Goal: Transaction & Acquisition: Purchase product/service

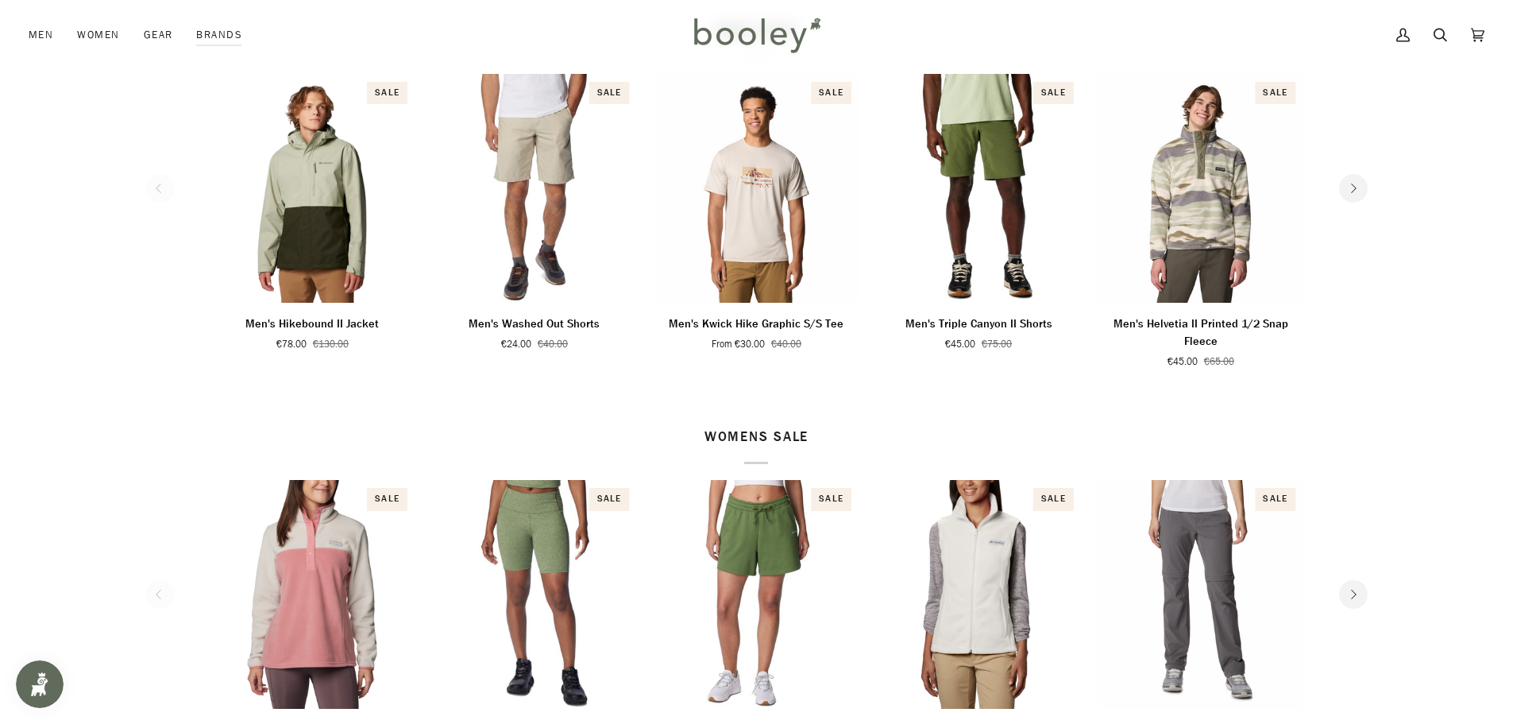
scroll to position [556, 0]
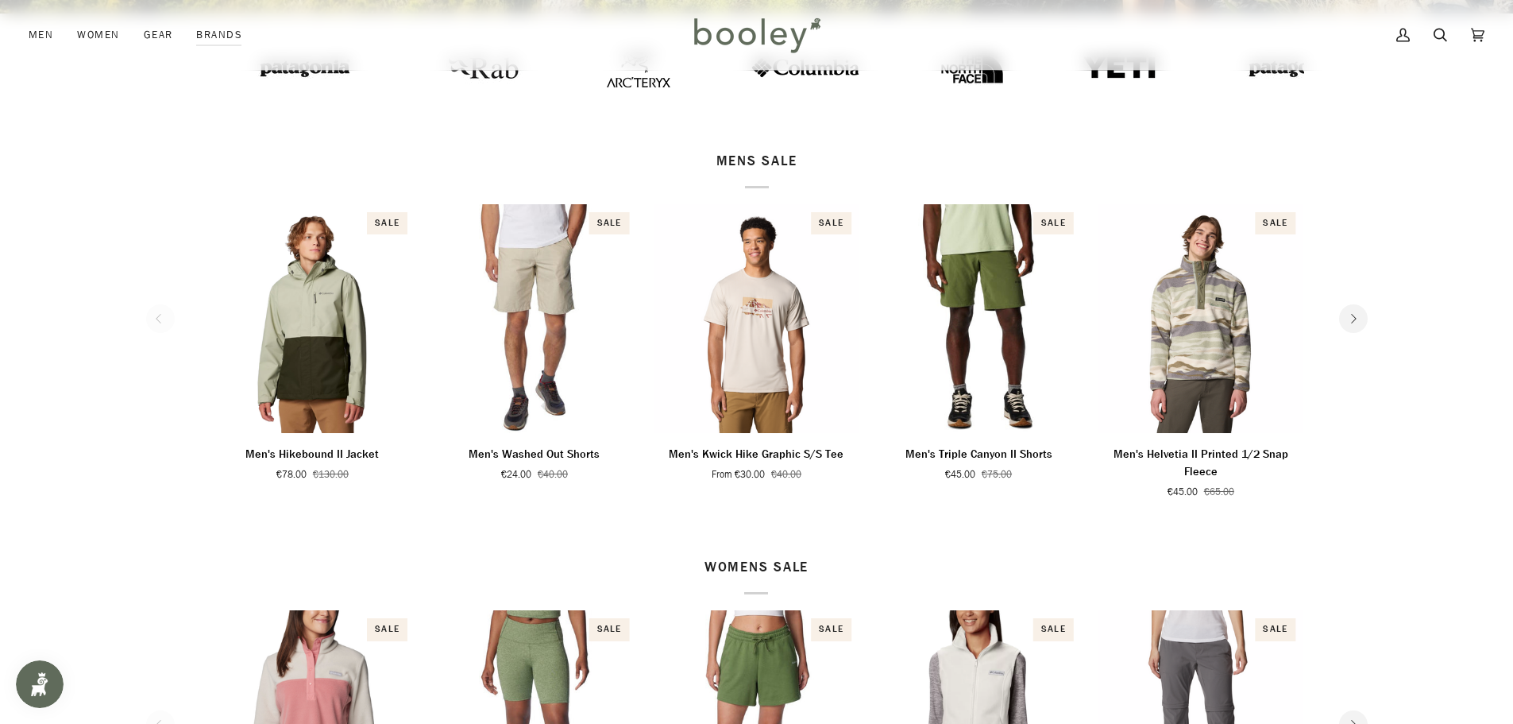
click at [1354, 318] on icon "Next" at bounding box center [1353, 319] width 10 height 10
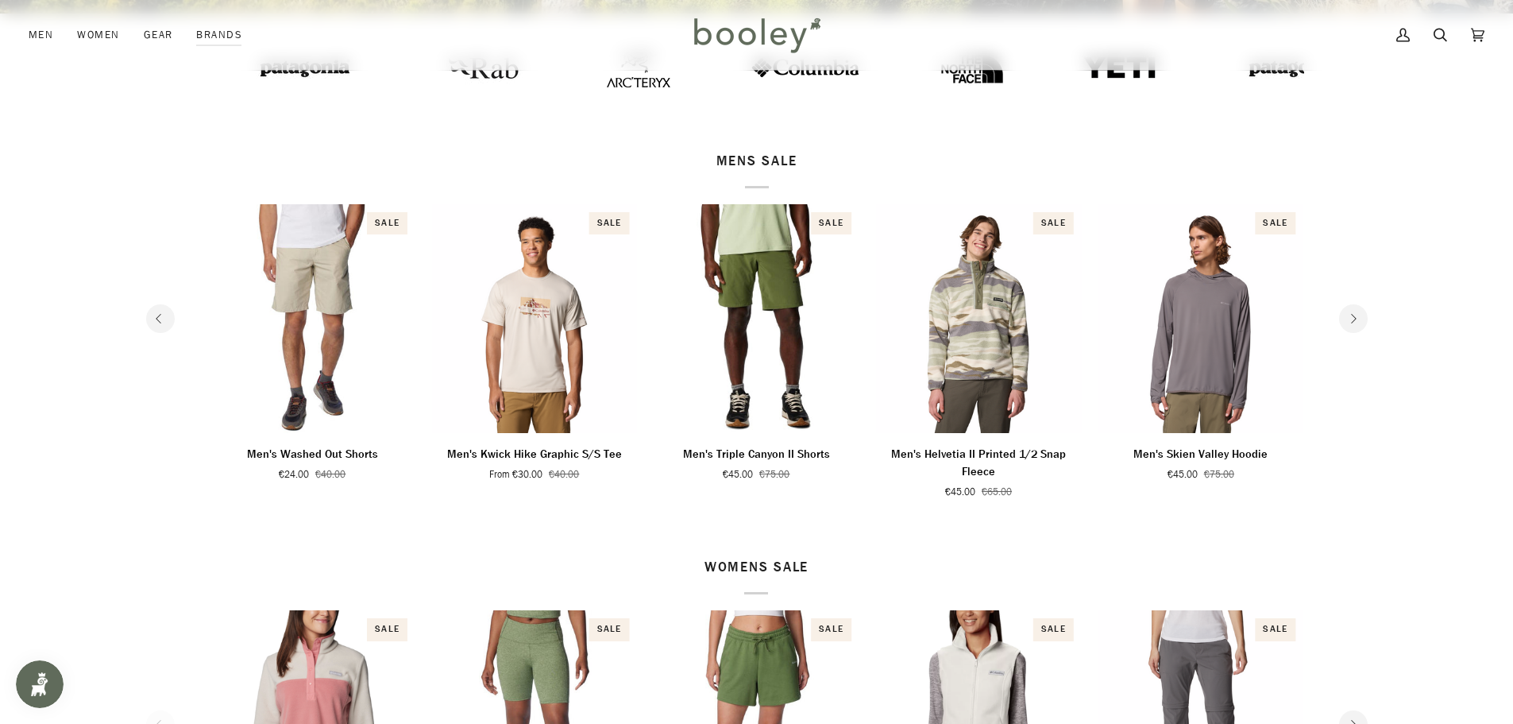
click at [1355, 315] on icon "Next" at bounding box center [1353, 319] width 10 height 10
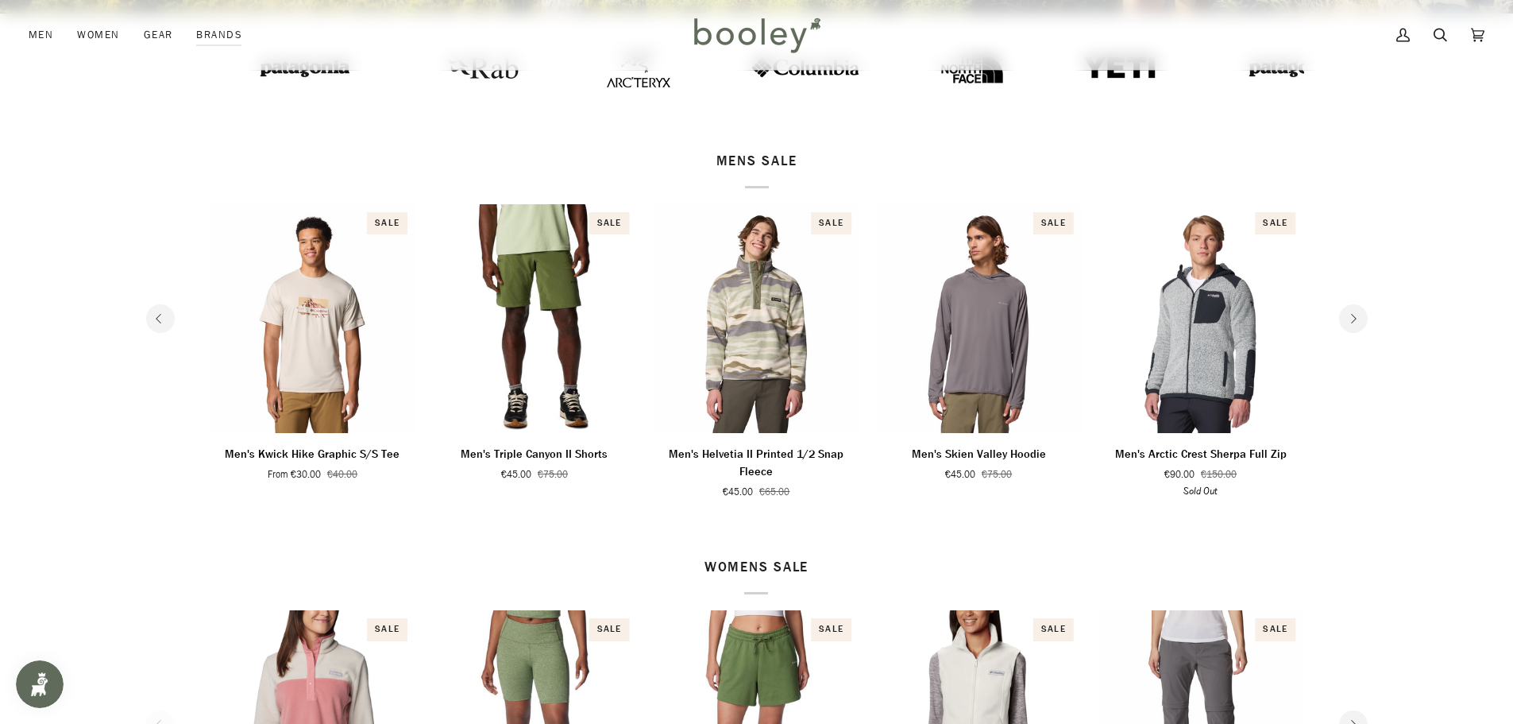
click at [1355, 315] on icon "Next" at bounding box center [1353, 319] width 10 height 10
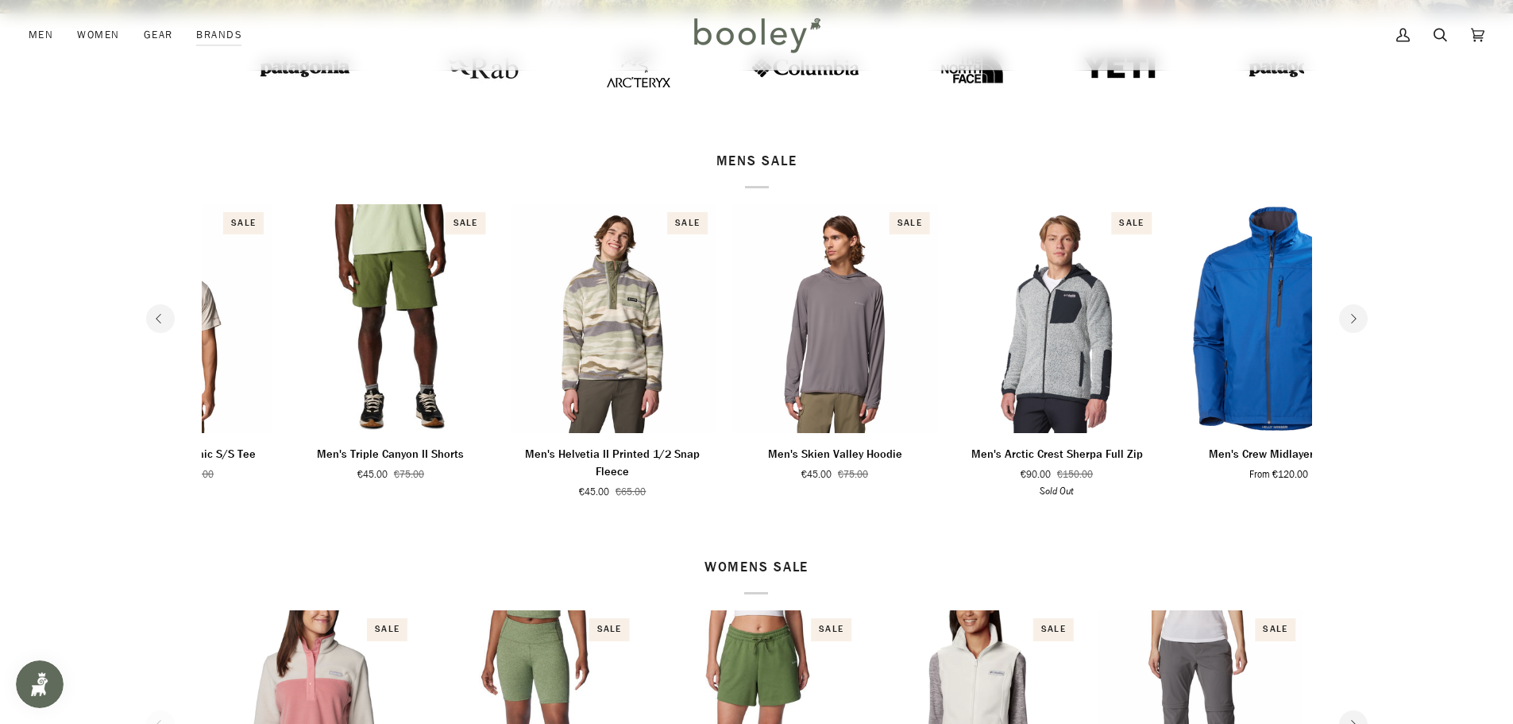
click at [1355, 315] on icon "Next" at bounding box center [1353, 319] width 10 height 10
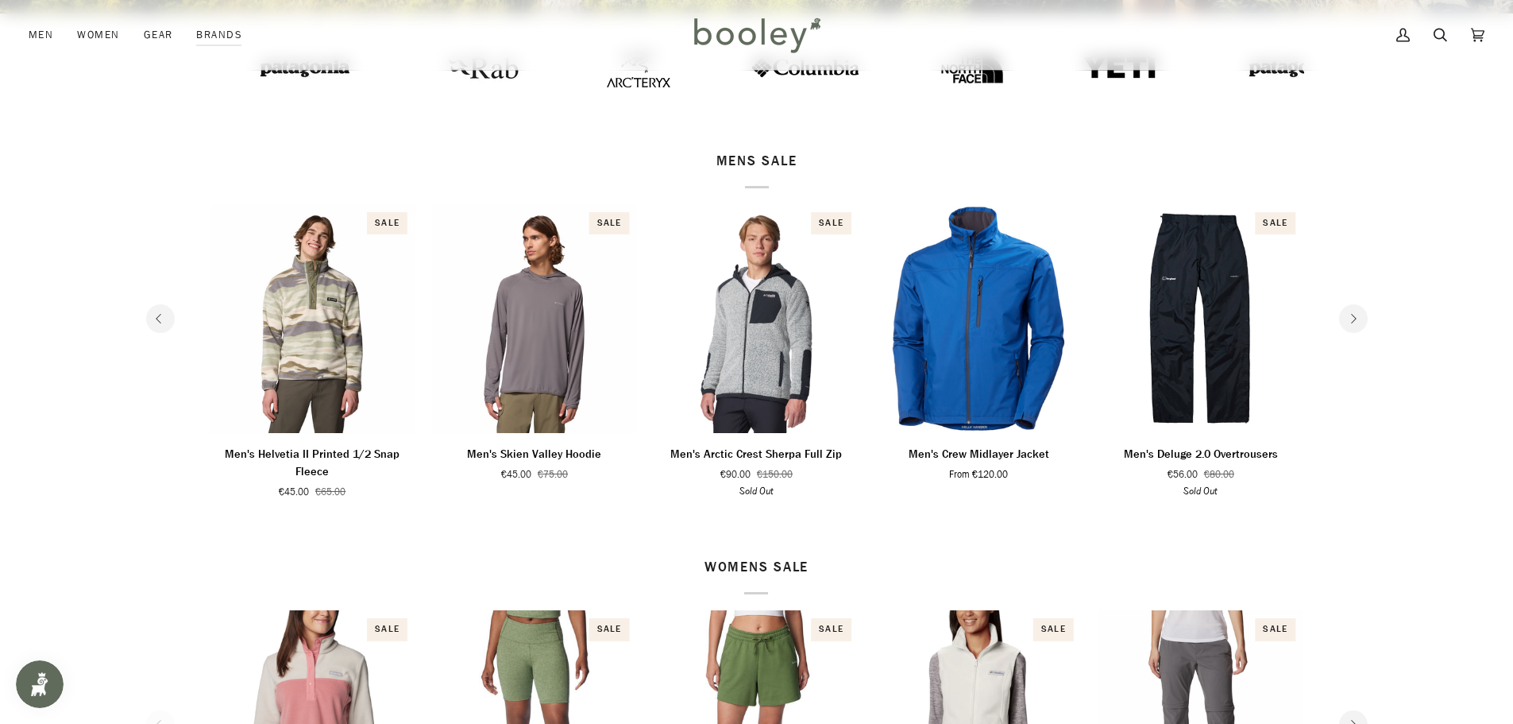
click at [1355, 315] on icon "Next" at bounding box center [1353, 319] width 10 height 10
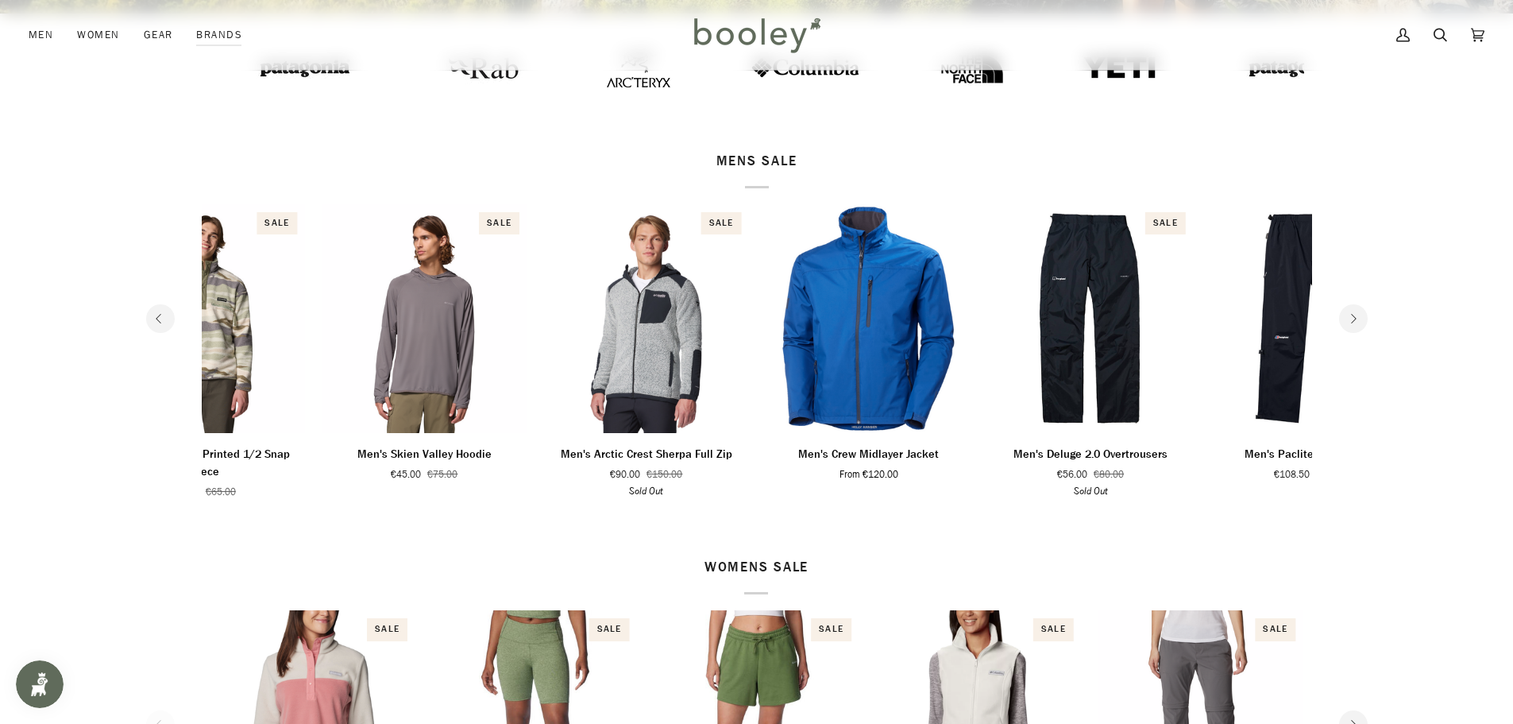
click at [1355, 315] on icon "Next" at bounding box center [1353, 319] width 10 height 10
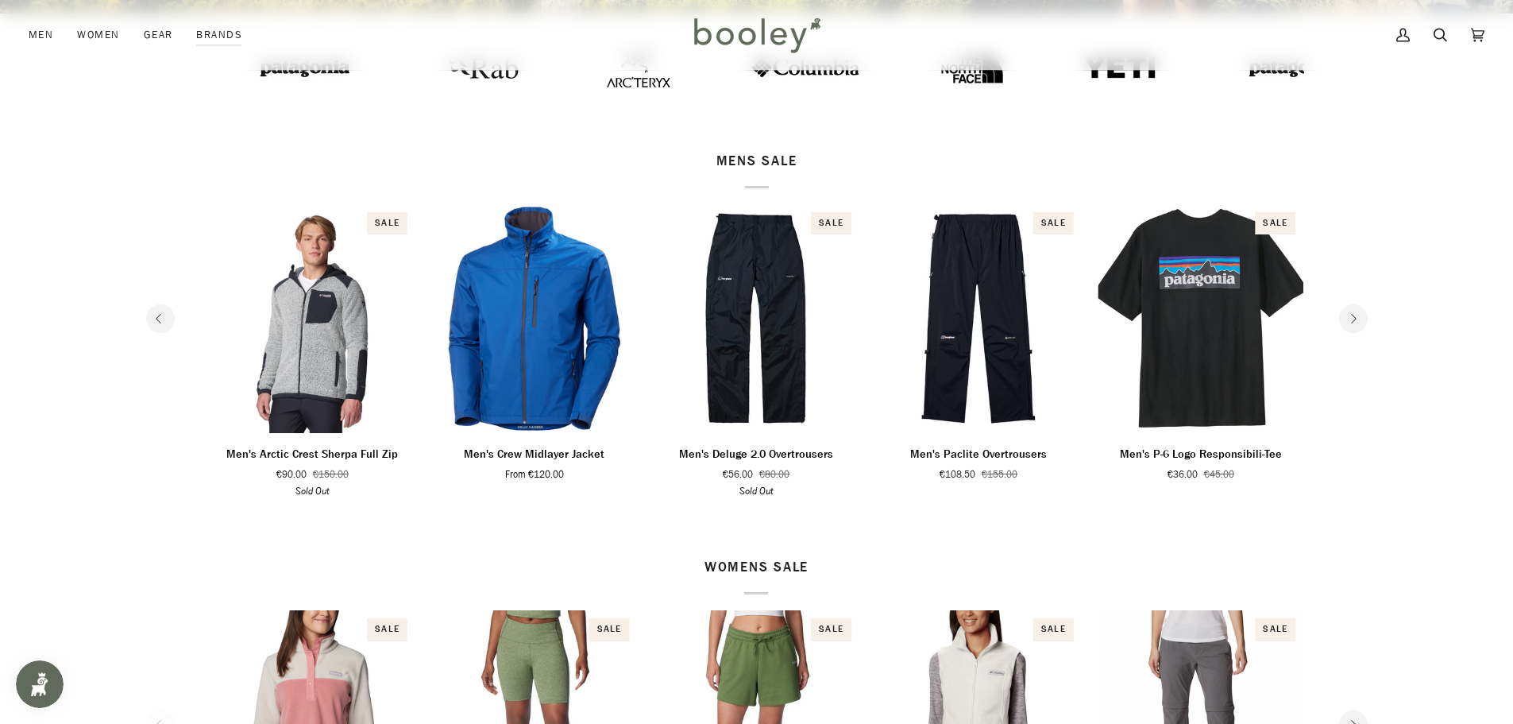
click at [1355, 319] on icon "Next" at bounding box center [1353, 319] width 10 height 10
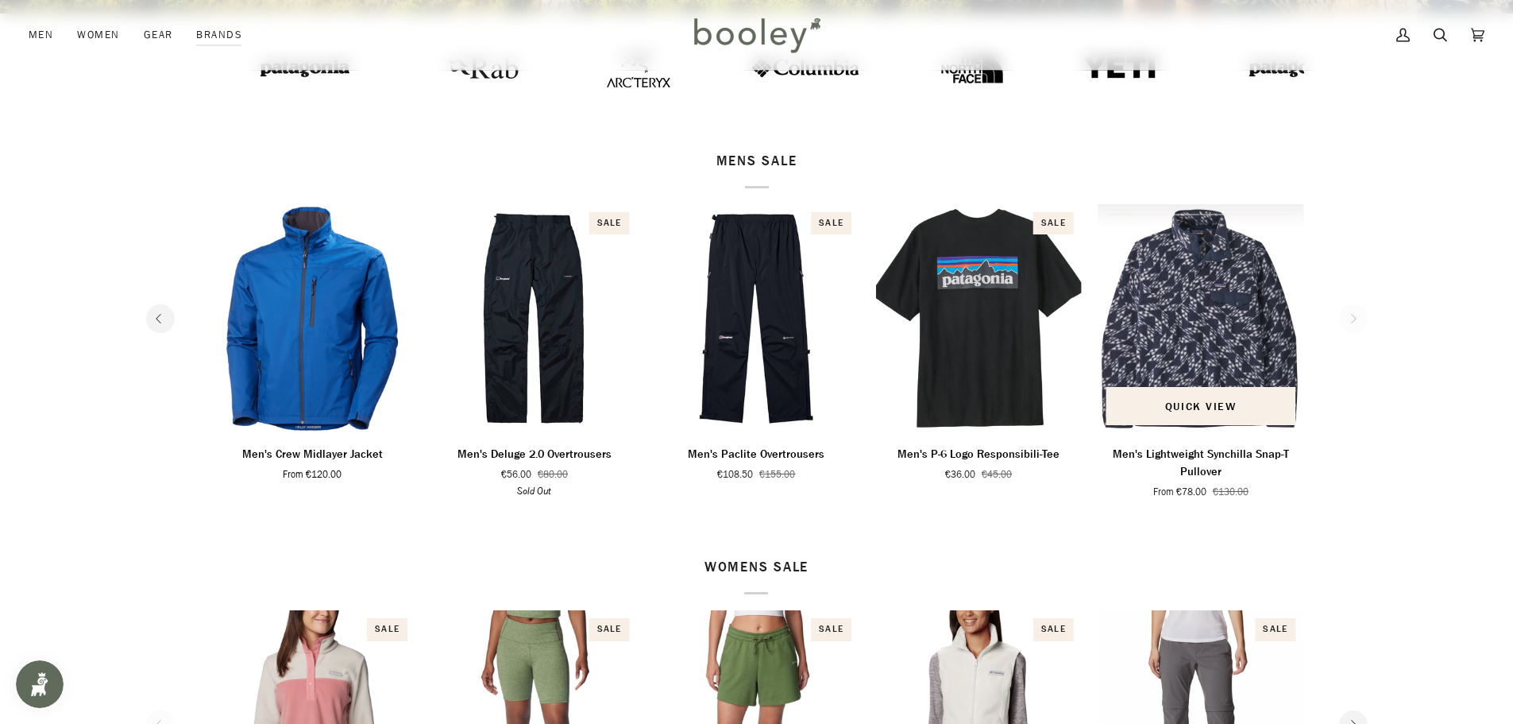
scroll to position [477, 0]
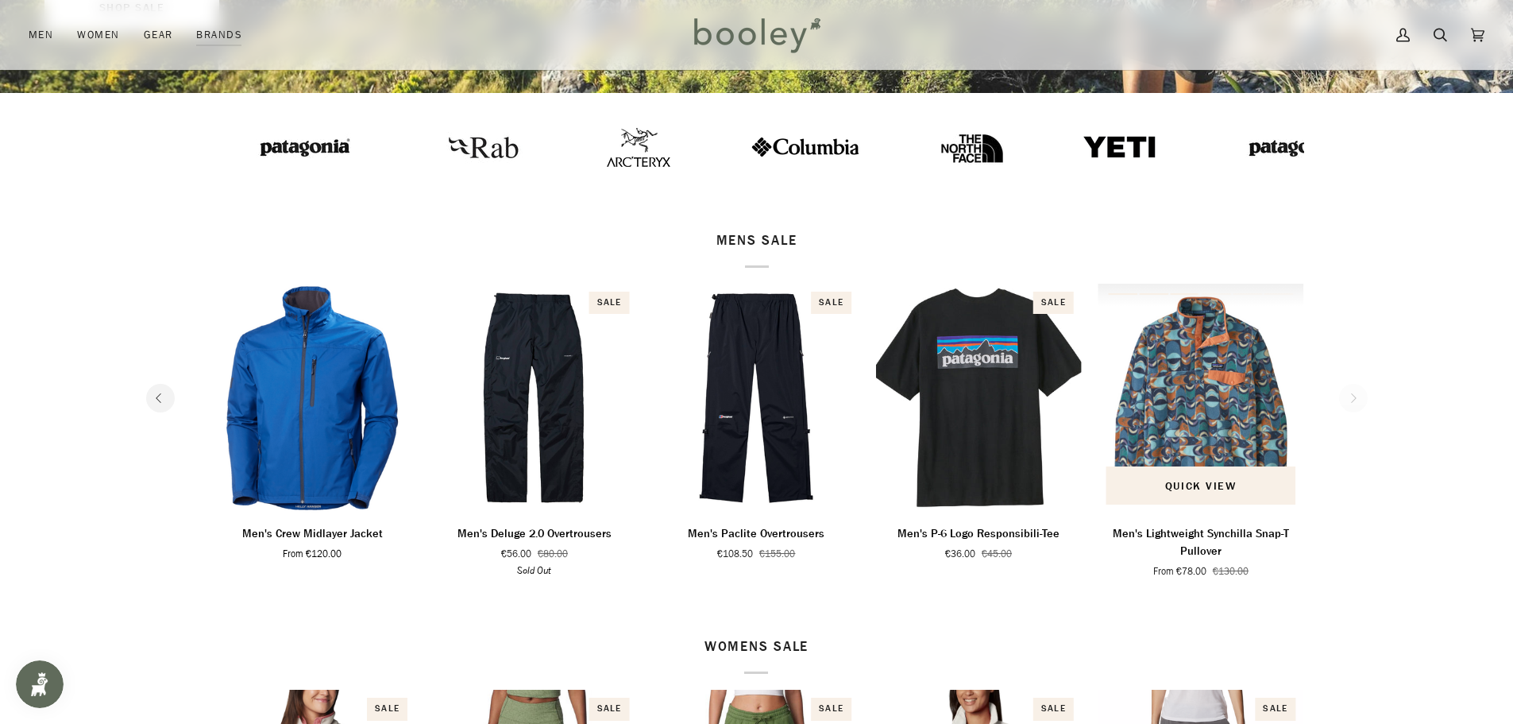
click at [1249, 406] on img "Men's Lightweight Synchilla Snap-T Pullover" at bounding box center [1201, 398] width 207 height 229
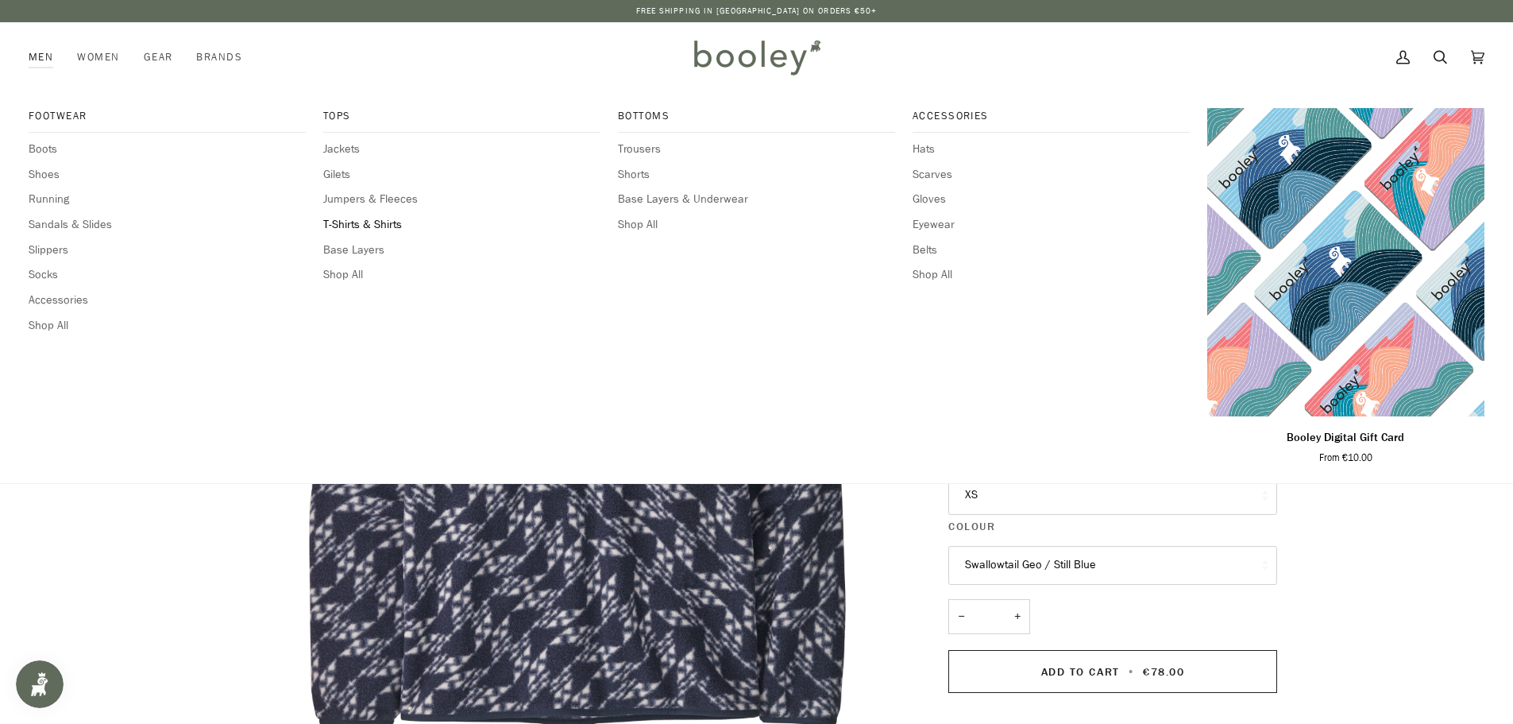
click at [369, 222] on span "T-Shirts & Shirts" at bounding box center [461, 224] width 277 height 17
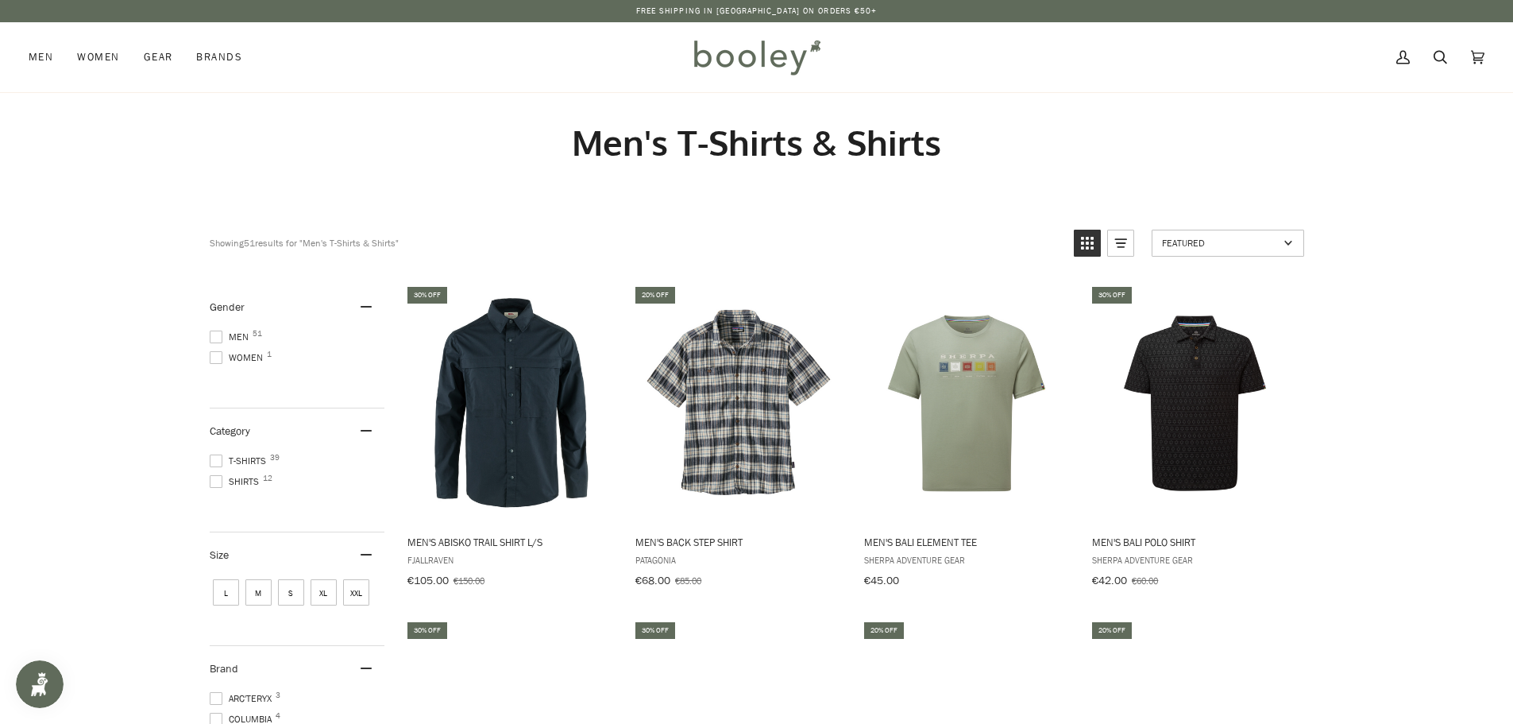
click at [214, 338] on span at bounding box center [216, 336] width 13 height 13
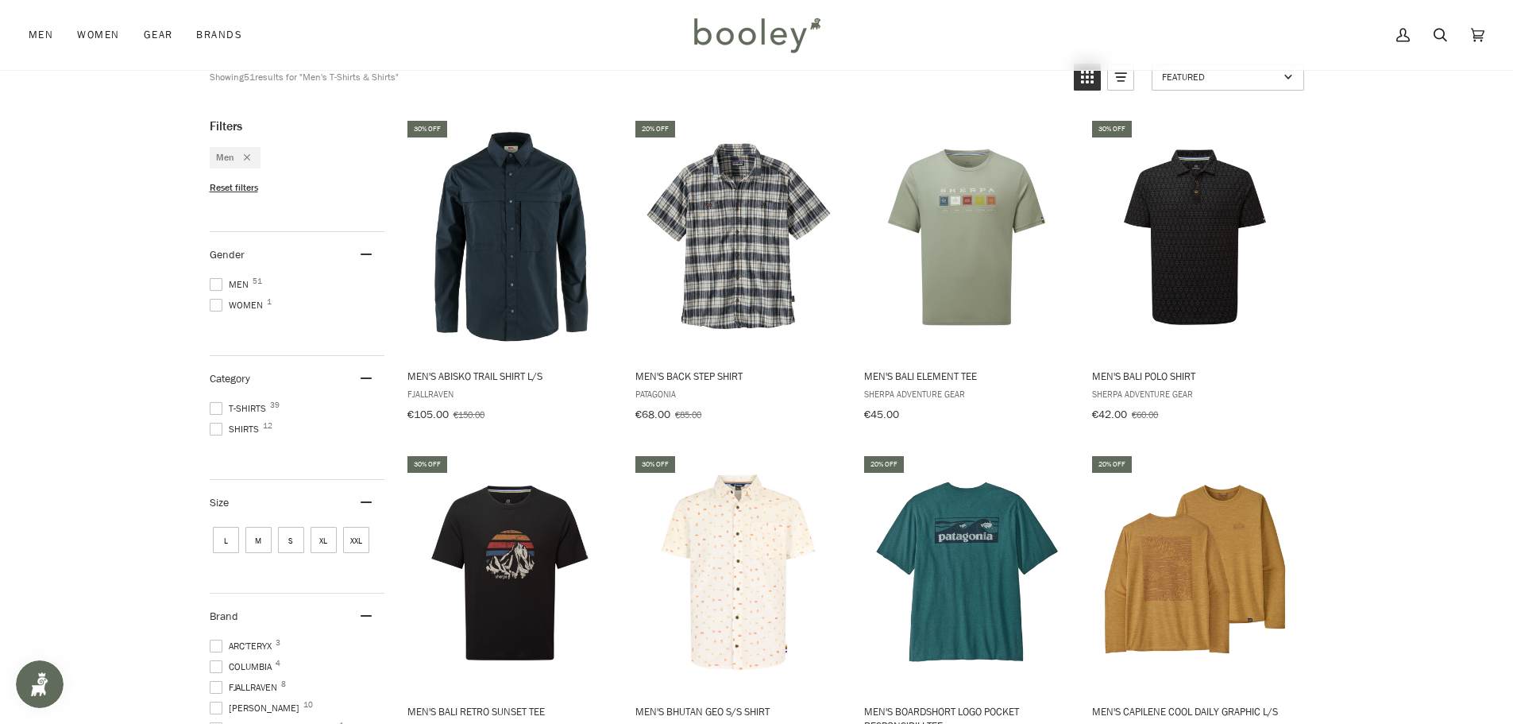
scroll to position [238, 0]
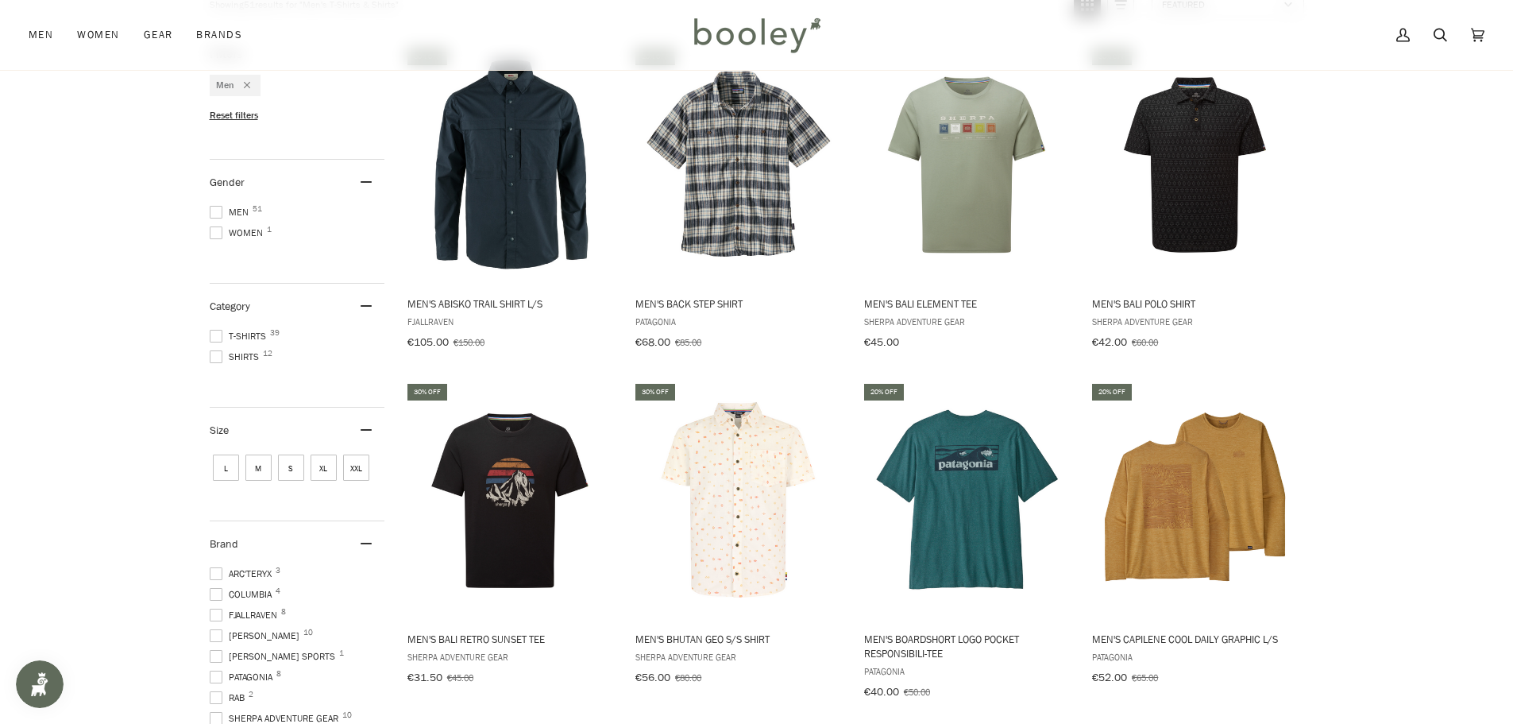
click at [217, 336] on span at bounding box center [216, 336] width 13 height 13
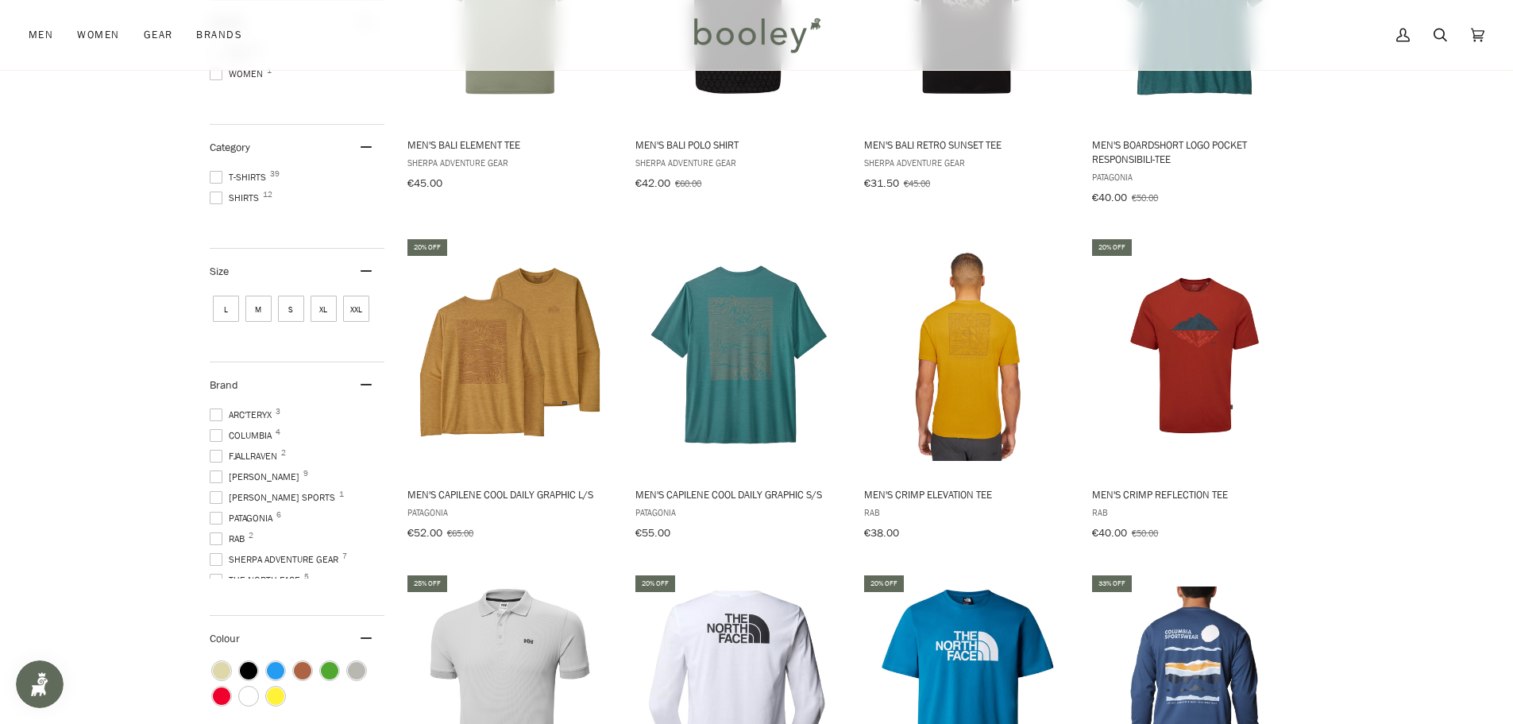
click at [257, 299] on span "M" at bounding box center [258, 308] width 26 height 26
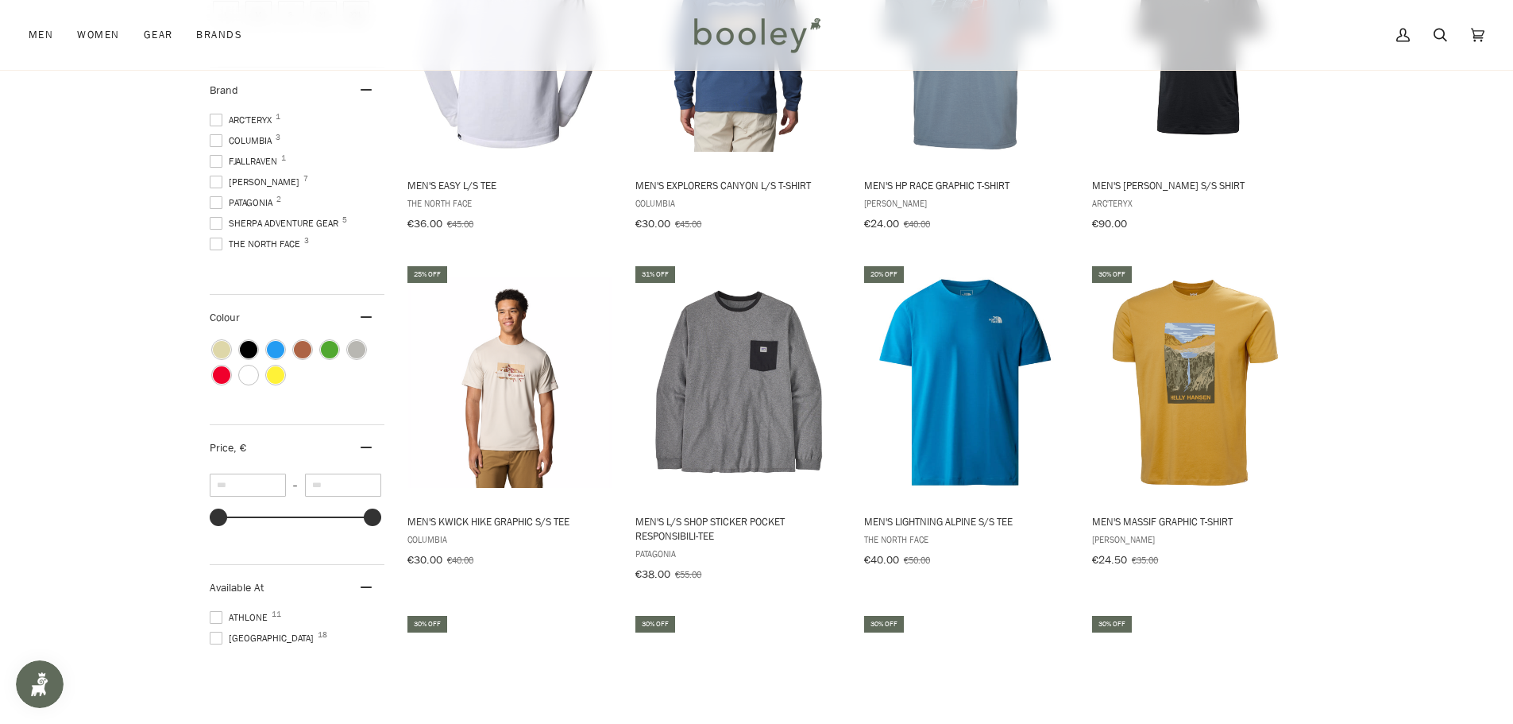
scroll to position [715, 0]
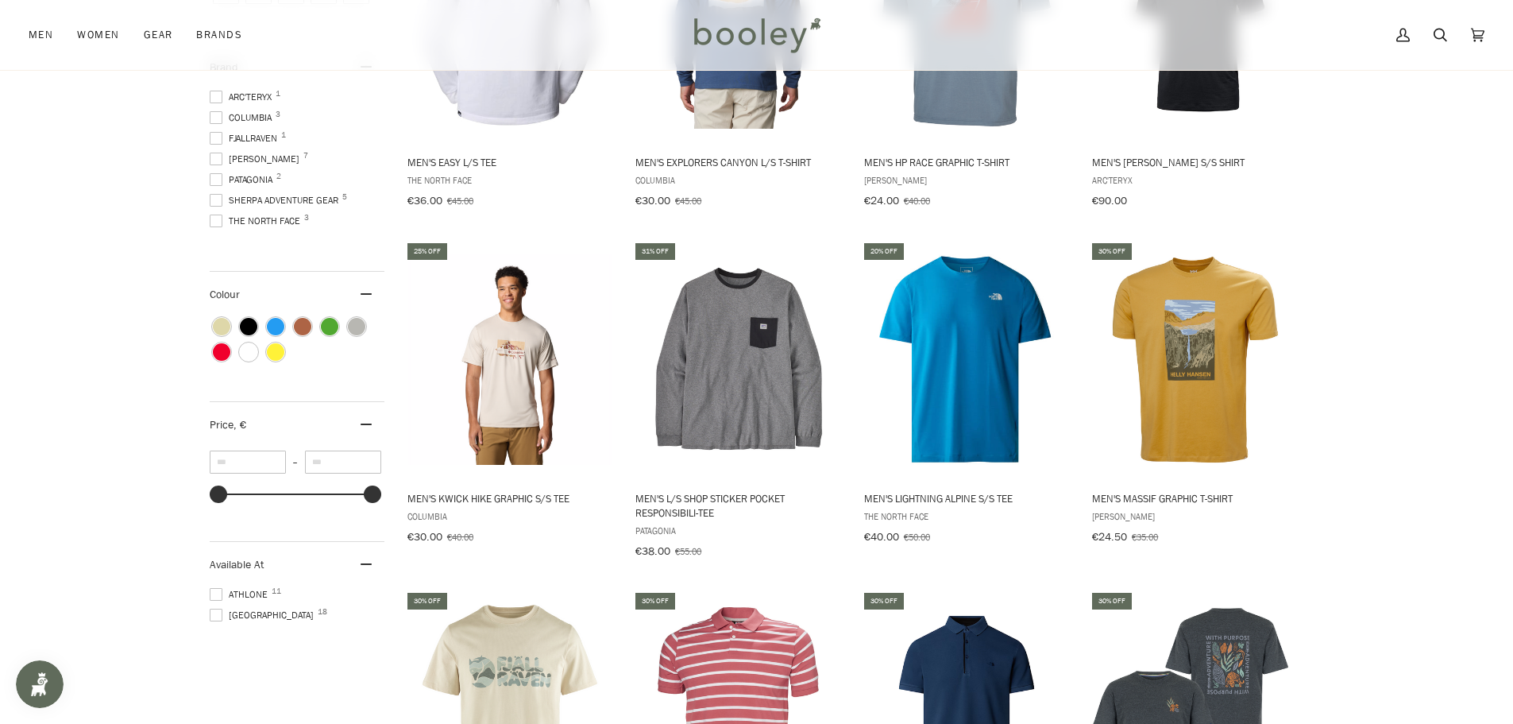
click at [218, 608] on span at bounding box center [216, 614] width 13 height 13
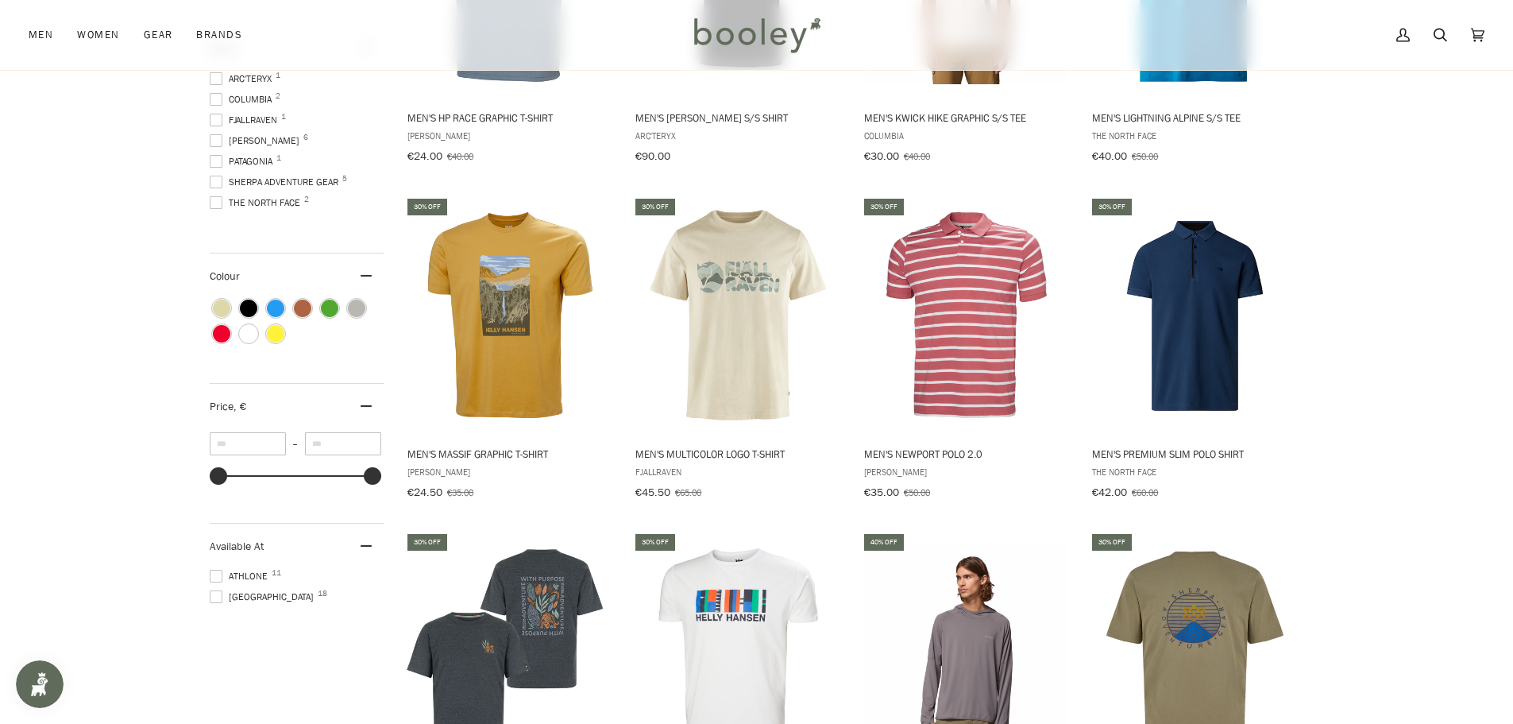
scroll to position [863, 0]
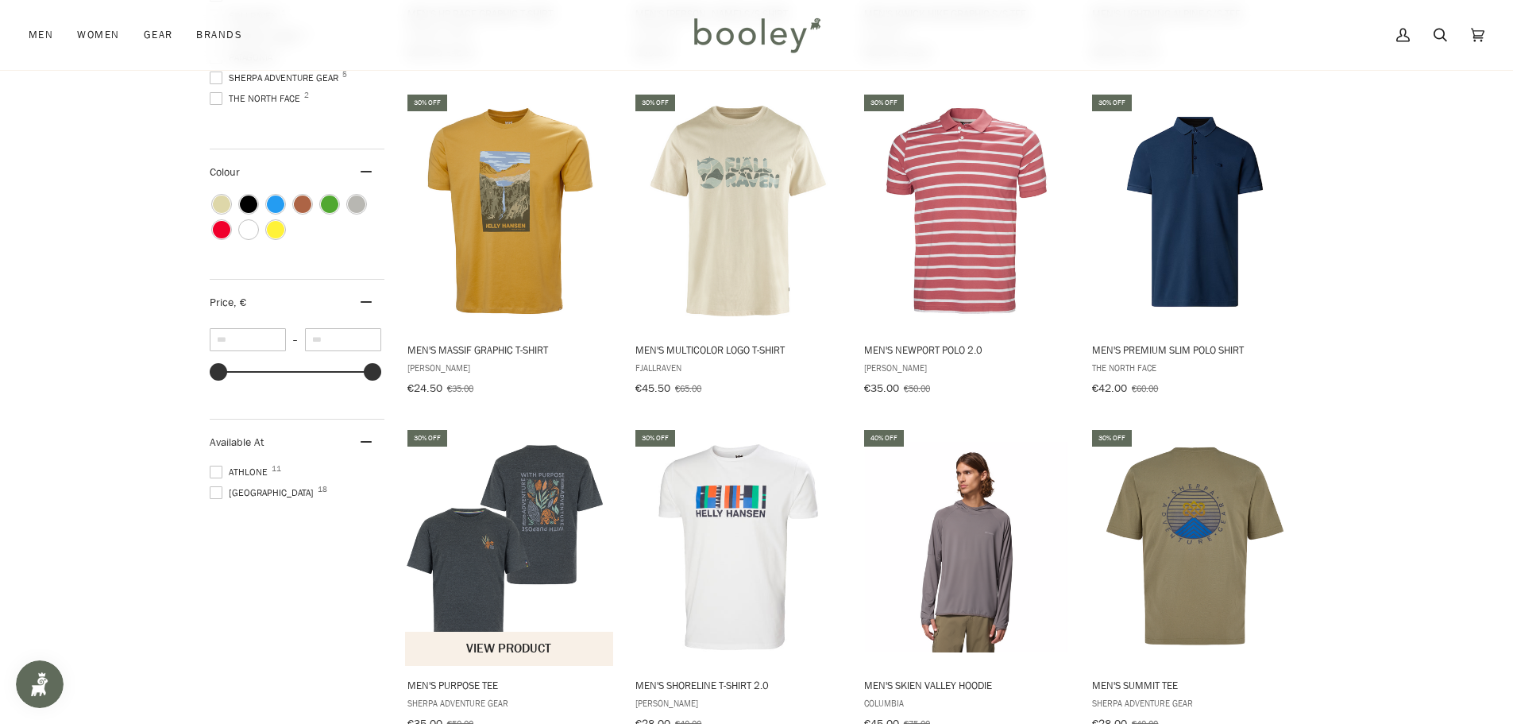
click at [494, 642] on button "View product" at bounding box center [509, 648] width 209 height 34
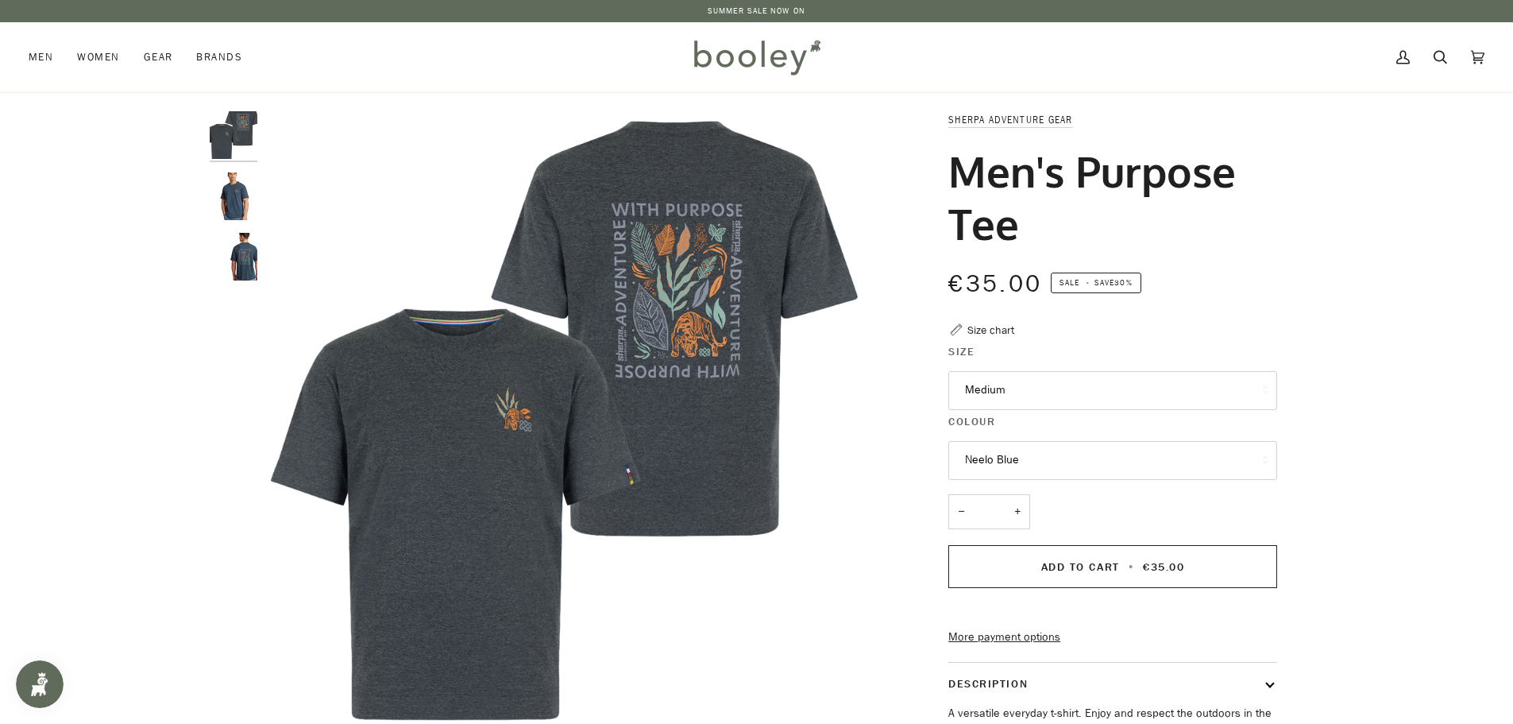
click at [222, 210] on img "Sherpa Adventure Gear Men's Purpose Tee Neelo Blue- Booley Galway" at bounding box center [234, 196] width 48 height 48
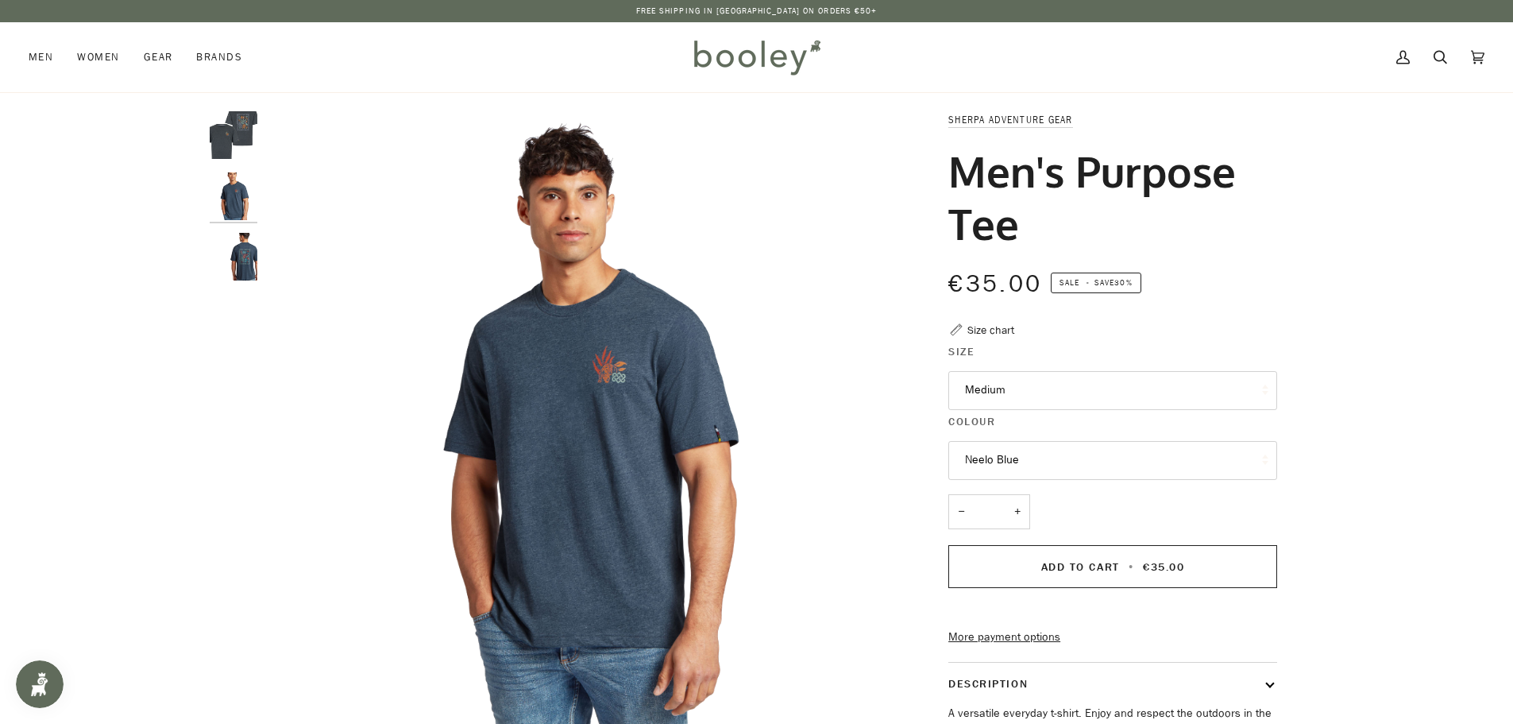
click at [241, 132] on img "Sherpa Adventure Gear Men's Purpose Tee Neelo Blue - Booley Galway" at bounding box center [234, 135] width 48 height 48
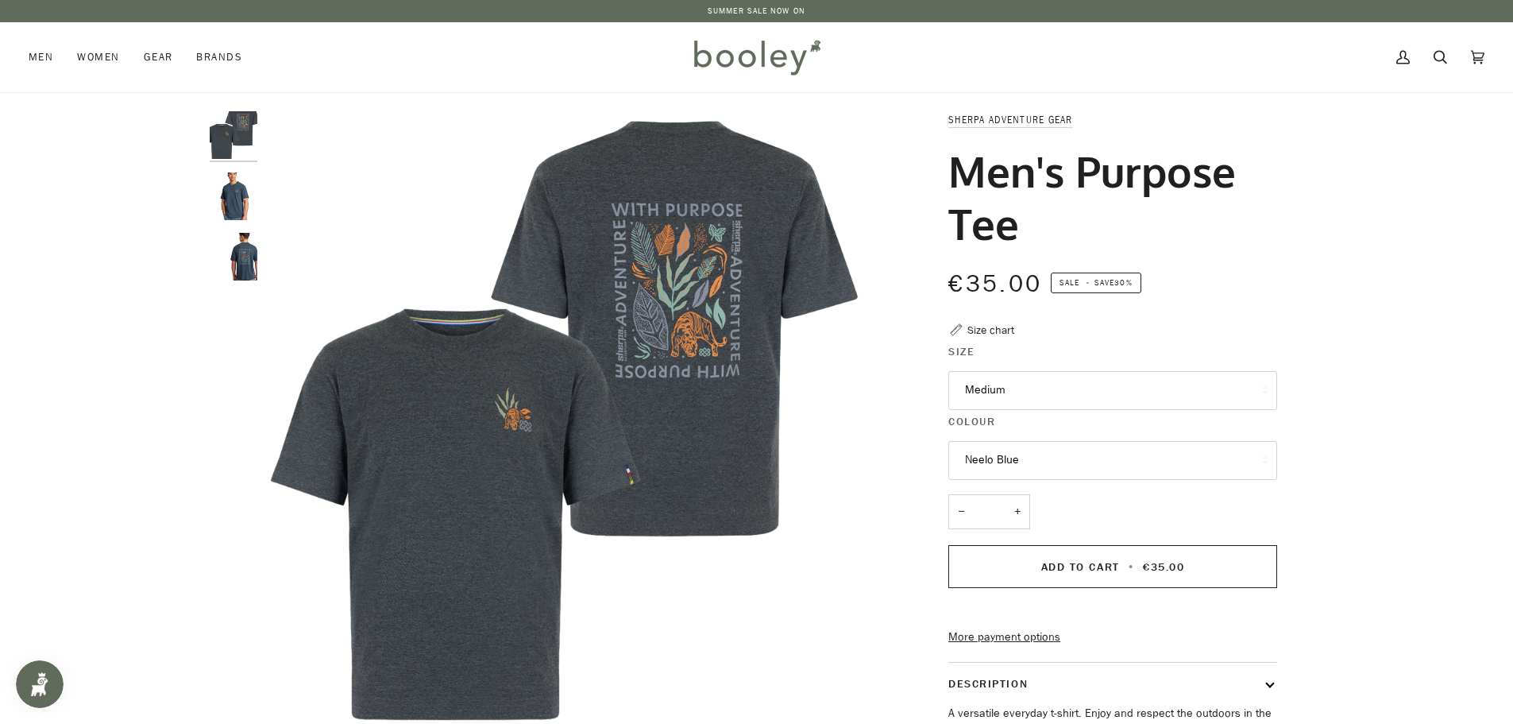
click at [246, 249] on img "Sherpa Adventure Gear Men's Purpose Tee Neelo Blue- Booley Galway" at bounding box center [234, 257] width 48 height 48
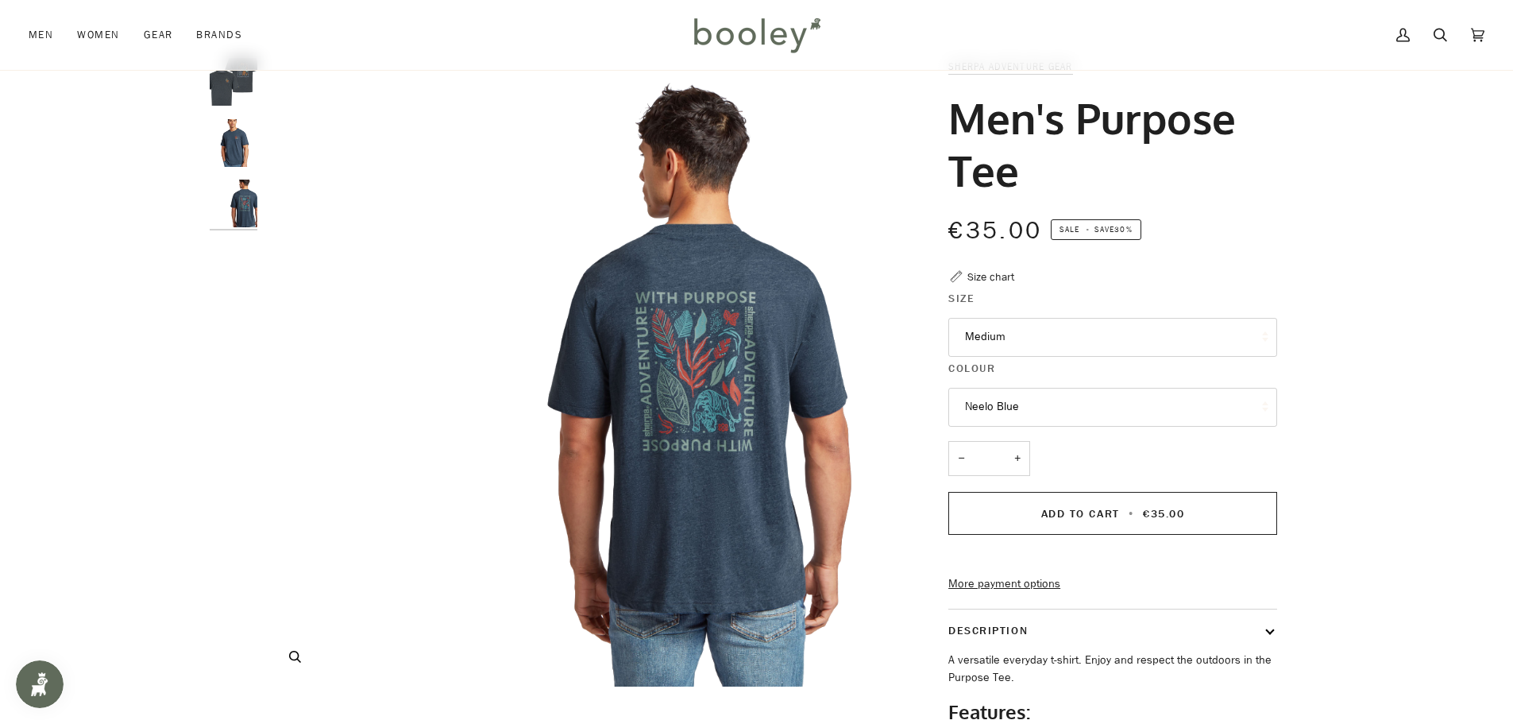
scroll to position [159, 0]
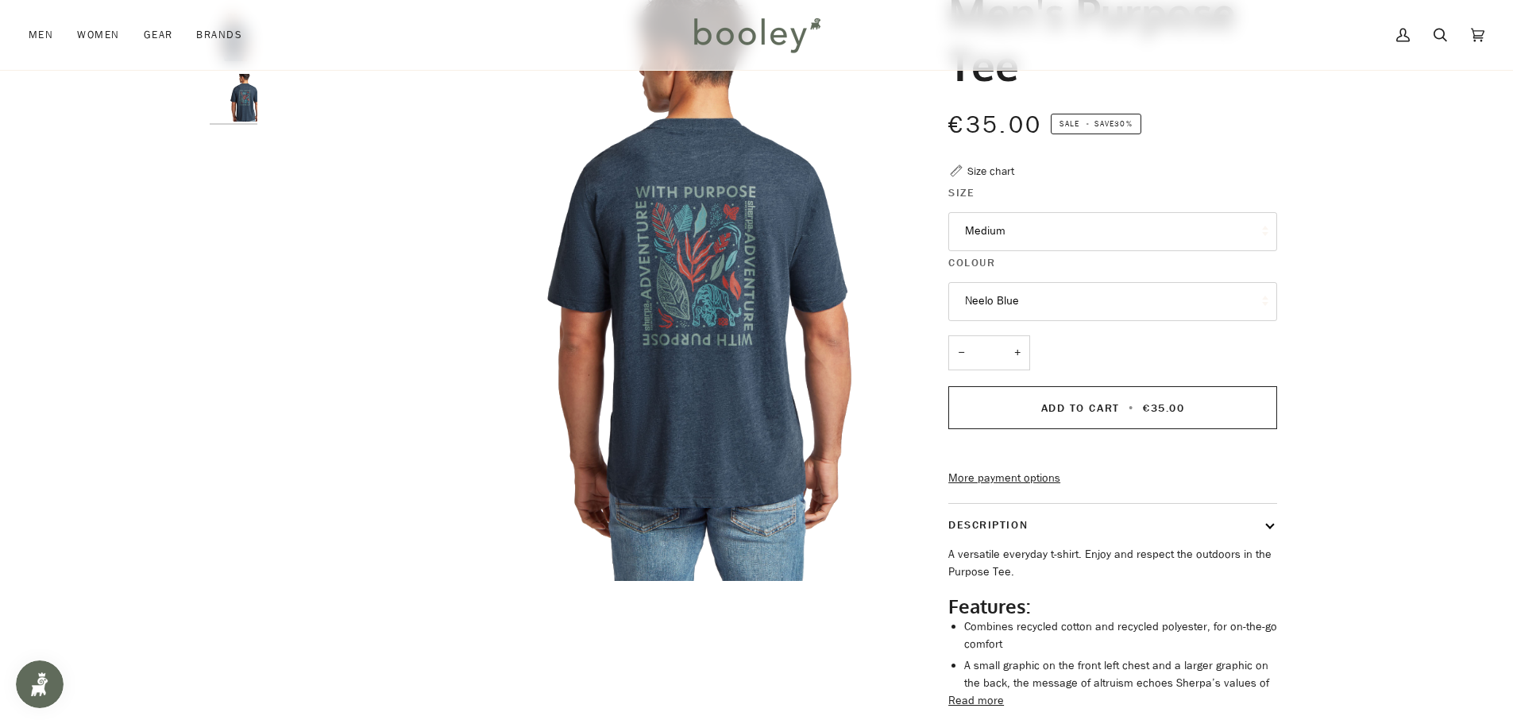
click at [1099, 287] on button "Neelo Blue" at bounding box center [1112, 301] width 329 height 39
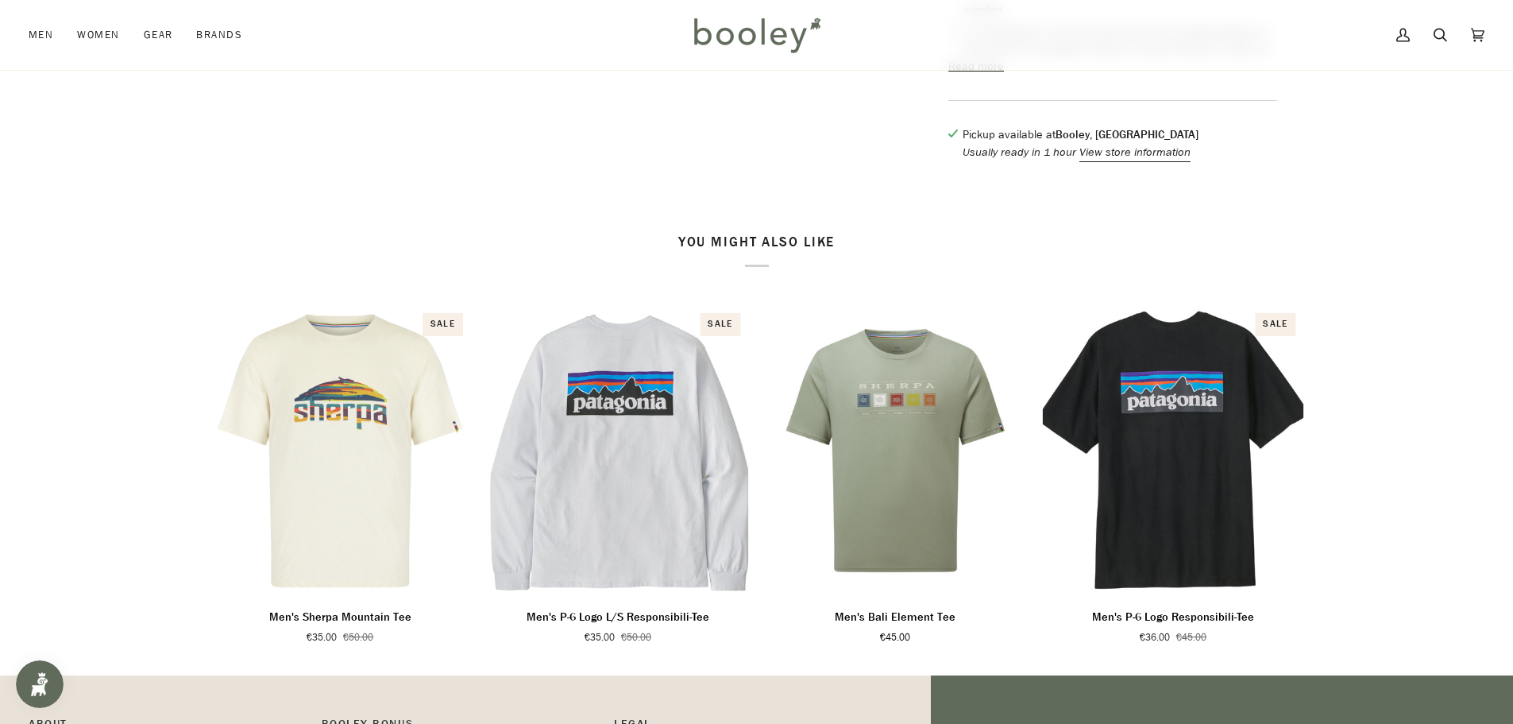
scroll to position [794, 0]
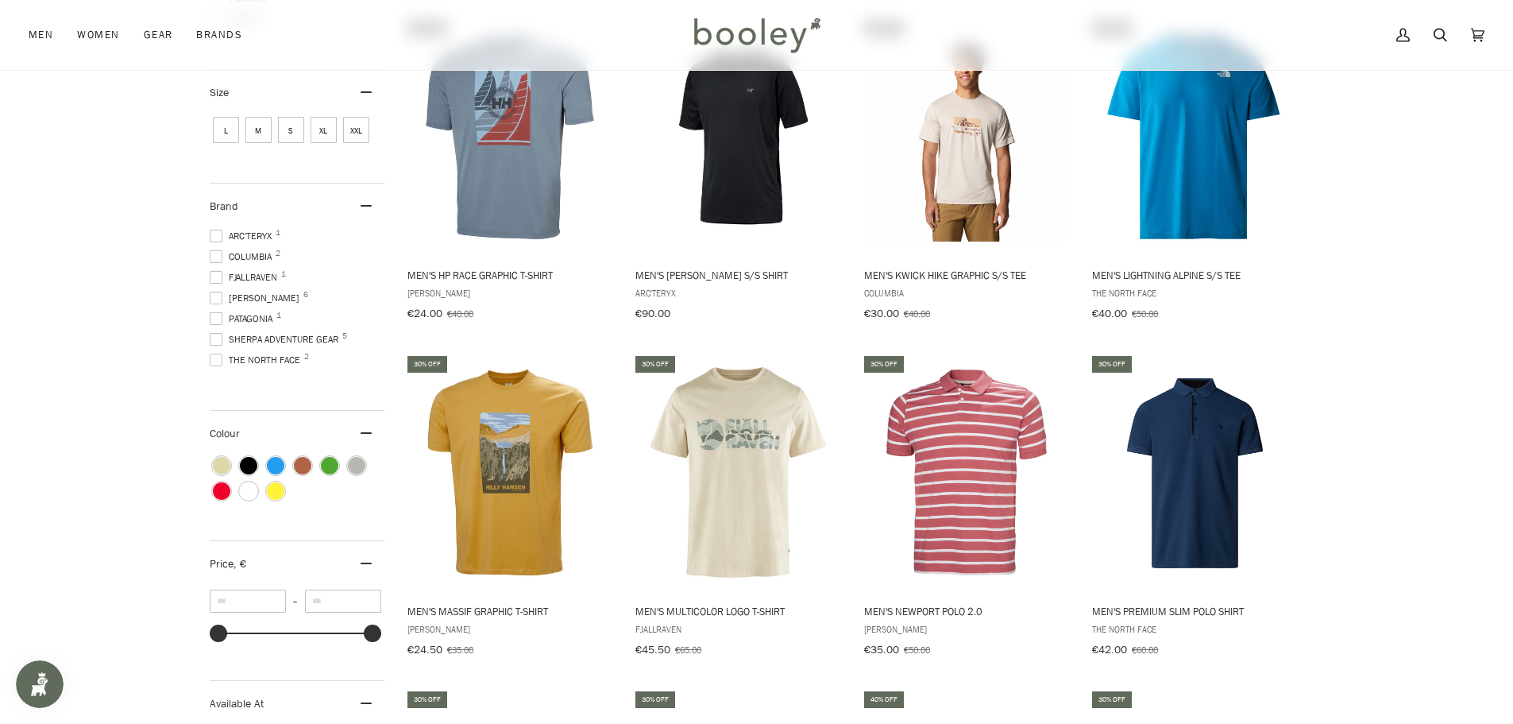
scroll to position [523, 0]
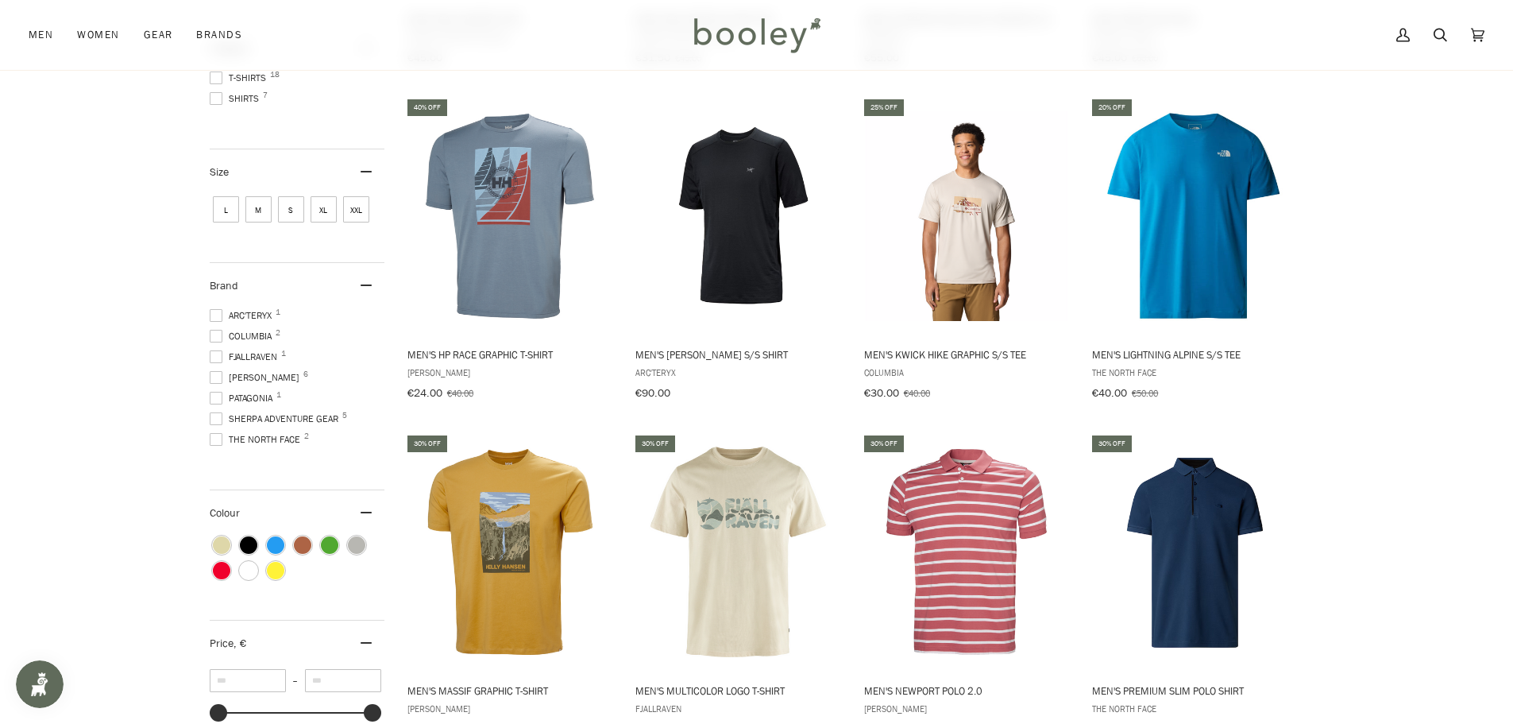
click at [258, 201] on span "M" at bounding box center [258, 209] width 26 height 26
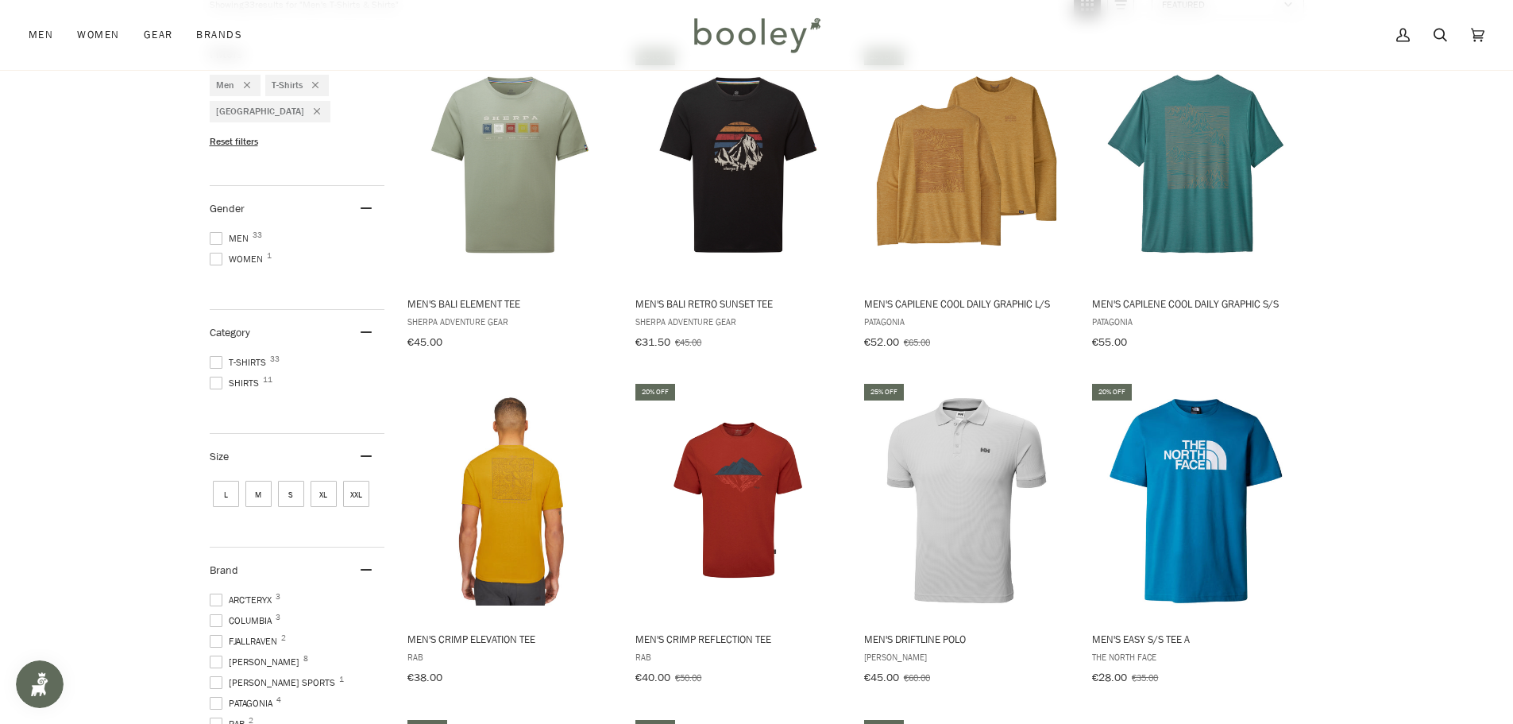
click at [261, 489] on span "M" at bounding box center [258, 494] width 26 height 26
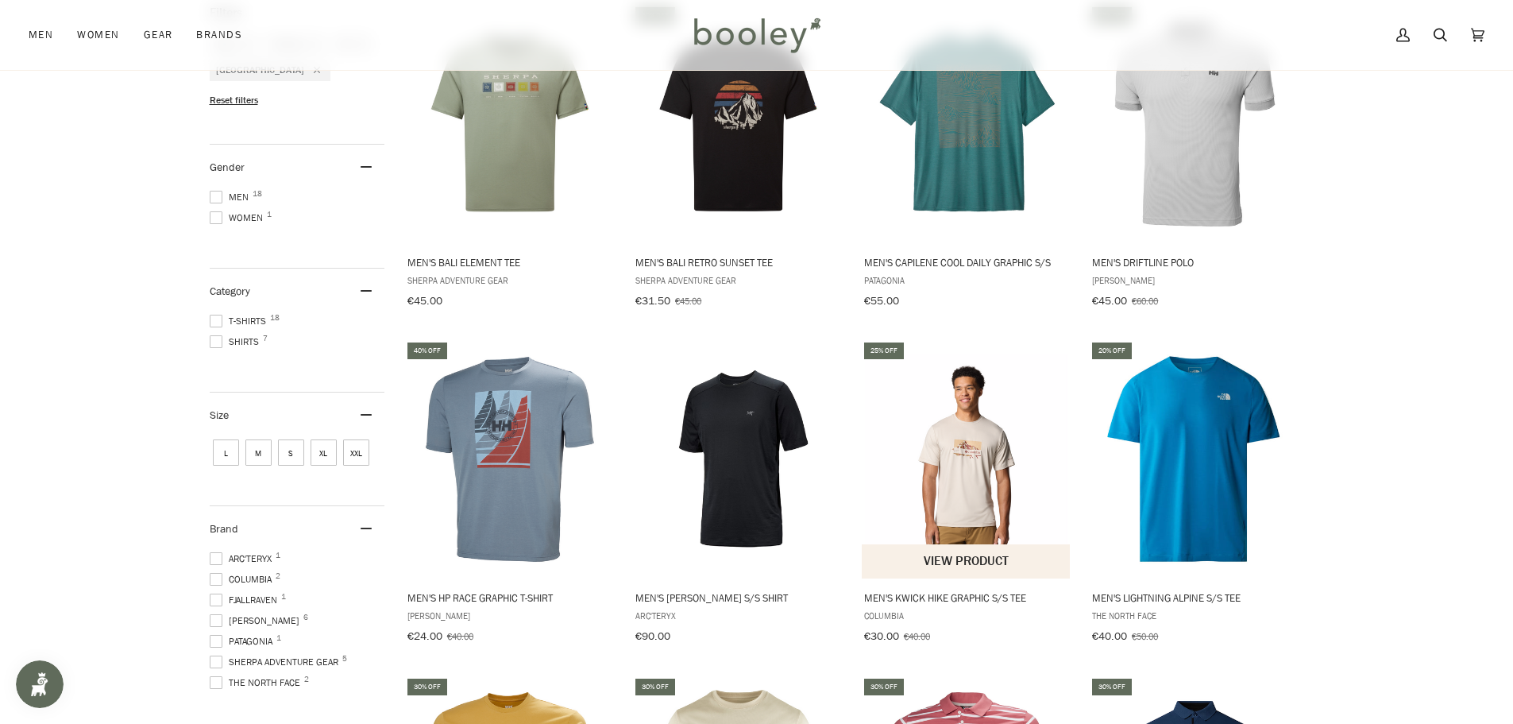
scroll to position [318, 0]
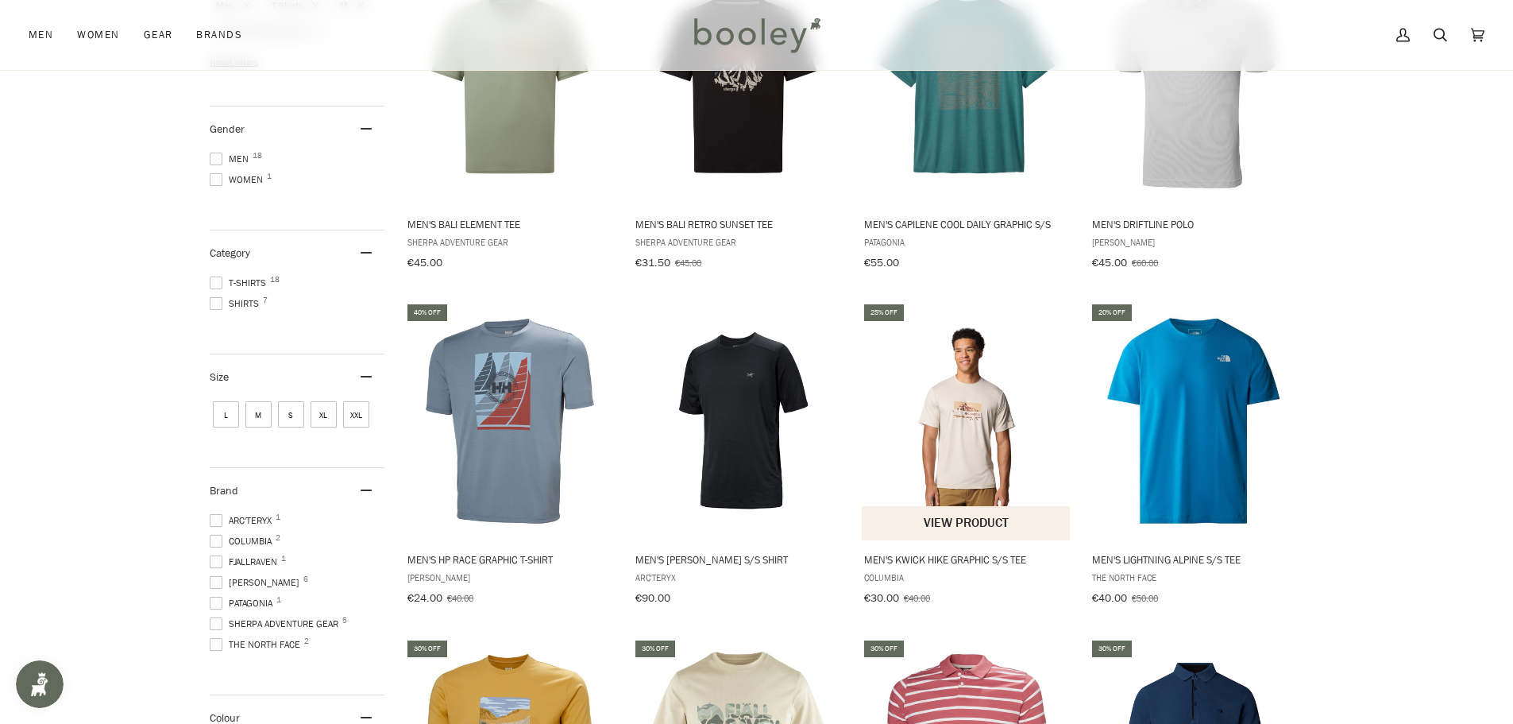
click at [972, 517] on button "View product" at bounding box center [966, 523] width 209 height 34
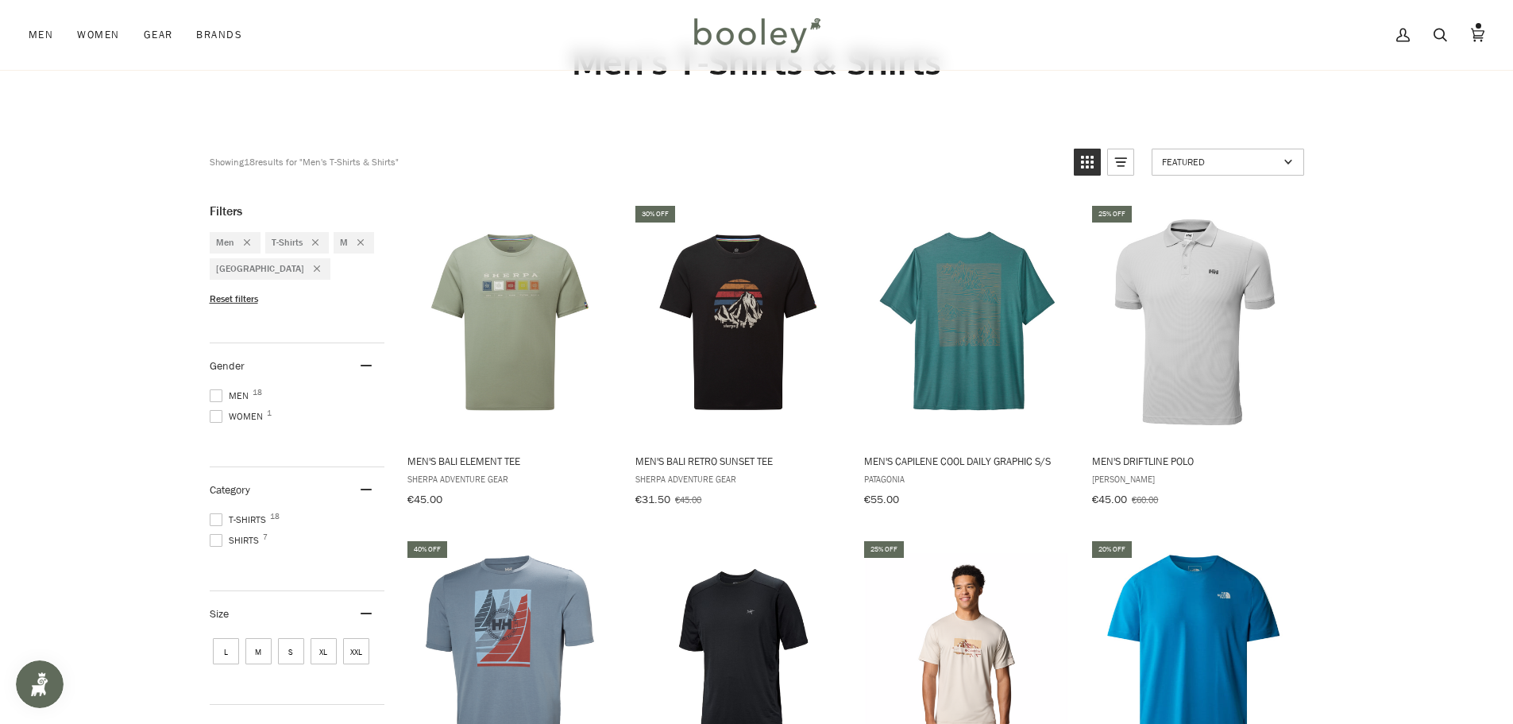
scroll to position [79, 0]
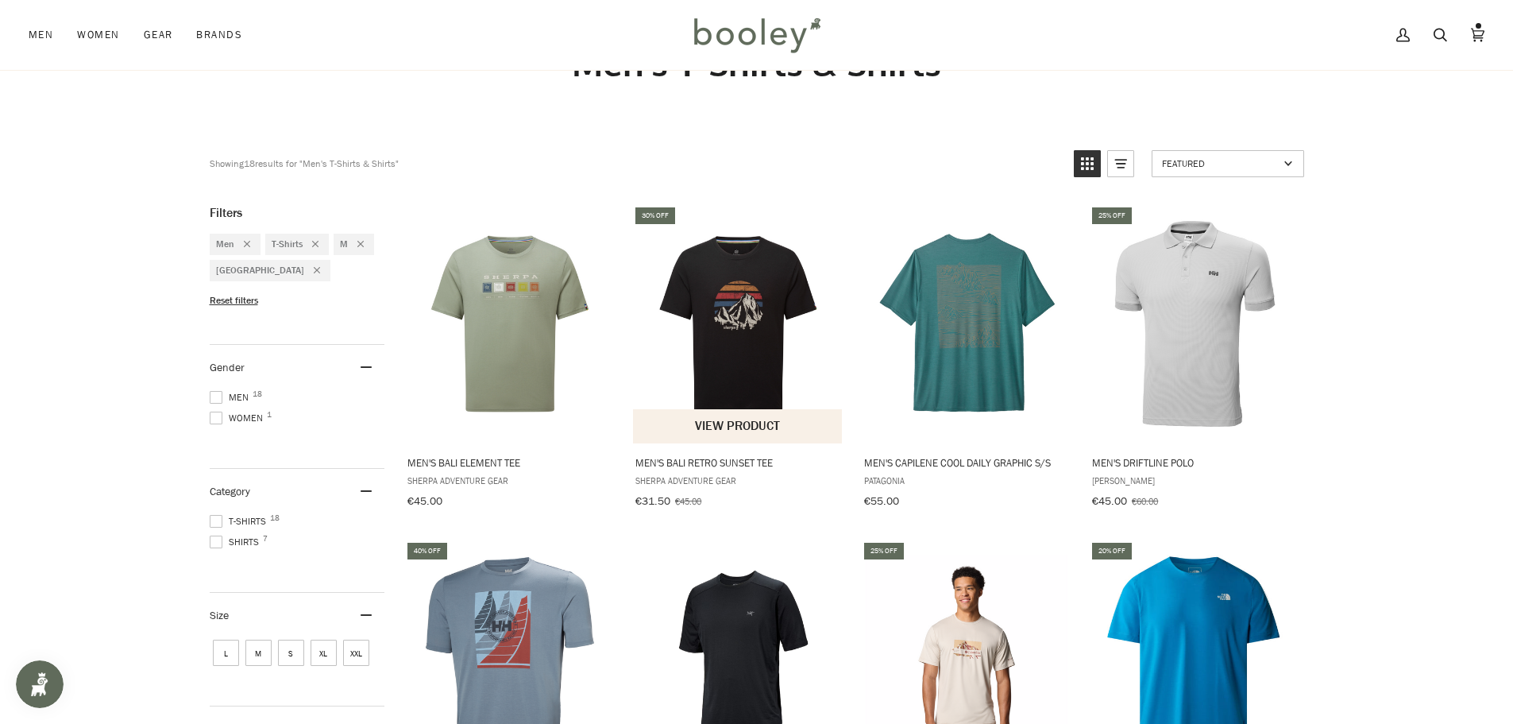
click at [743, 427] on button "View product" at bounding box center [737, 426] width 209 height 34
click at [980, 425] on button "View product" at bounding box center [966, 426] width 209 height 34
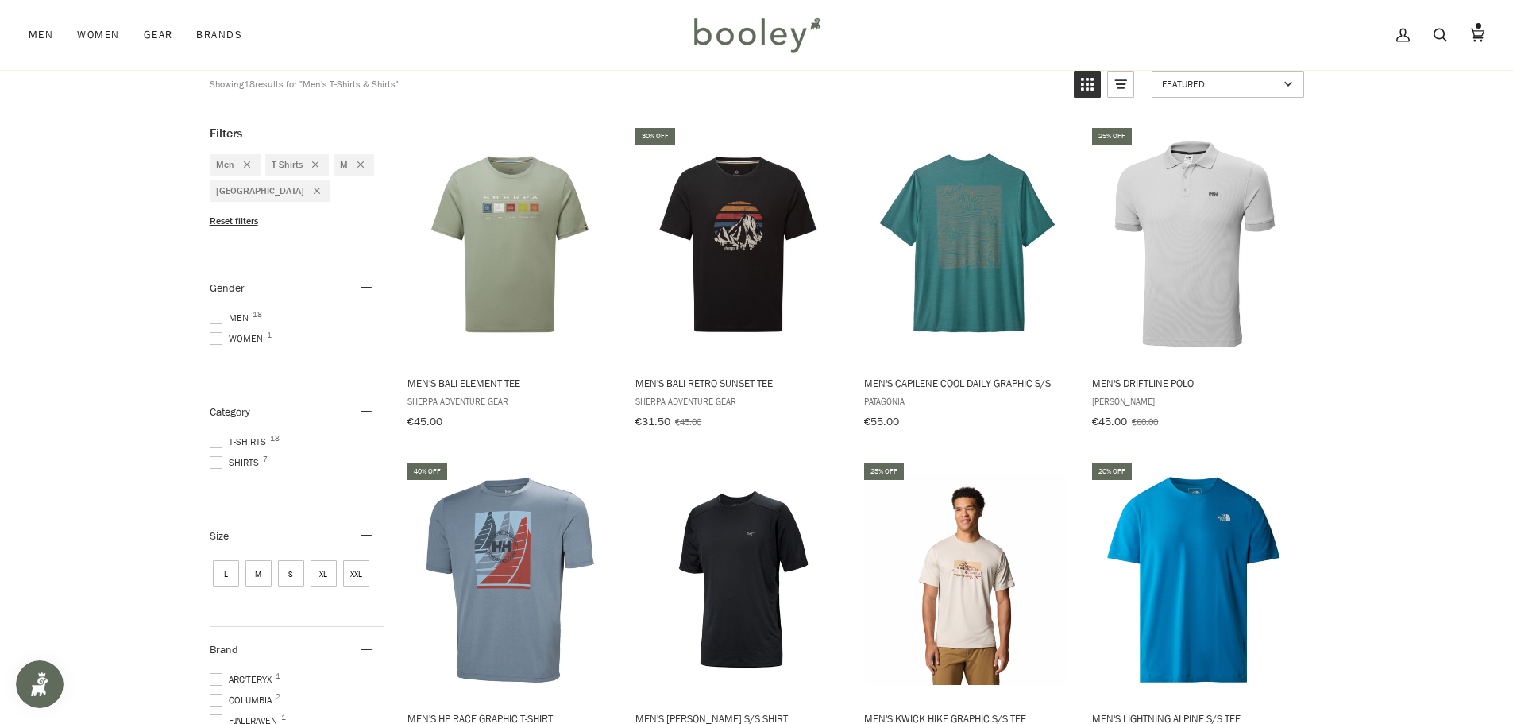
scroll to position [318, 0]
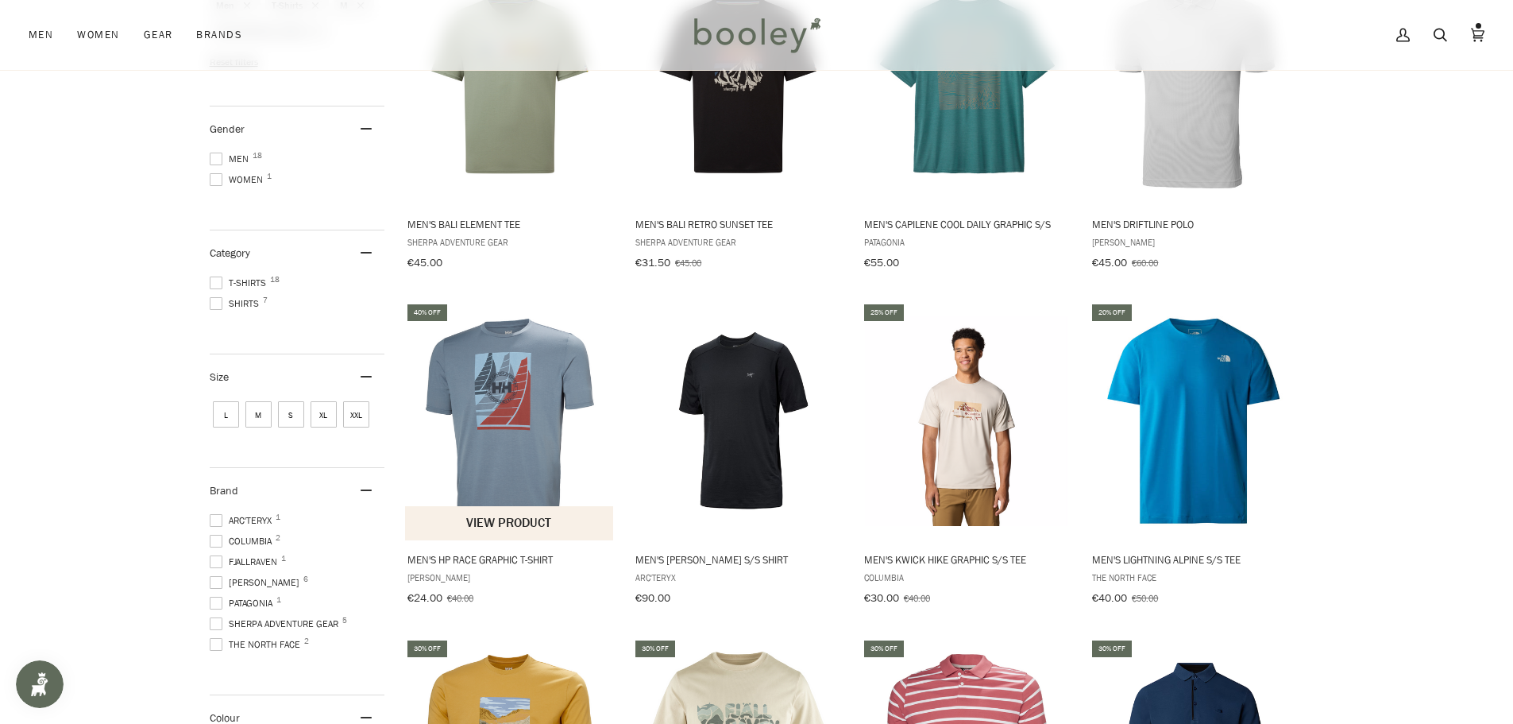
click at [536, 523] on button "View product" at bounding box center [509, 523] width 209 height 34
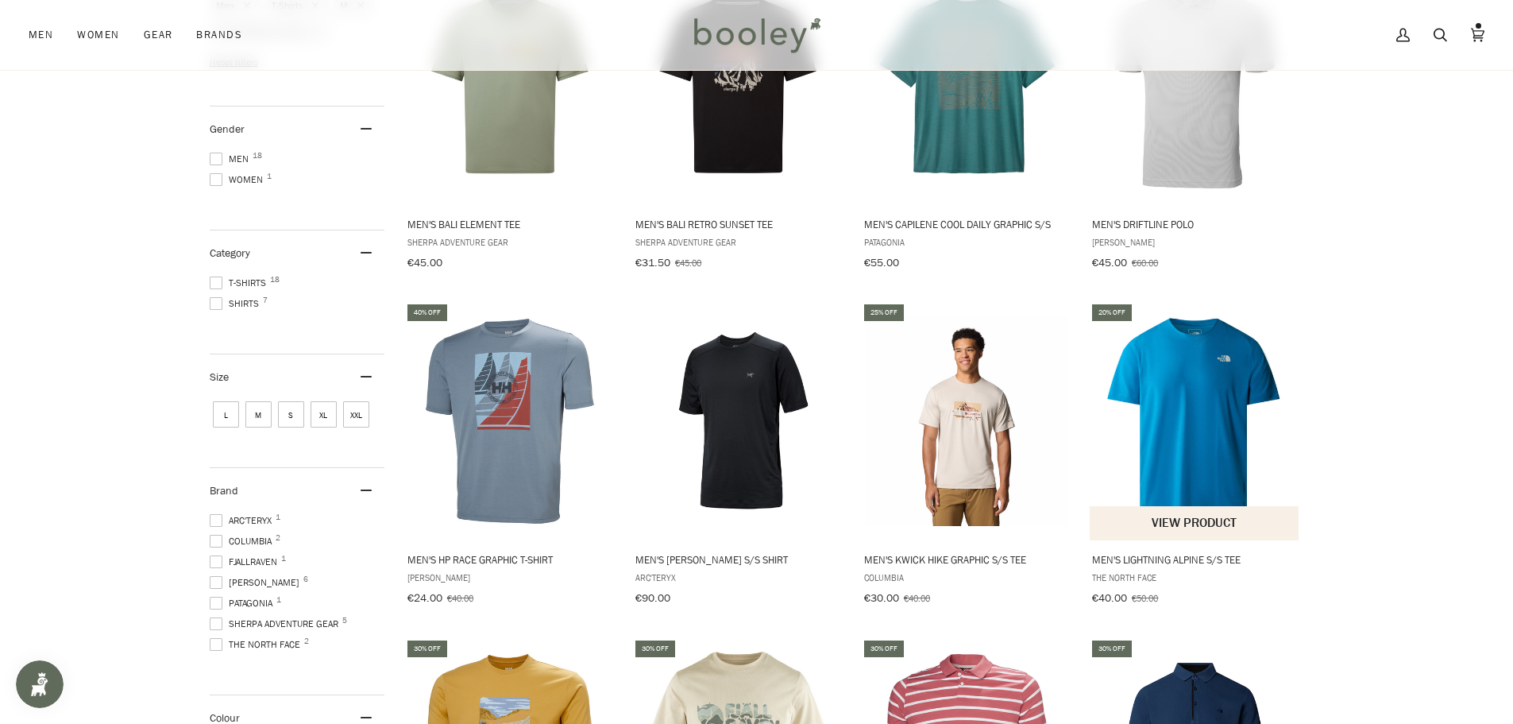
click at [1190, 518] on button "View product" at bounding box center [1194, 523] width 209 height 34
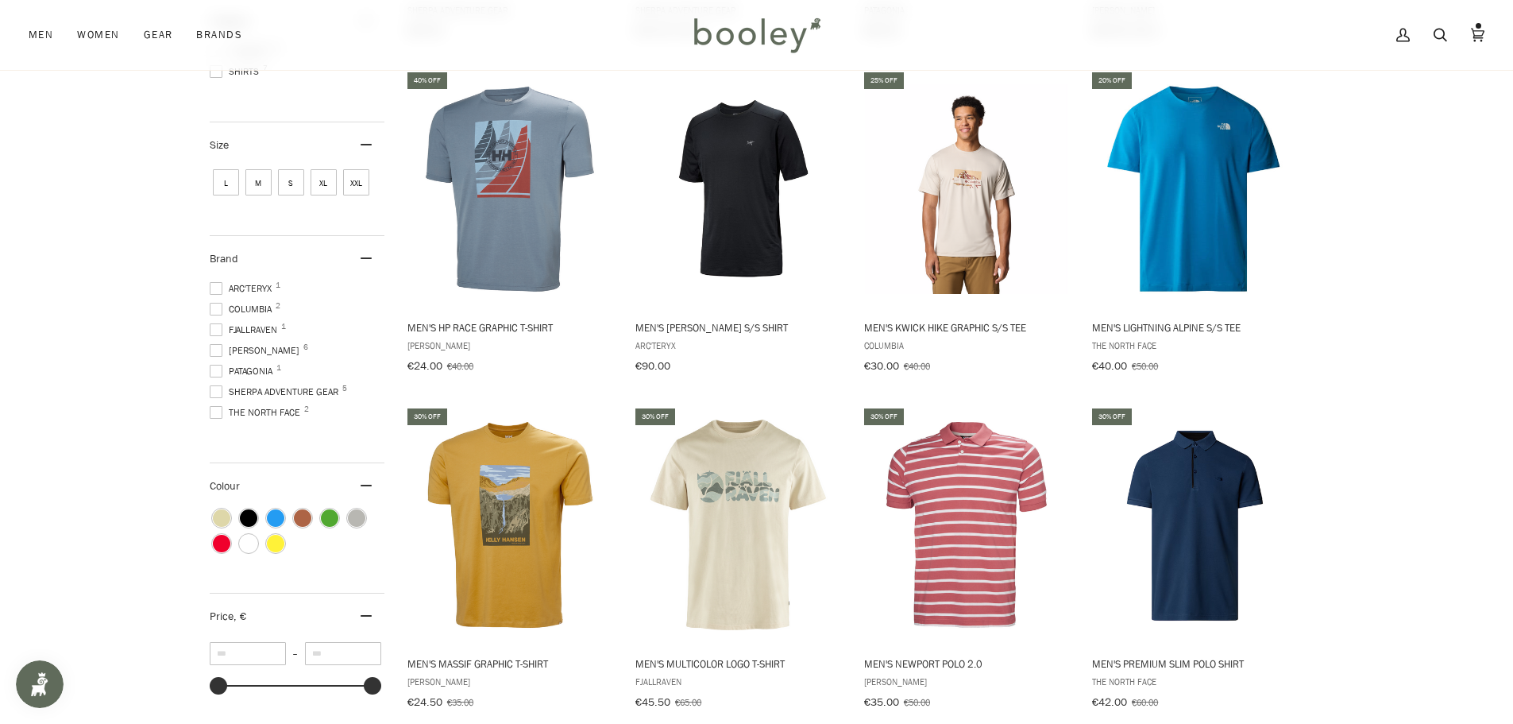
scroll to position [635, 0]
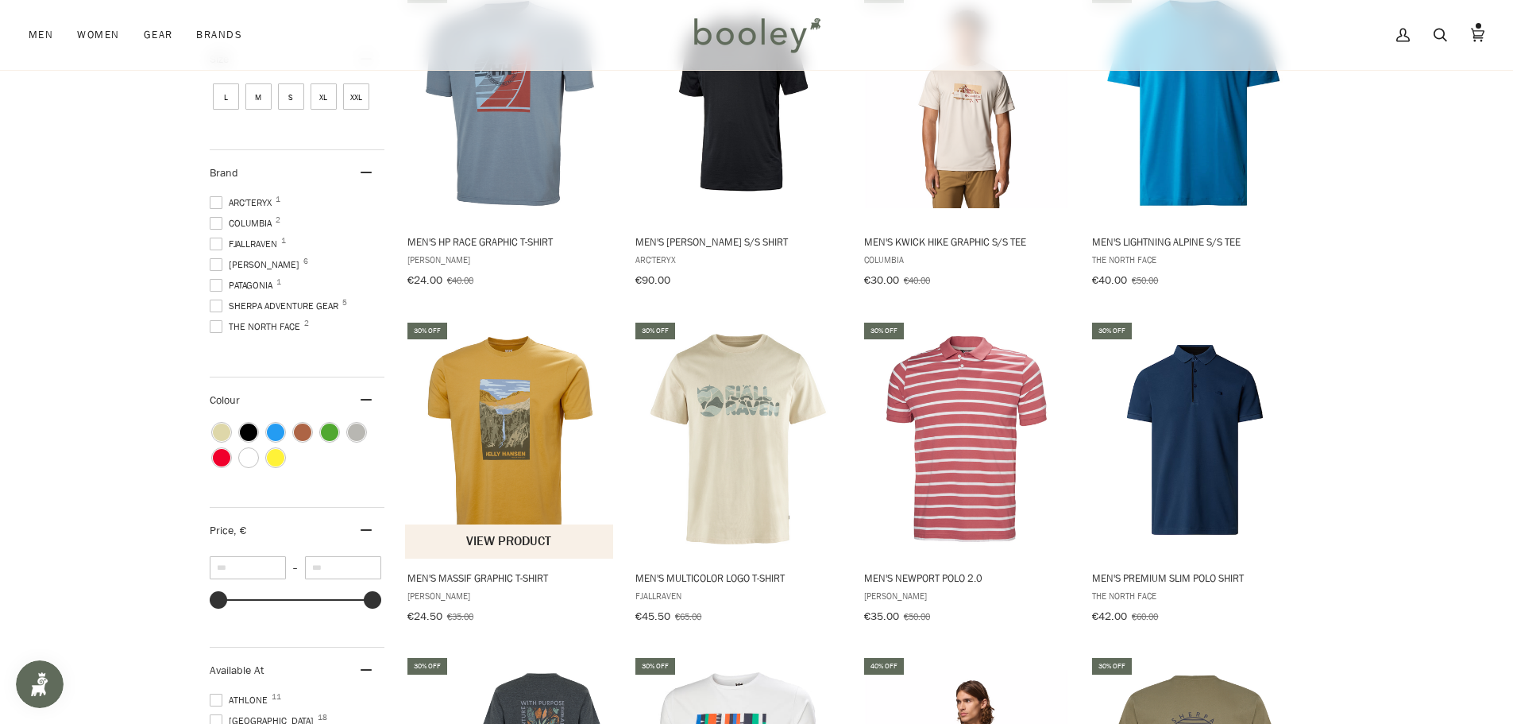
click at [512, 539] on button "View product" at bounding box center [509, 541] width 209 height 34
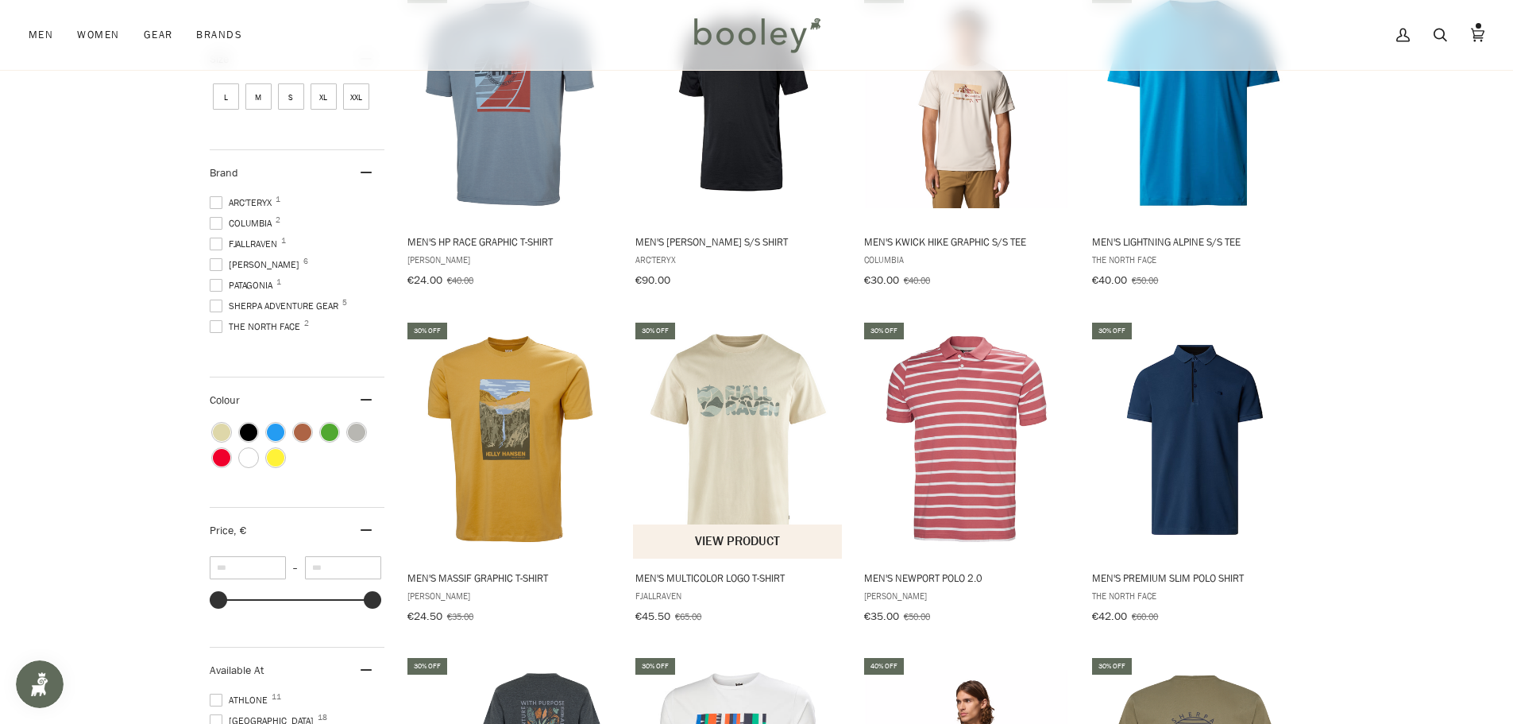
click at [730, 535] on button "View product" at bounding box center [737, 541] width 209 height 34
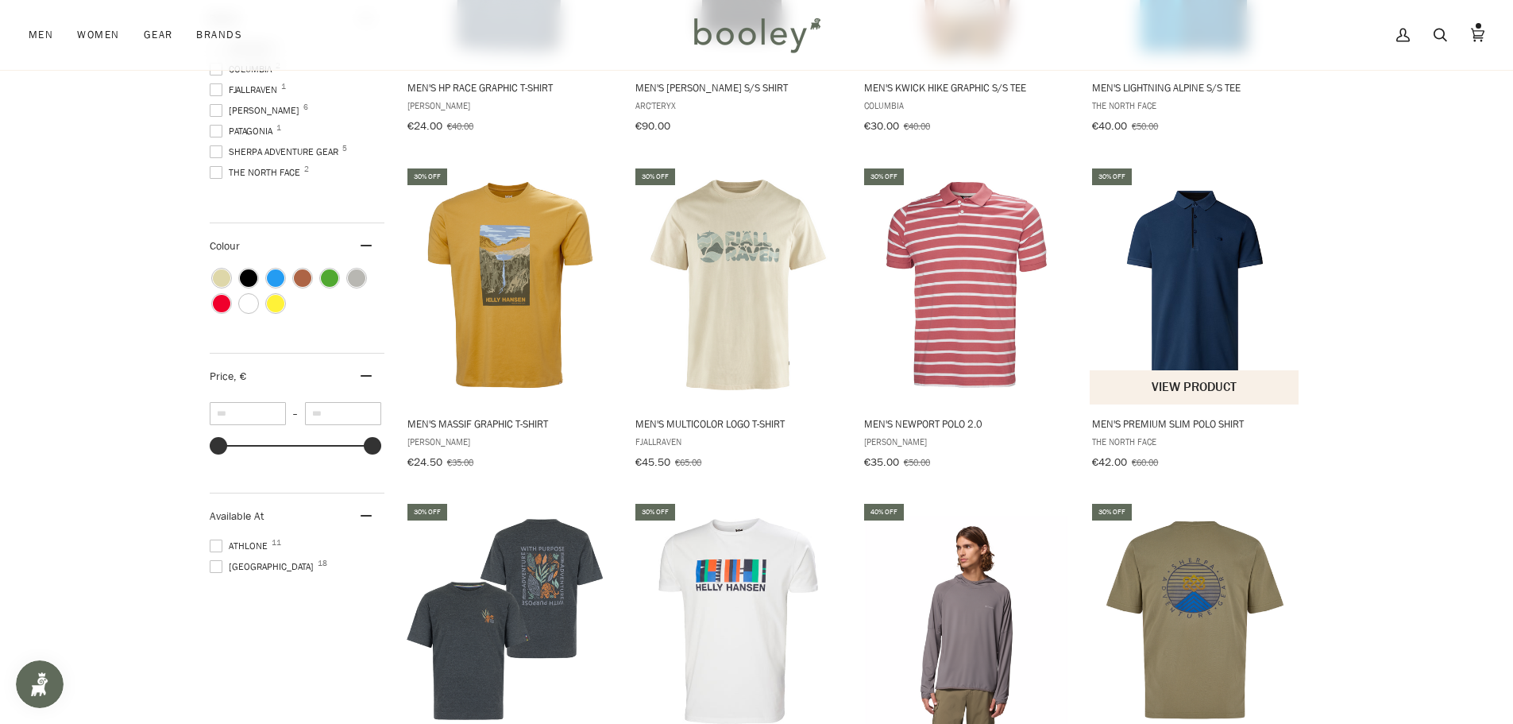
scroll to position [953, 0]
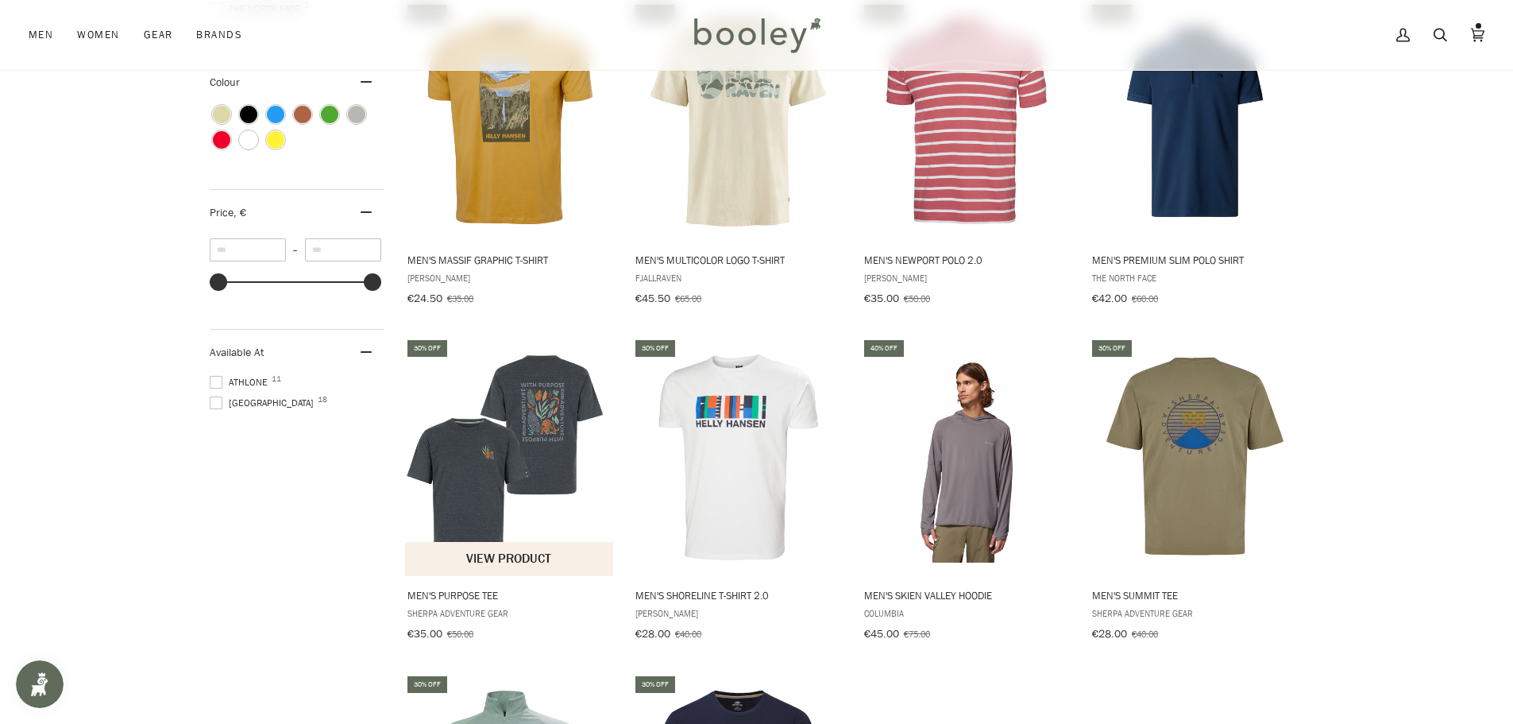
click at [497, 554] on button "View product" at bounding box center [509, 559] width 209 height 34
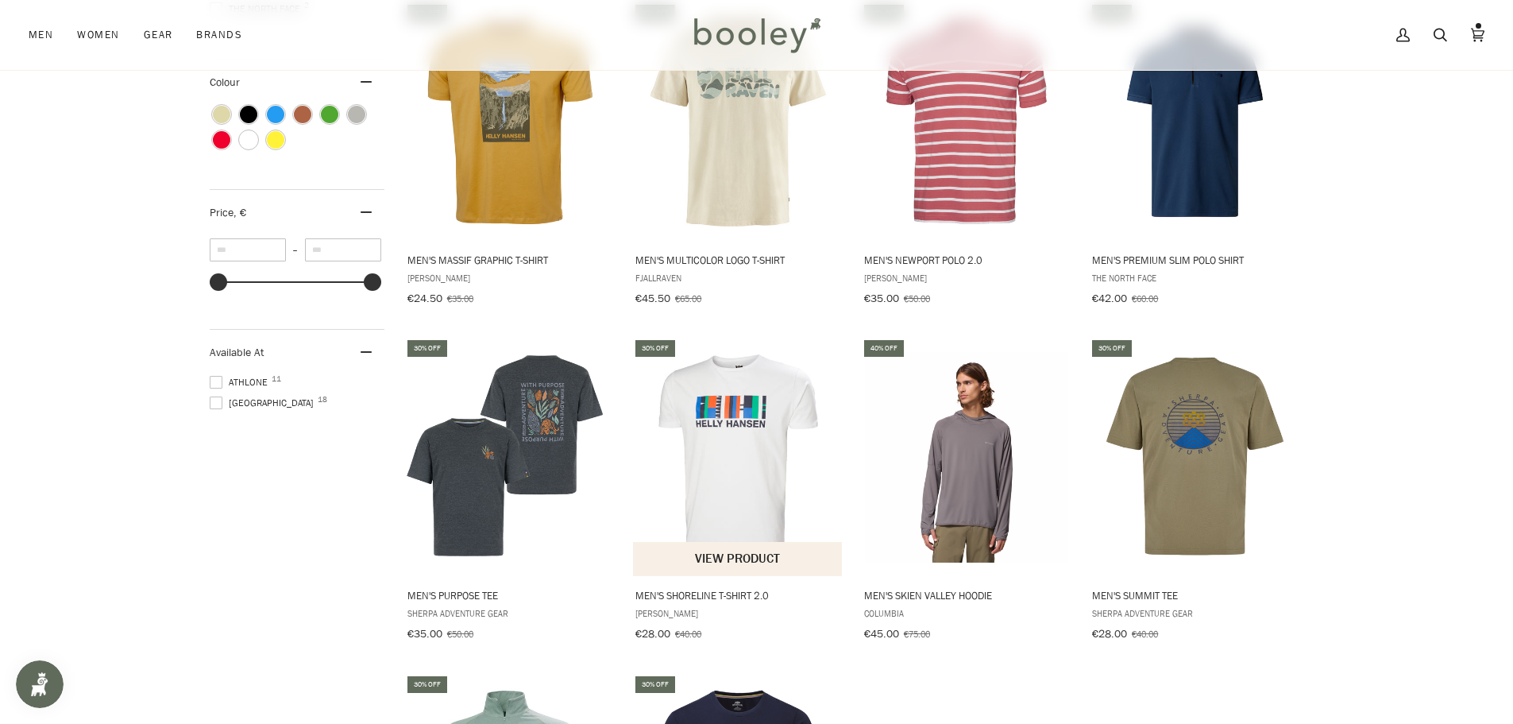
click at [743, 552] on button "View product" at bounding box center [737, 559] width 209 height 34
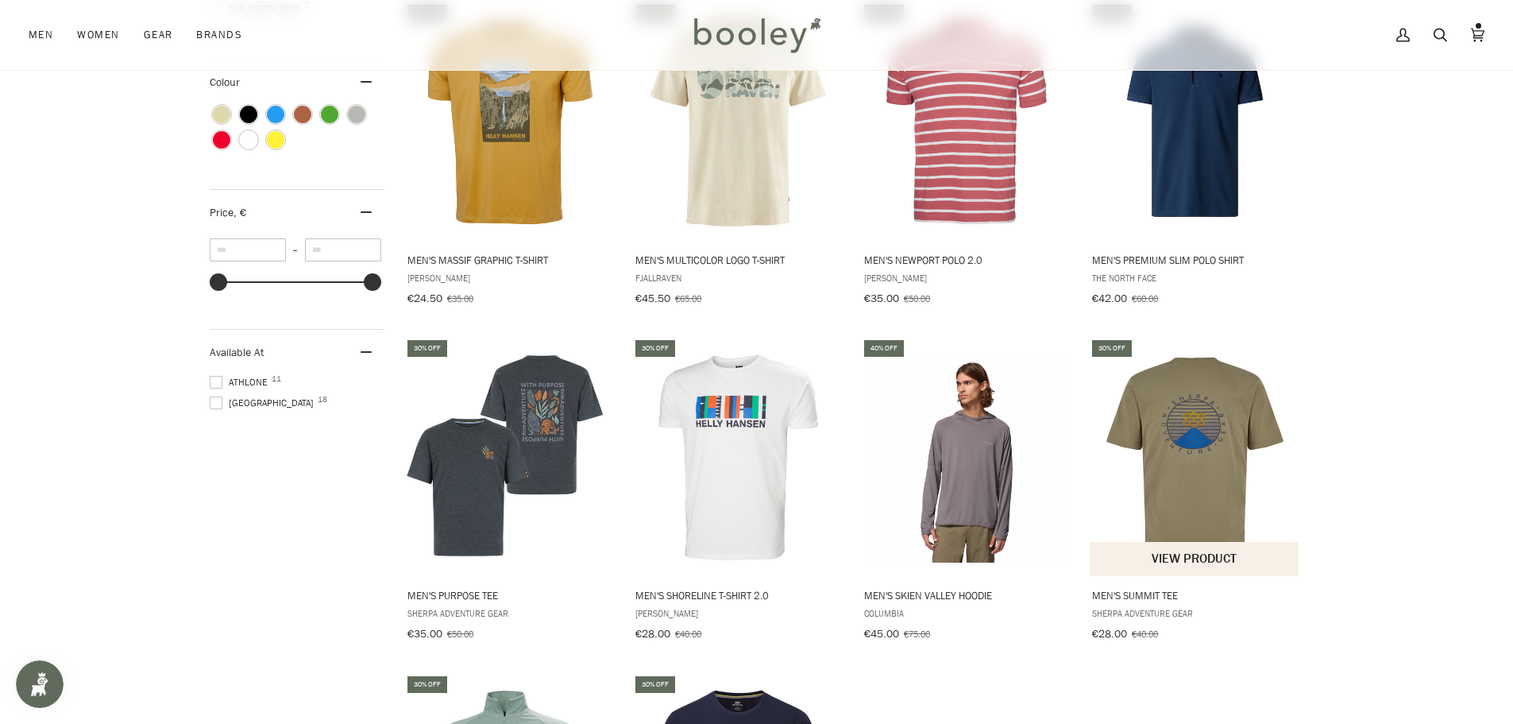
click at [1168, 542] on button "View product" at bounding box center [1194, 559] width 209 height 34
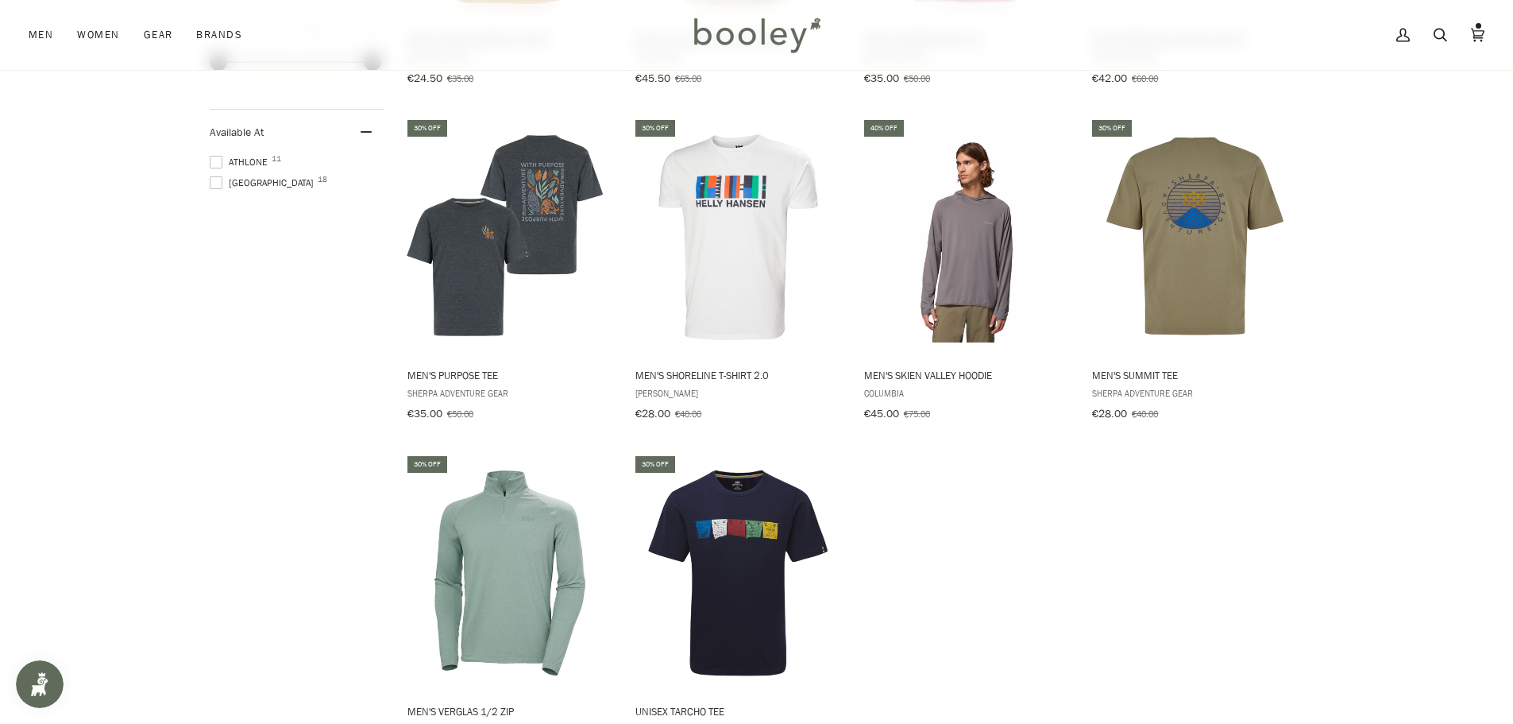
scroll to position [1271, 0]
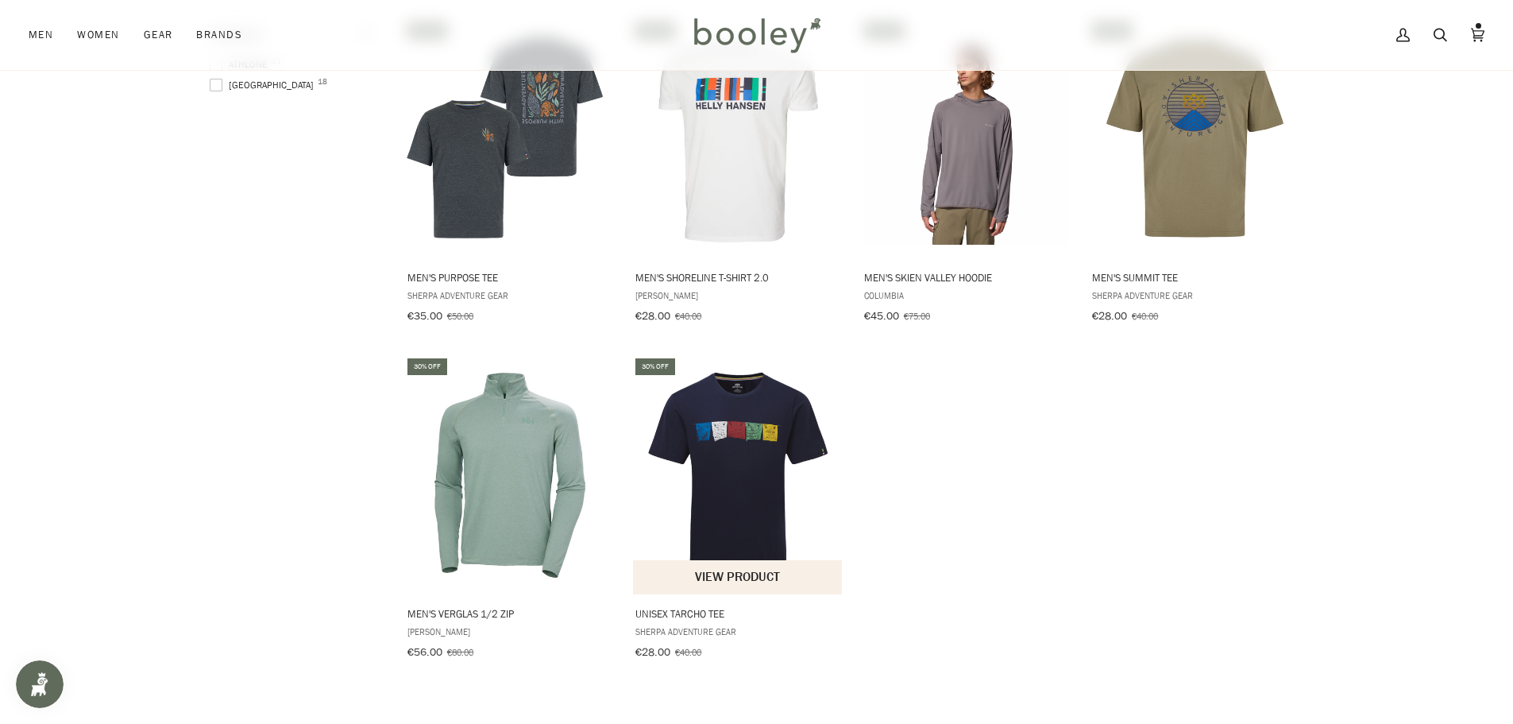
click at [768, 568] on button "View product" at bounding box center [737, 577] width 209 height 34
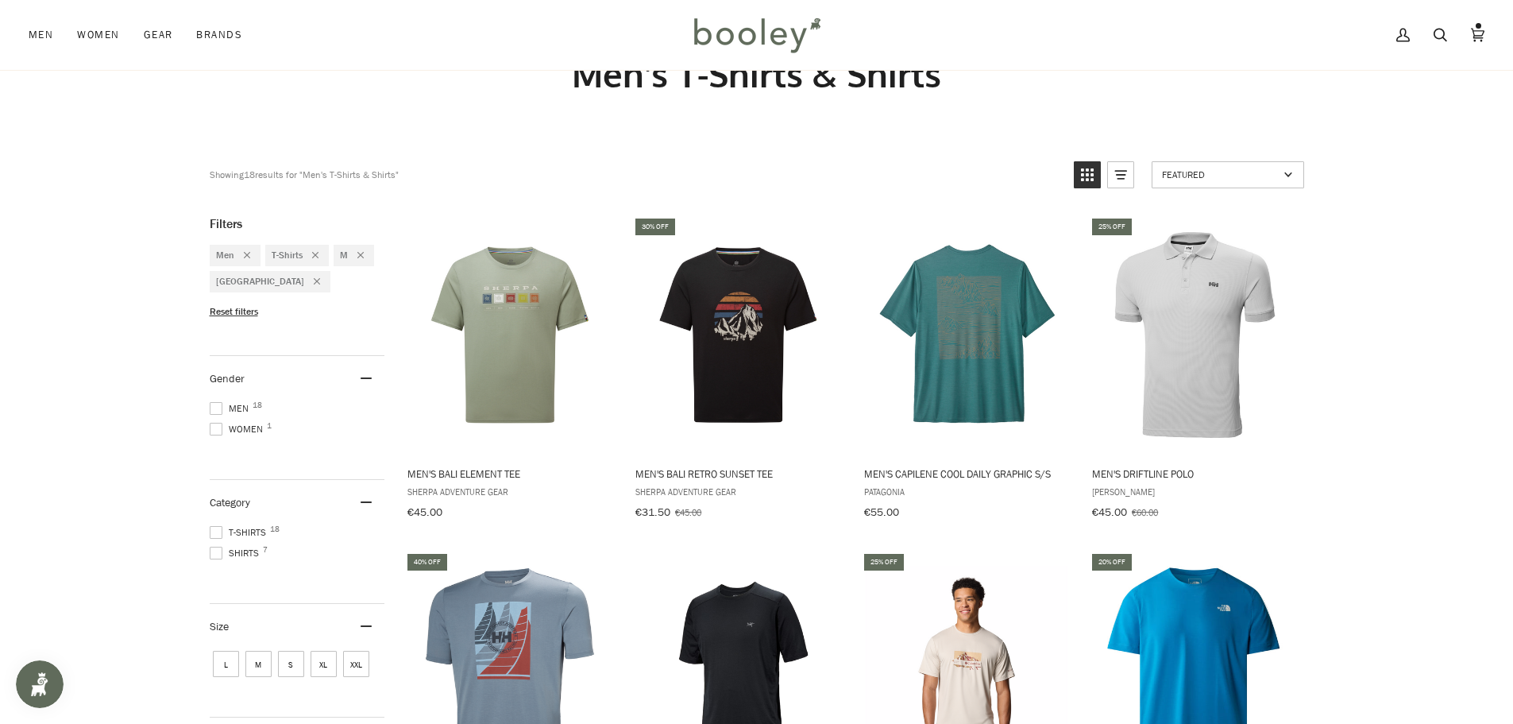
scroll to position [0, 0]
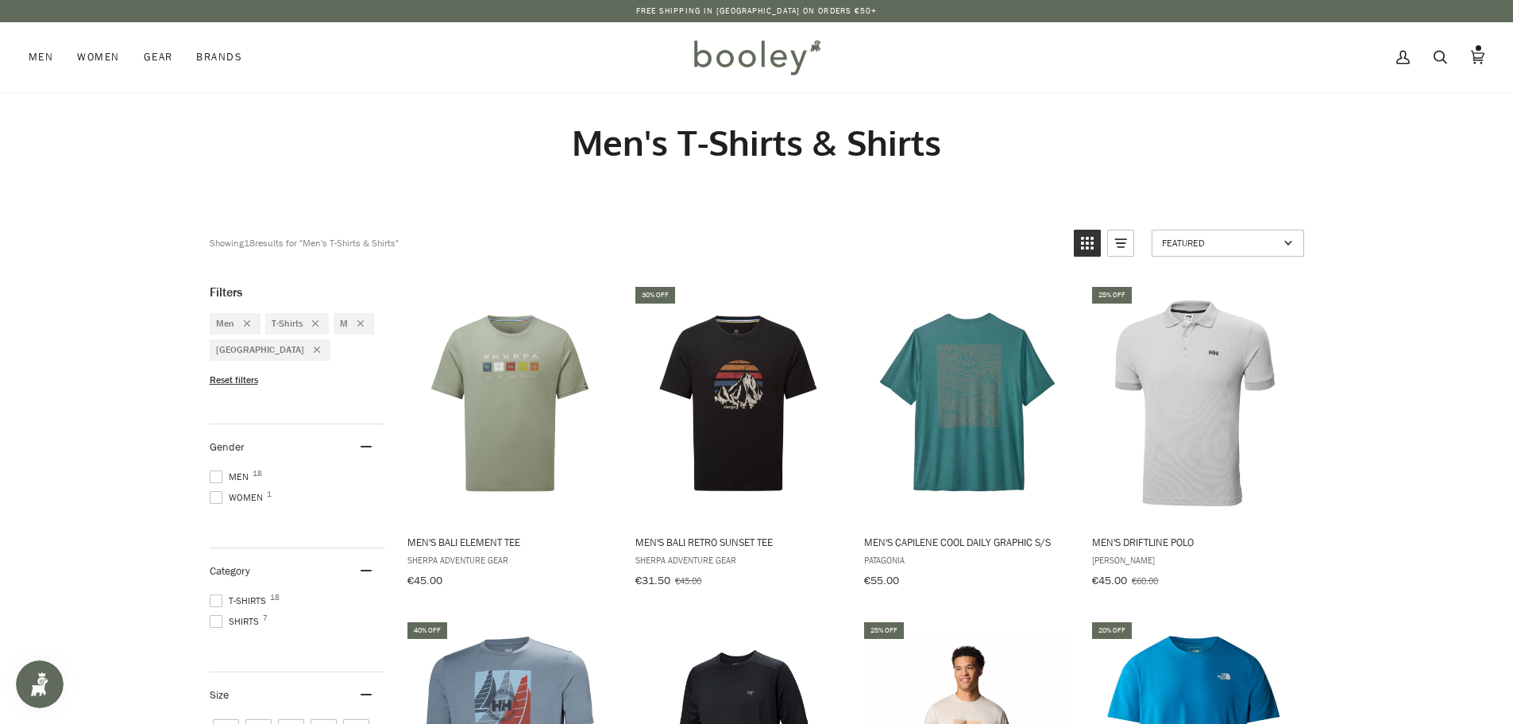
click at [215, 618] on span at bounding box center [216, 621] width 13 height 13
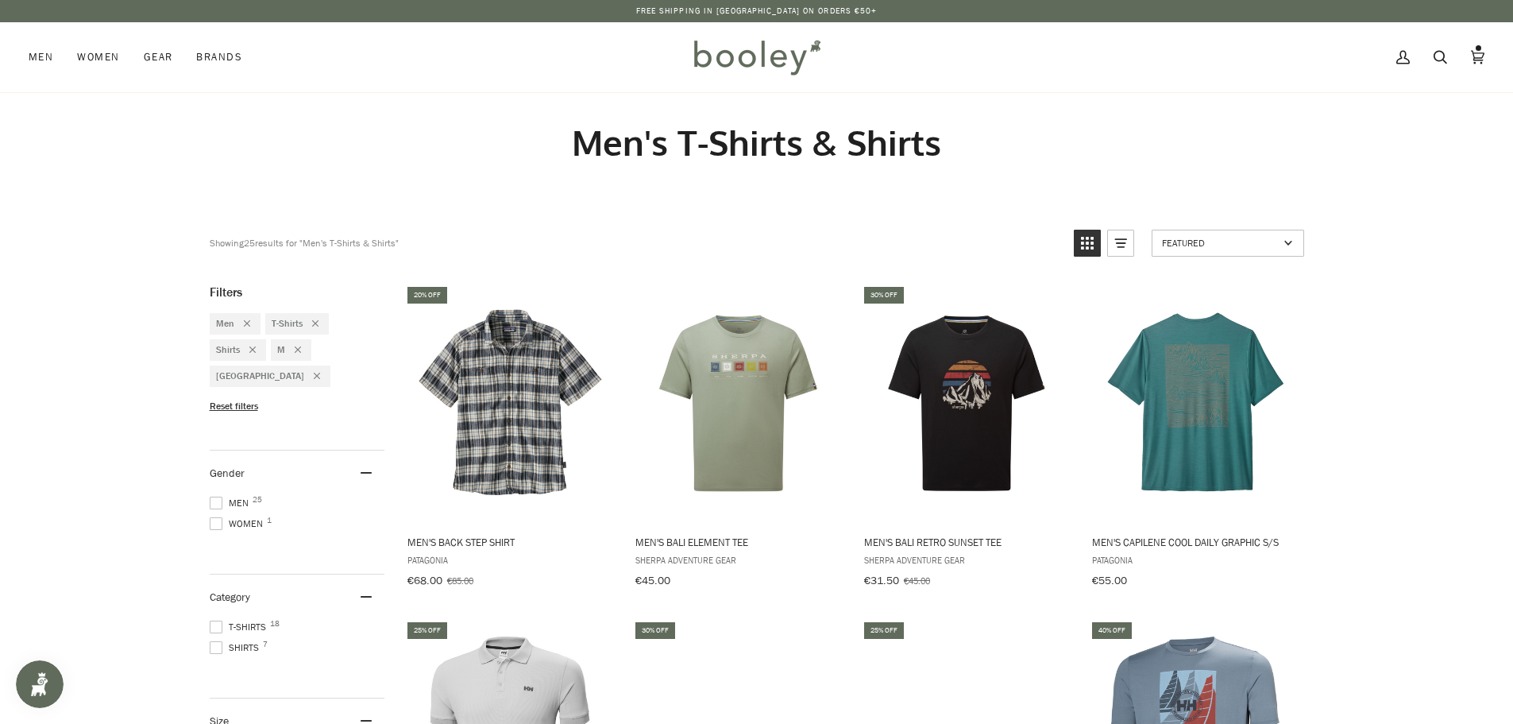
click at [217, 620] on span at bounding box center [216, 626] width 13 height 13
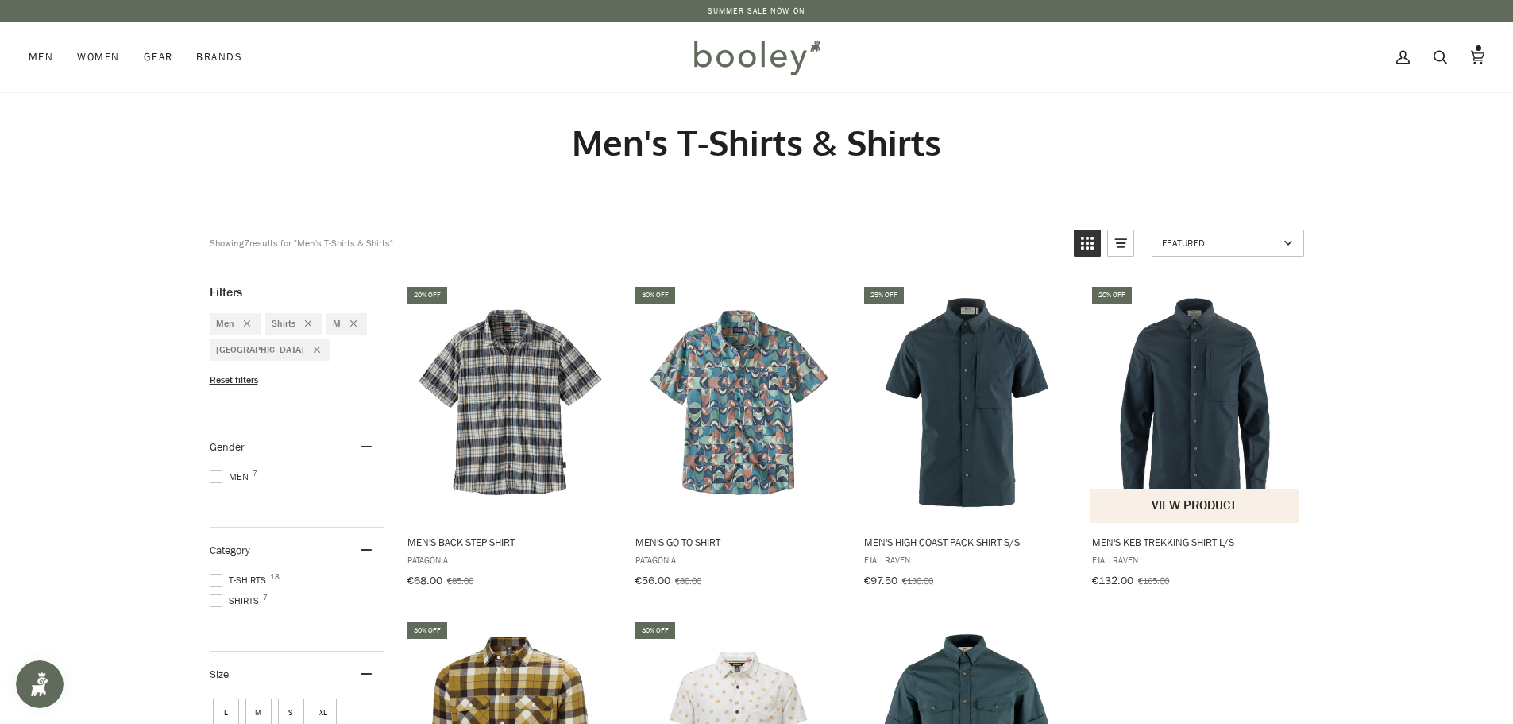
scroll to position [79, 0]
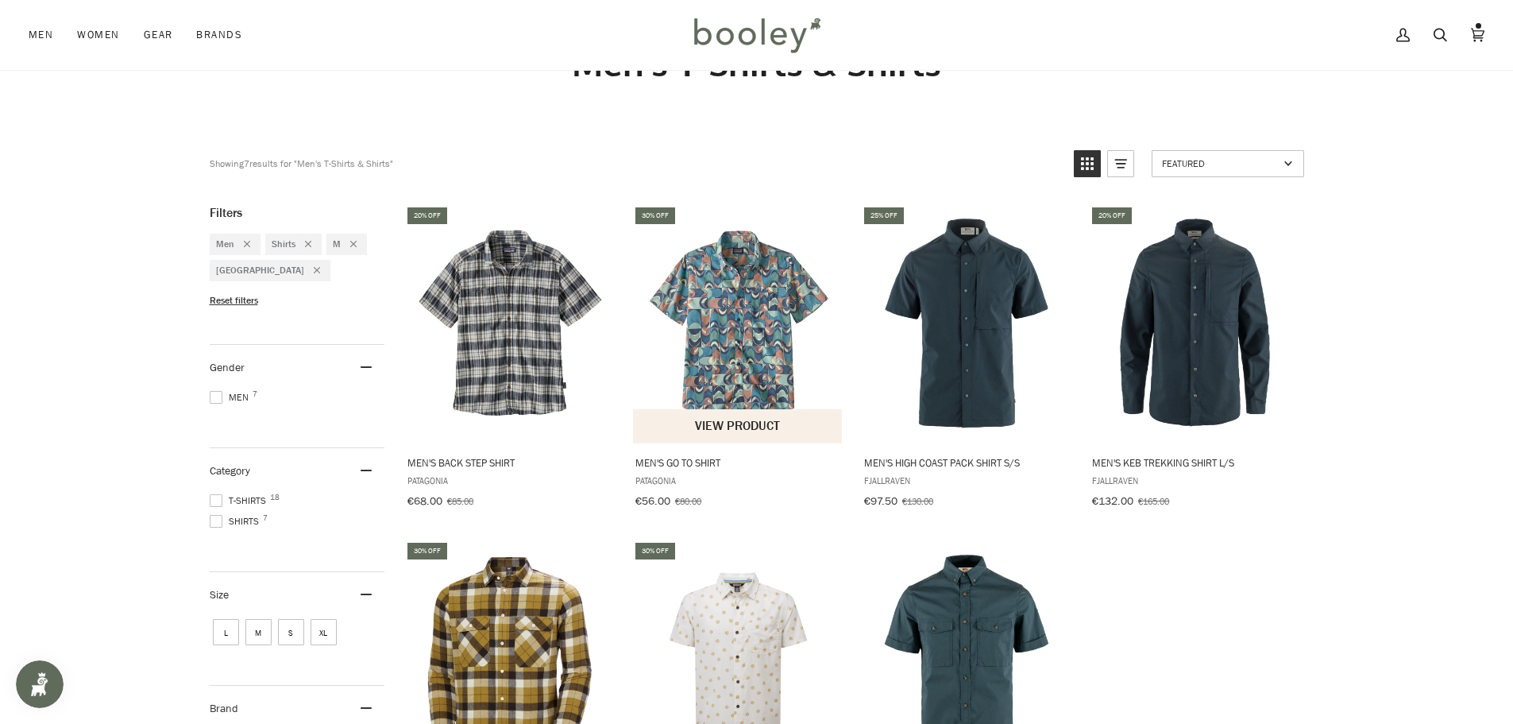
click at [720, 427] on button "View product" at bounding box center [737, 426] width 209 height 34
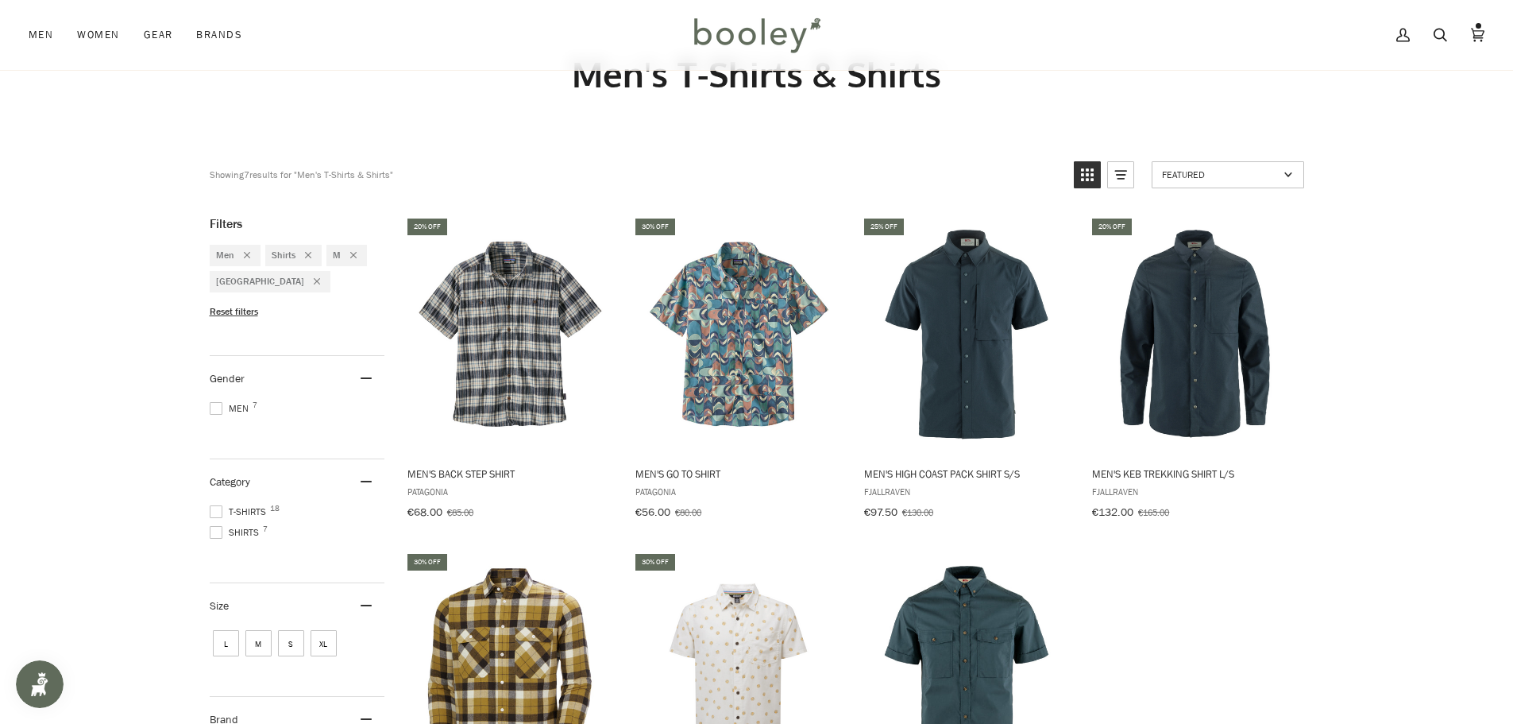
scroll to position [0, 0]
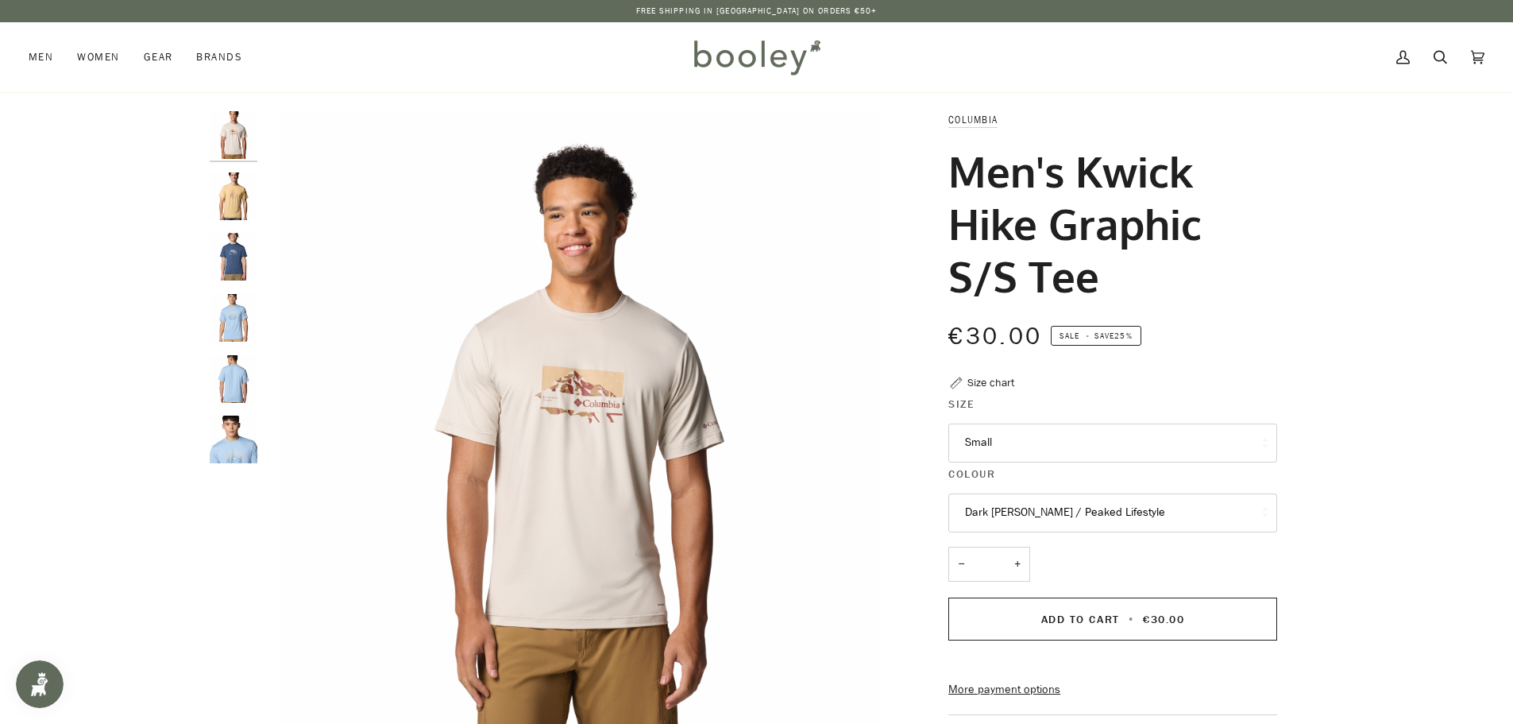
click at [1041, 434] on button "Small" at bounding box center [1112, 442] width 329 height 39
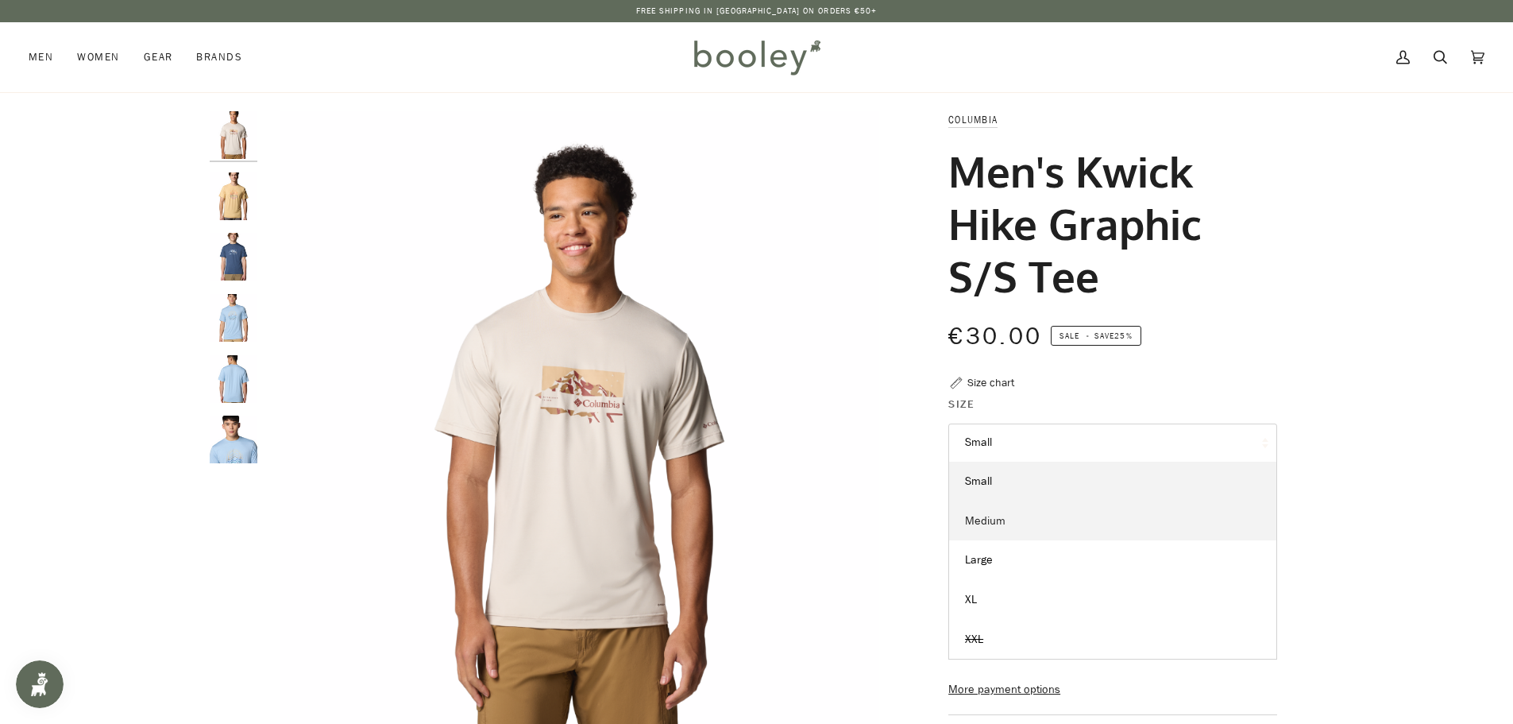
click at [1024, 526] on link "Medium" at bounding box center [1112, 521] width 327 height 40
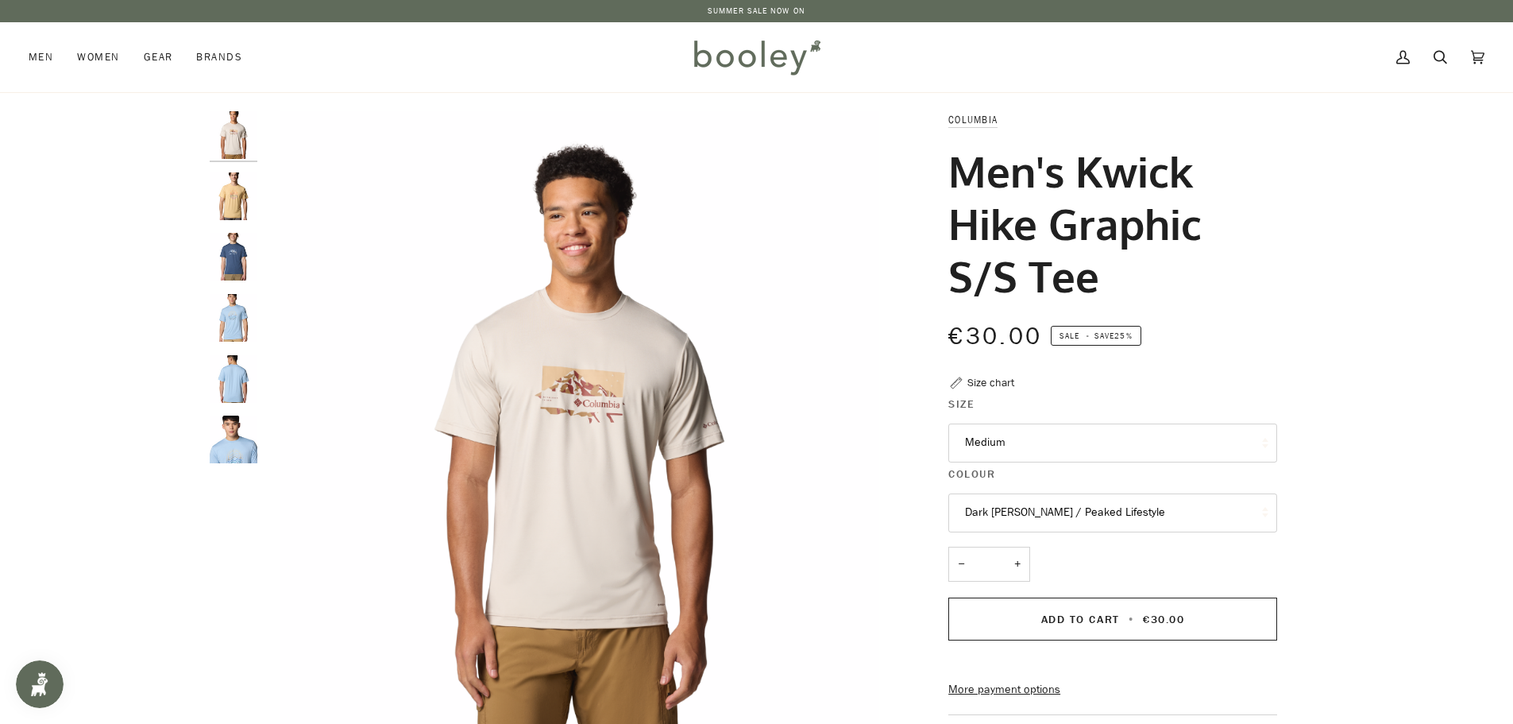
click at [1221, 504] on button "Dark [PERSON_NAME] / Peaked Lifestyle" at bounding box center [1112, 512] width 329 height 39
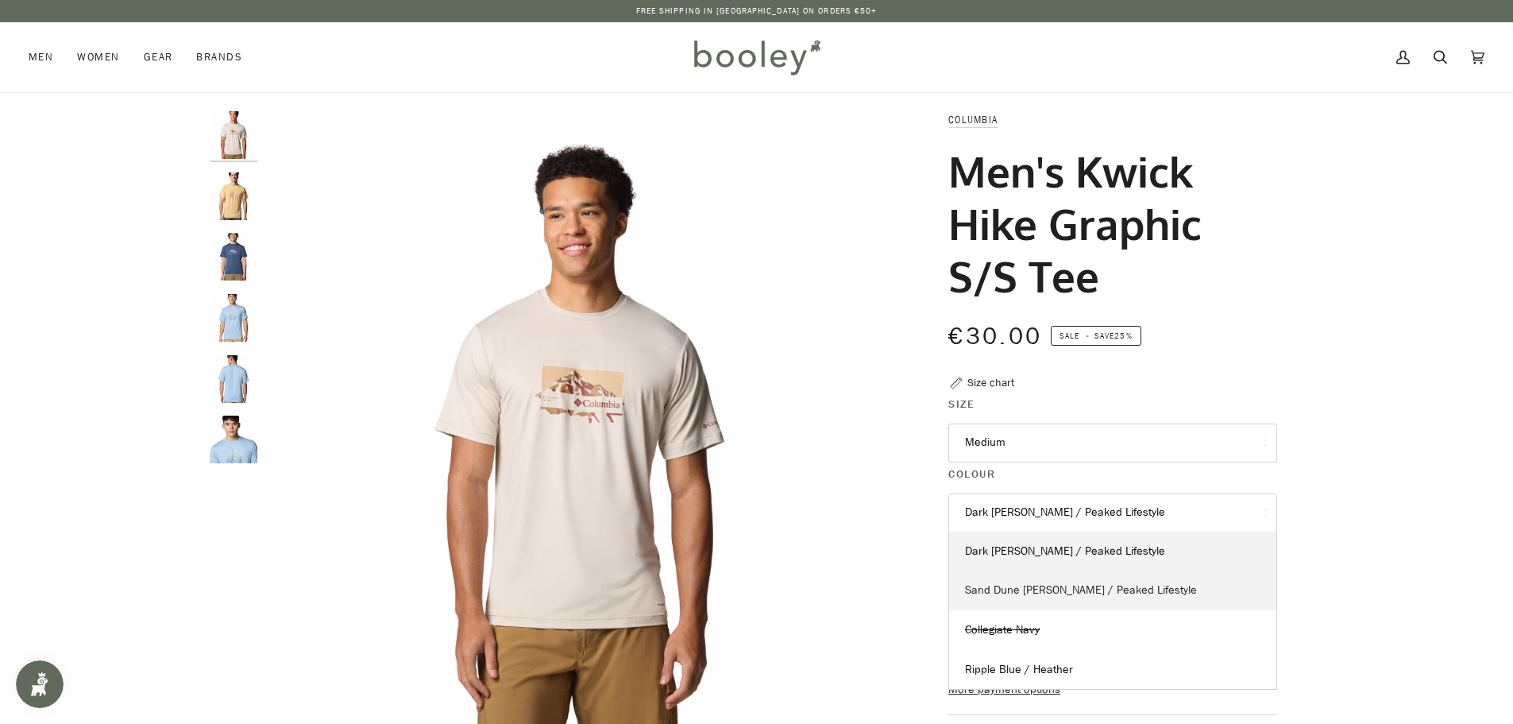
click at [1161, 588] on link "Sand Dune [PERSON_NAME] / Peaked Lifestyle" at bounding box center [1112, 590] width 327 height 40
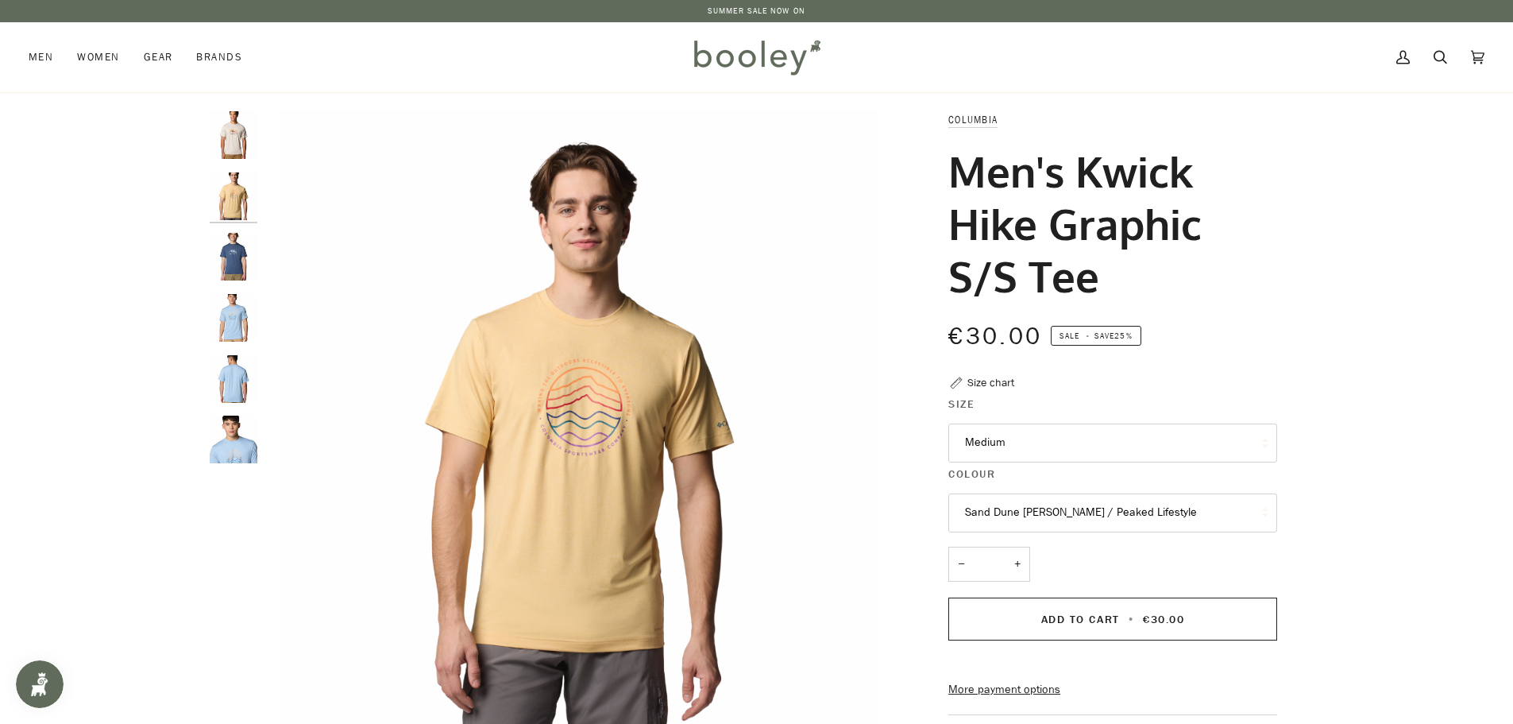
click at [1211, 514] on button "Sand Dune Heather / Peaked Lifestyle" at bounding box center [1112, 512] width 329 height 39
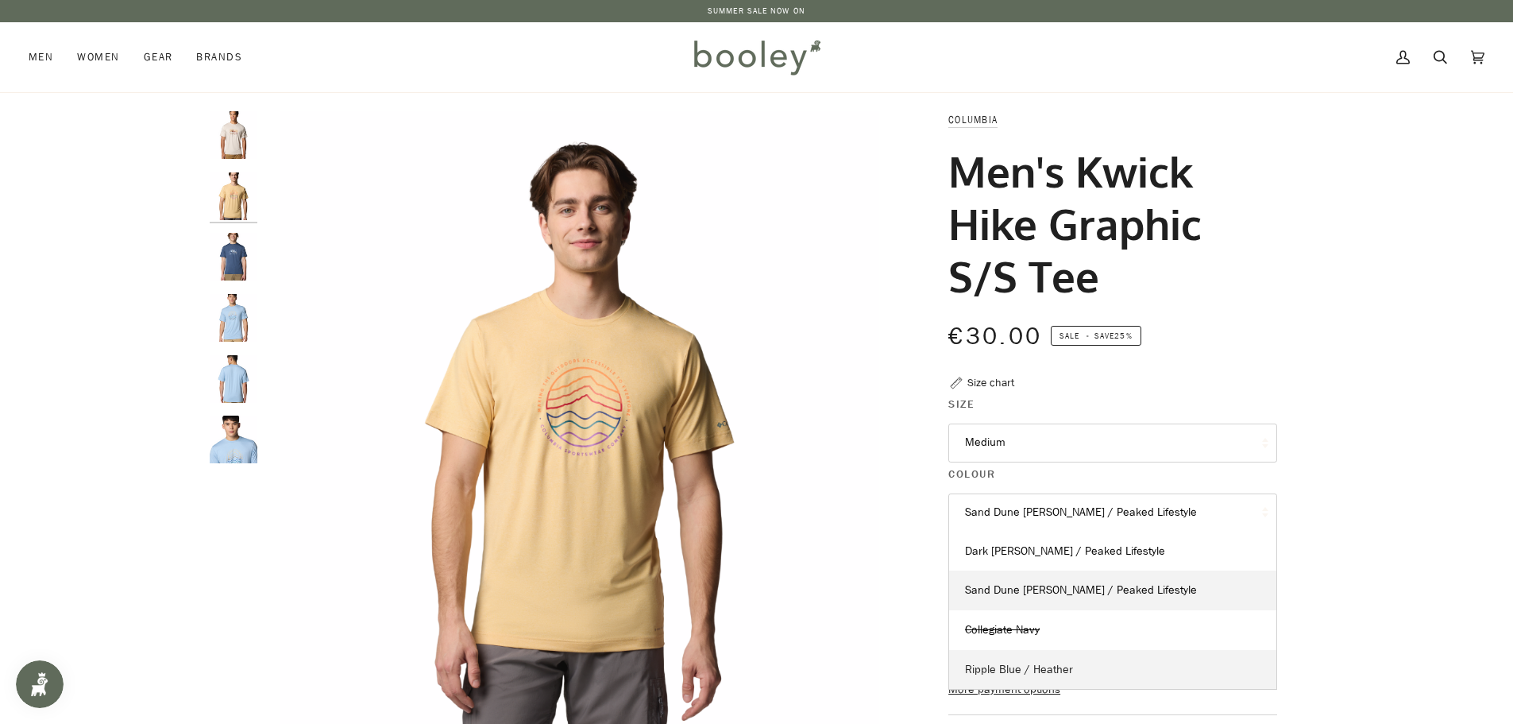
click at [1084, 670] on link "Ripple Blue / Heather" at bounding box center [1112, 670] width 327 height 40
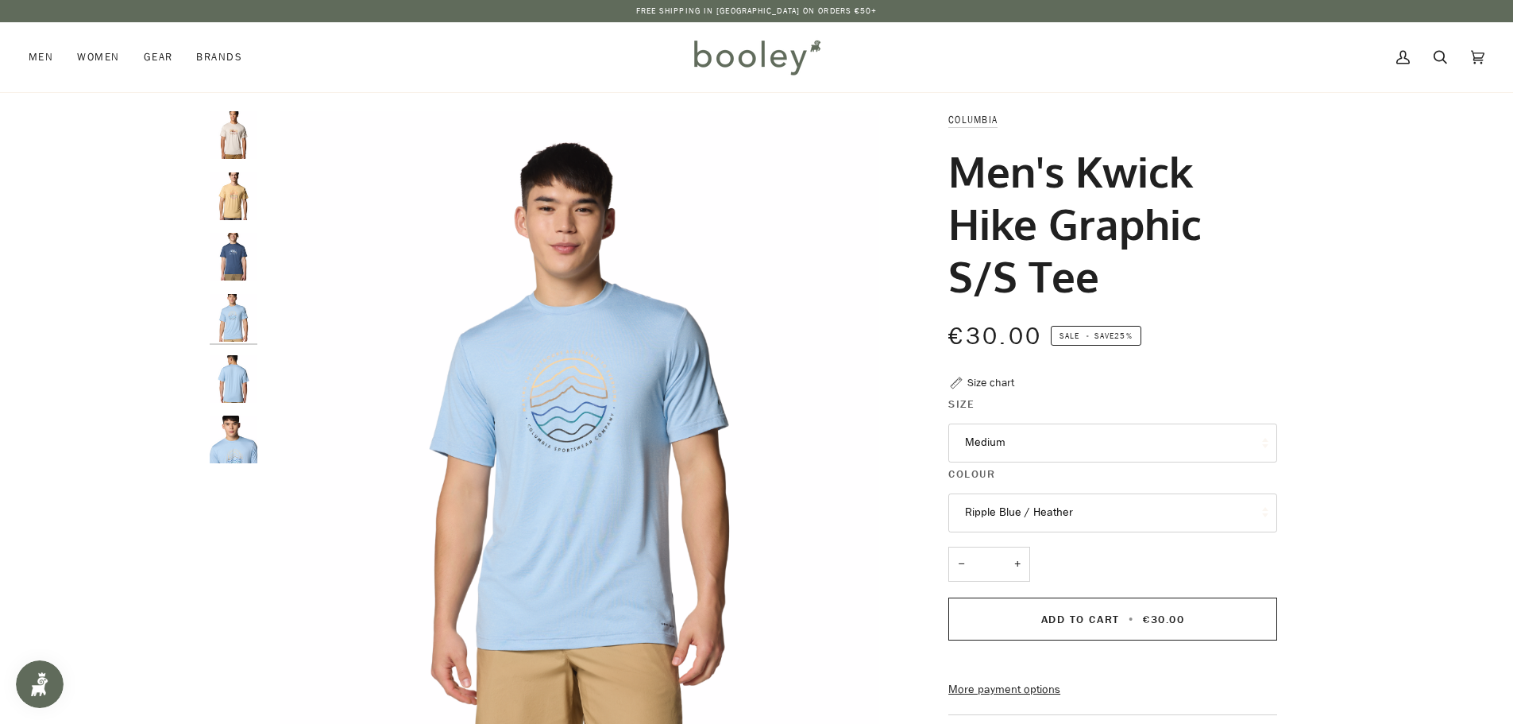
click at [1105, 516] on button "Ripple Blue / Heather" at bounding box center [1112, 512] width 329 height 39
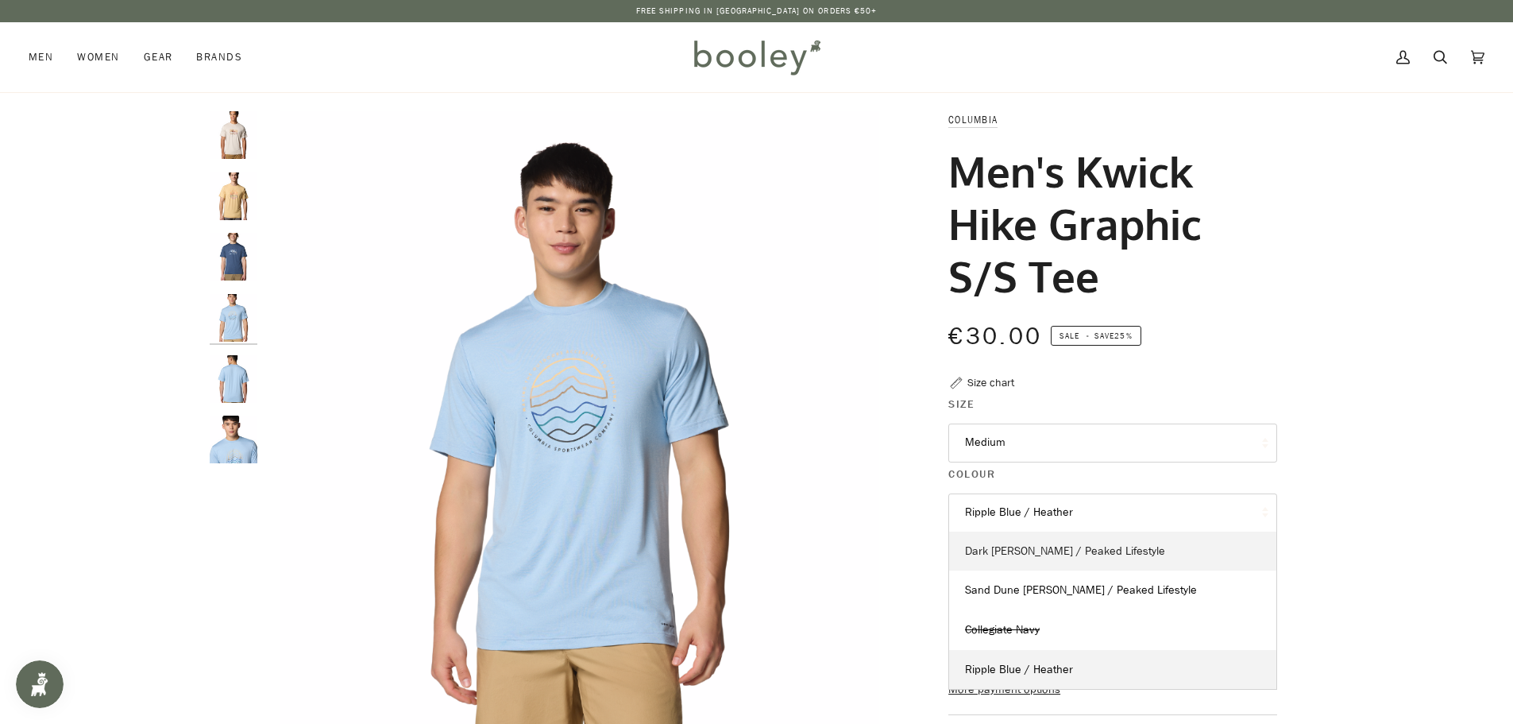
click at [1097, 549] on span "Dark Stone Heather / Peaked Lifestyle" at bounding box center [1065, 550] width 200 height 15
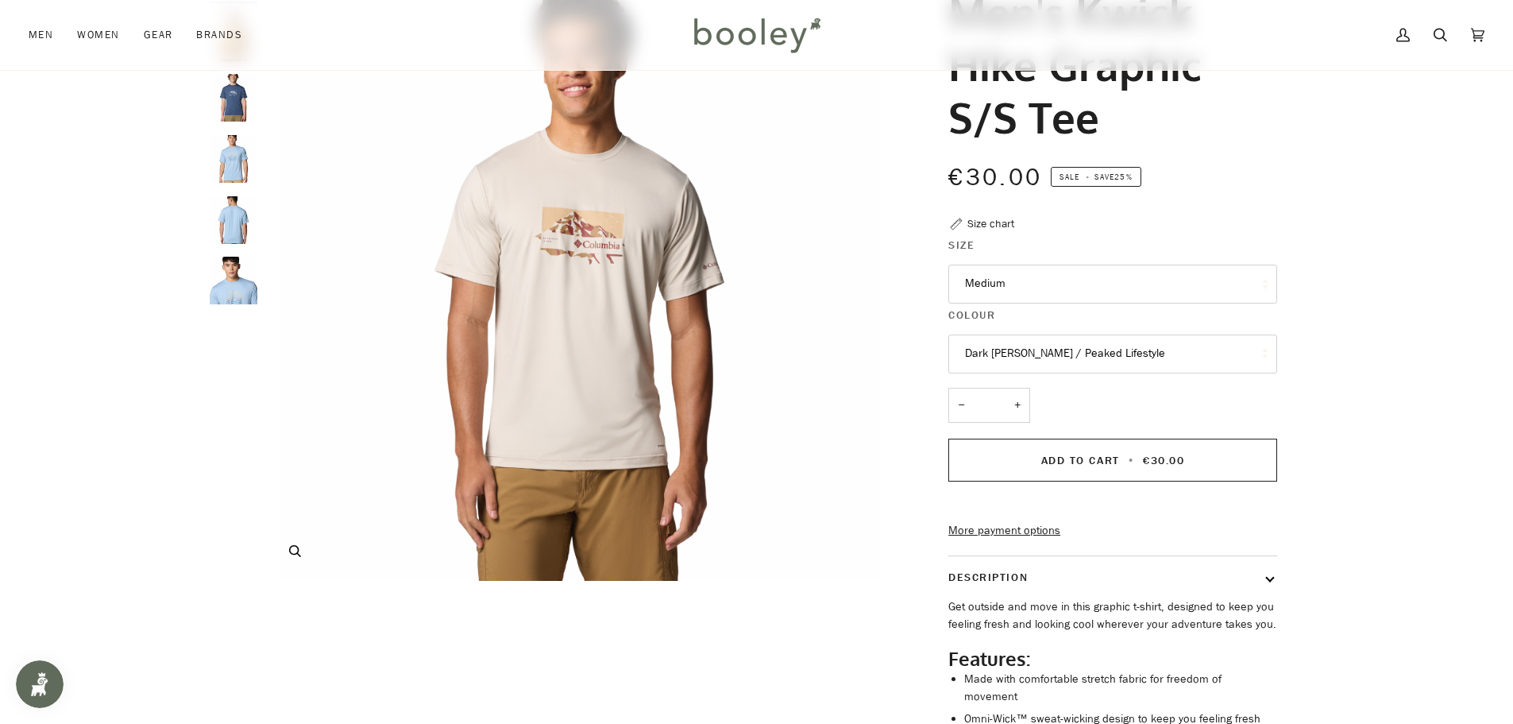
scroll to position [238, 0]
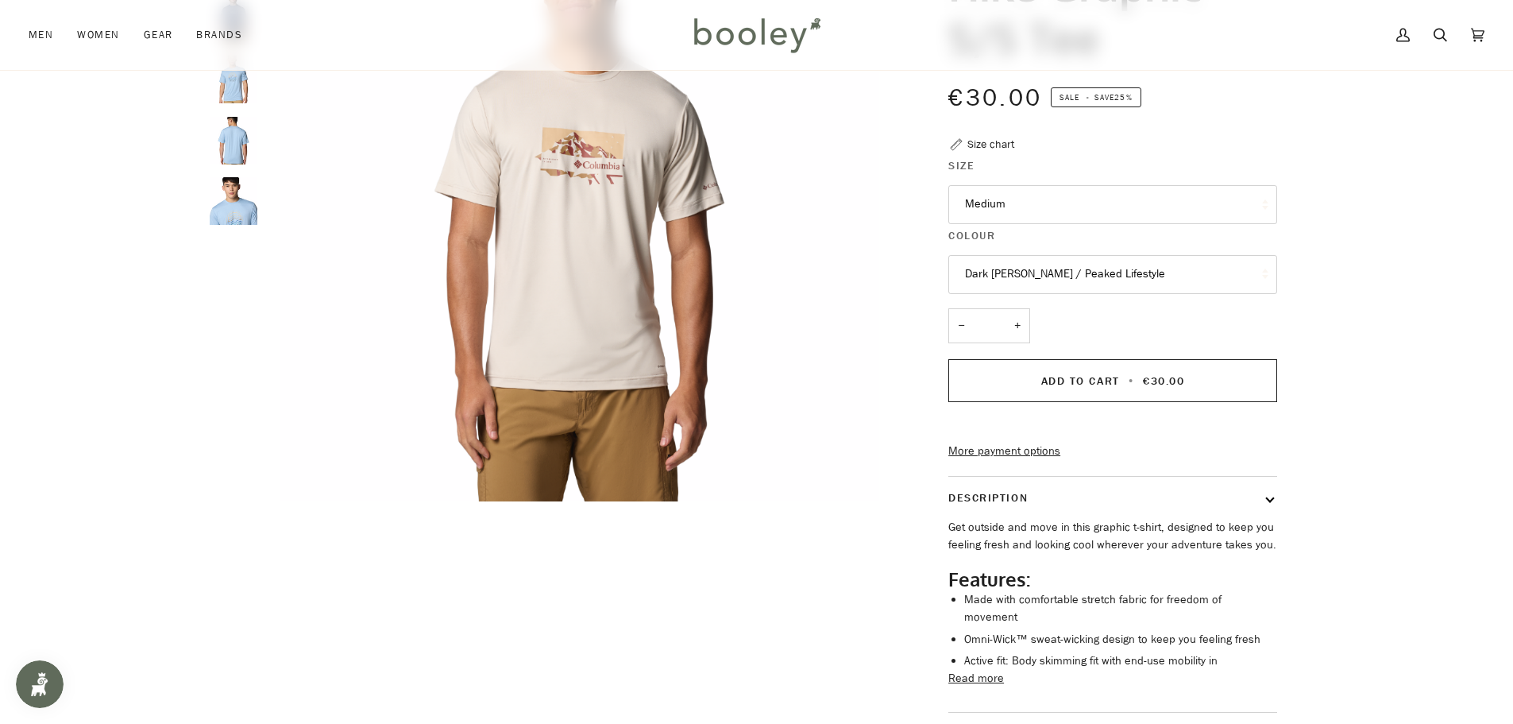
click at [991, 687] on button "Read more" at bounding box center [976, 678] width 56 height 17
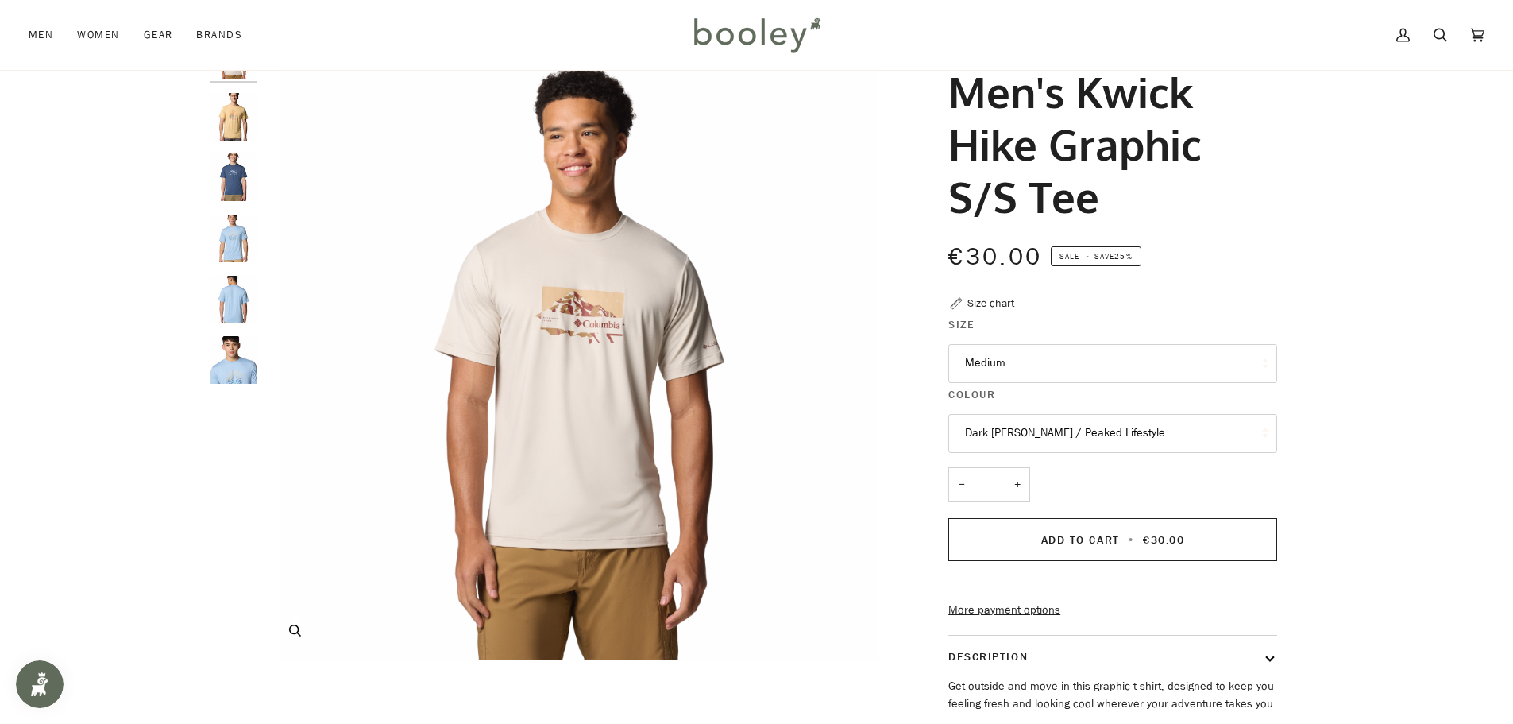
scroll to position [0, 0]
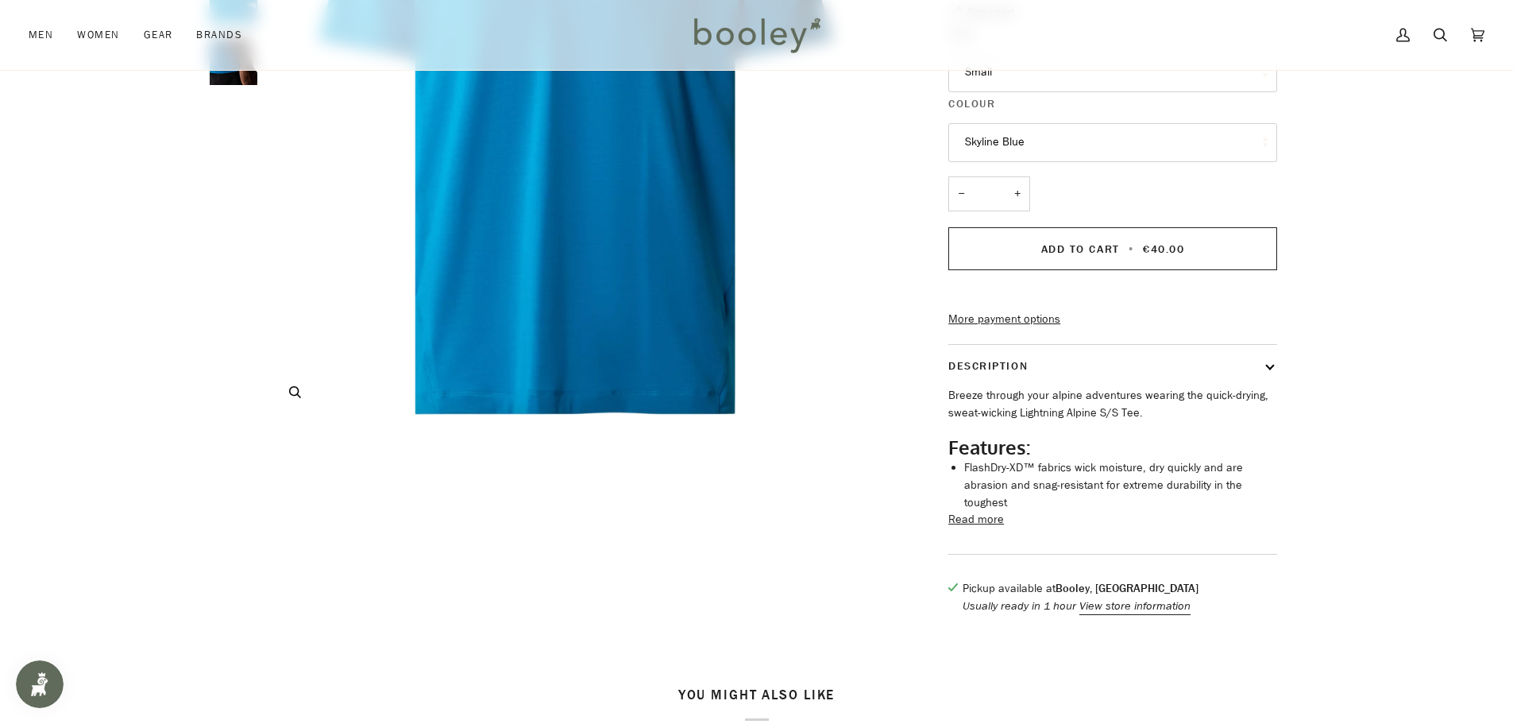
scroll to position [79, 0]
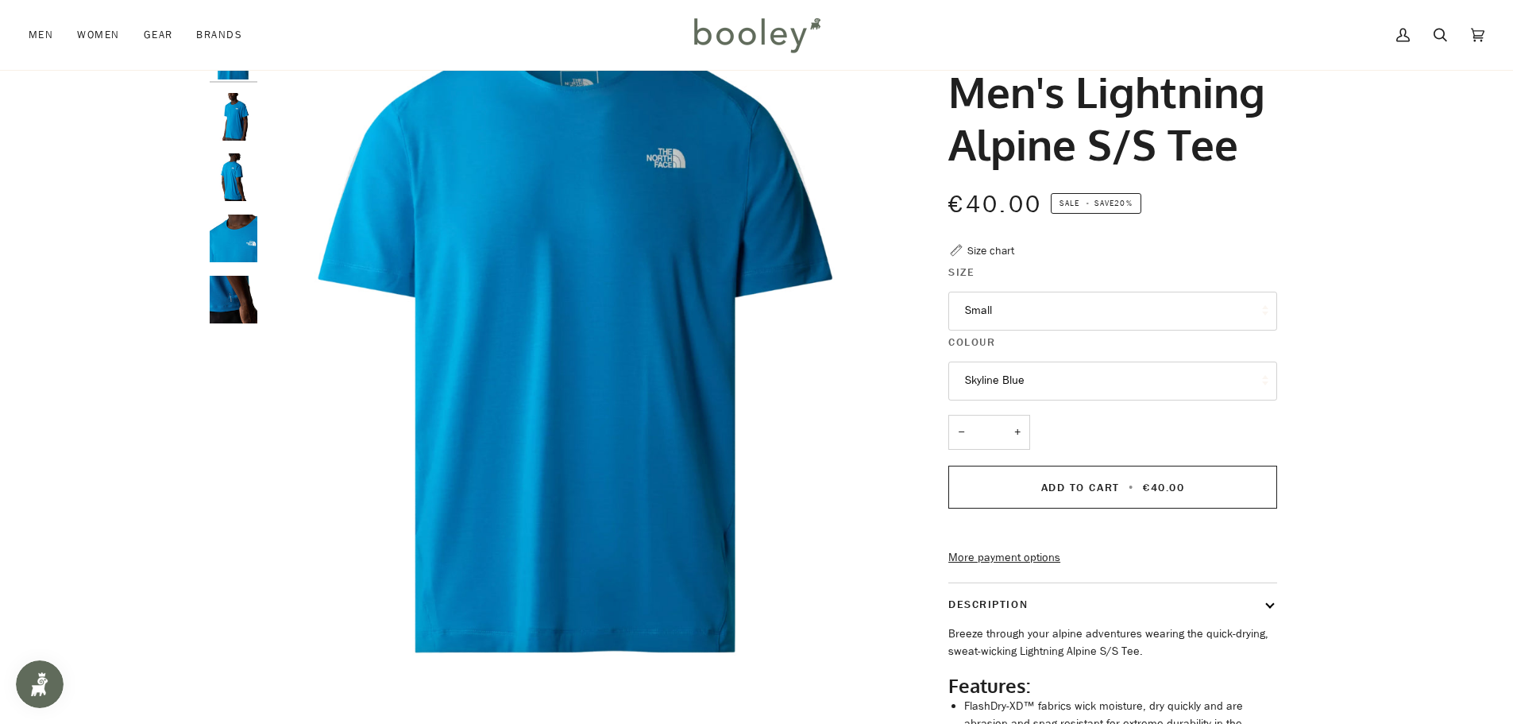
click at [1029, 330] on button "Small" at bounding box center [1112, 311] width 329 height 39
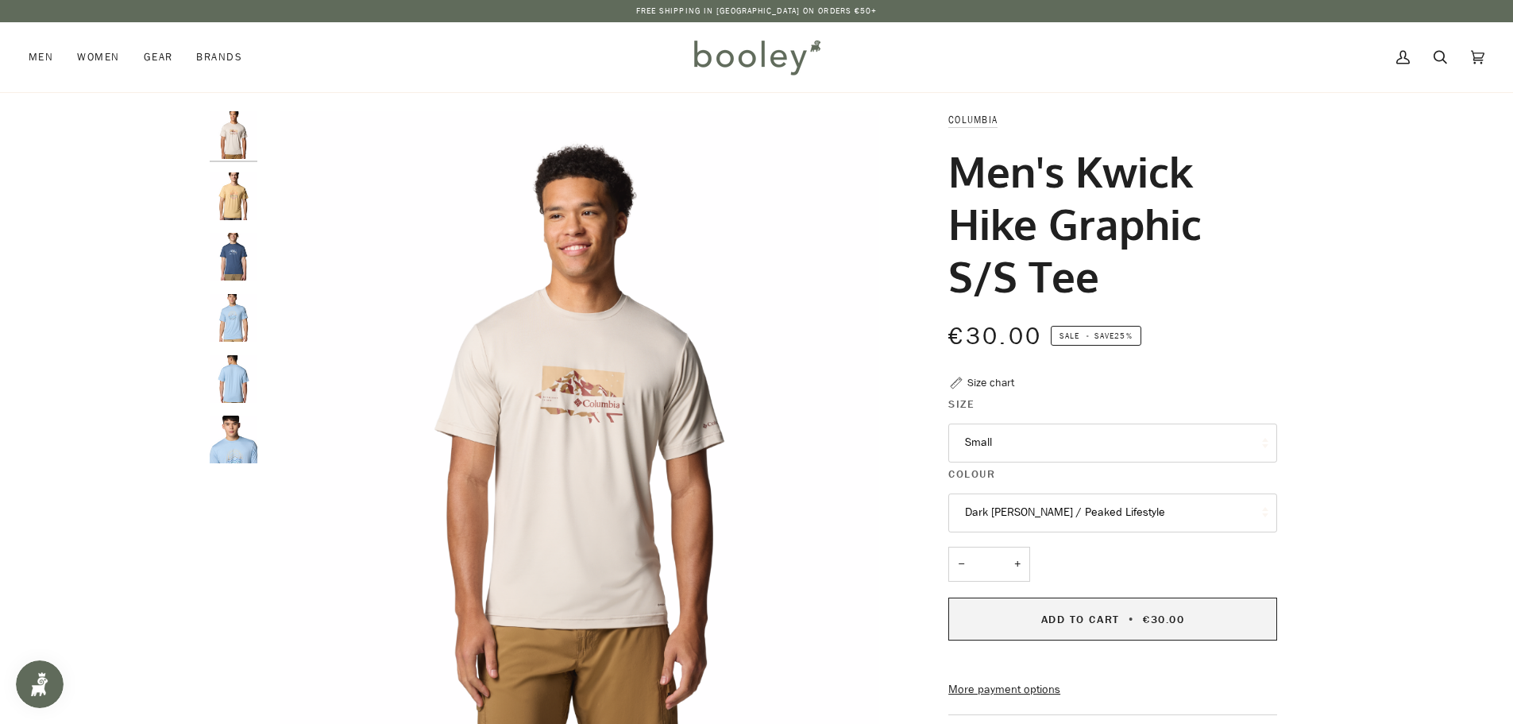
click at [1071, 618] on span "Add to Cart" at bounding box center [1080, 619] width 79 height 15
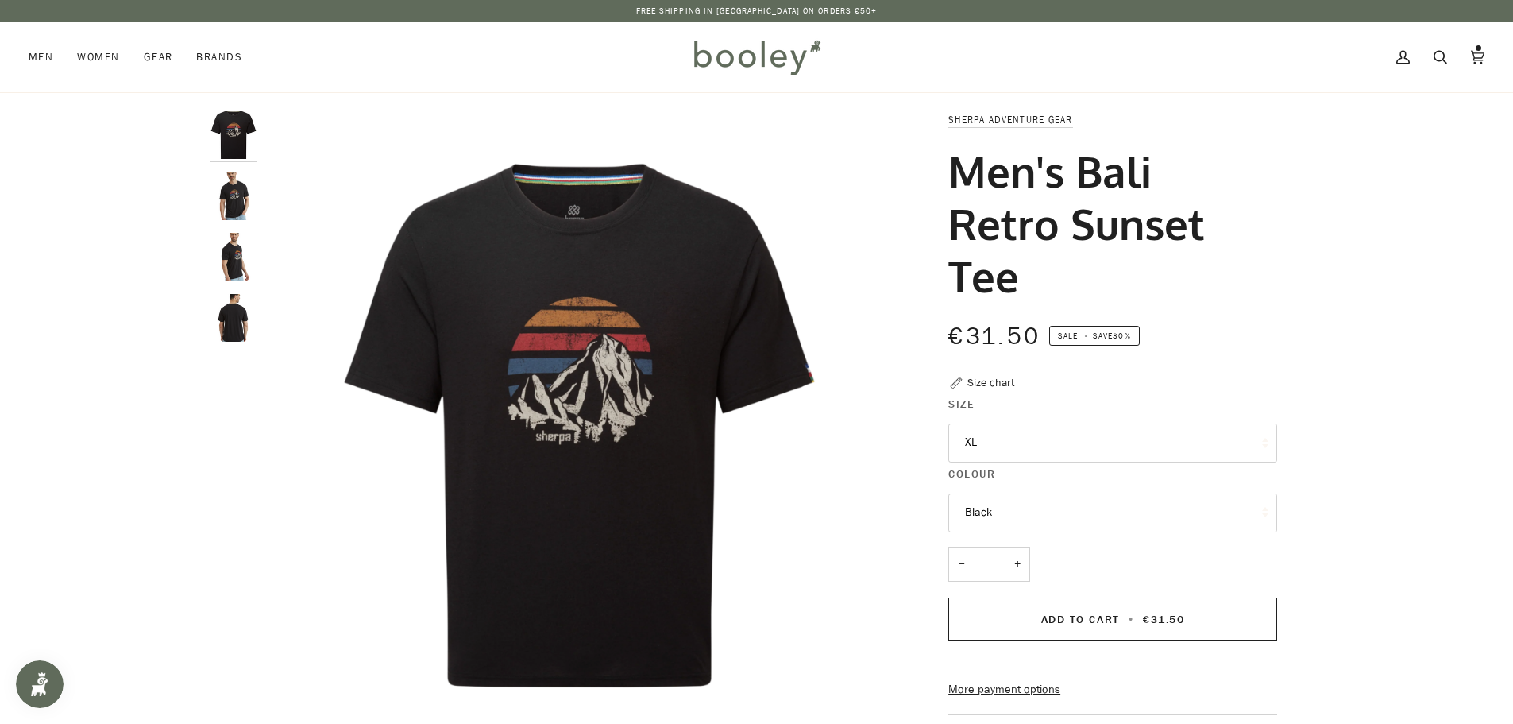
click at [238, 195] on img "Sherpa Adventure Gear Men's Bali Retro Sunset Tee Black - Booley Galway" at bounding box center [234, 196] width 48 height 48
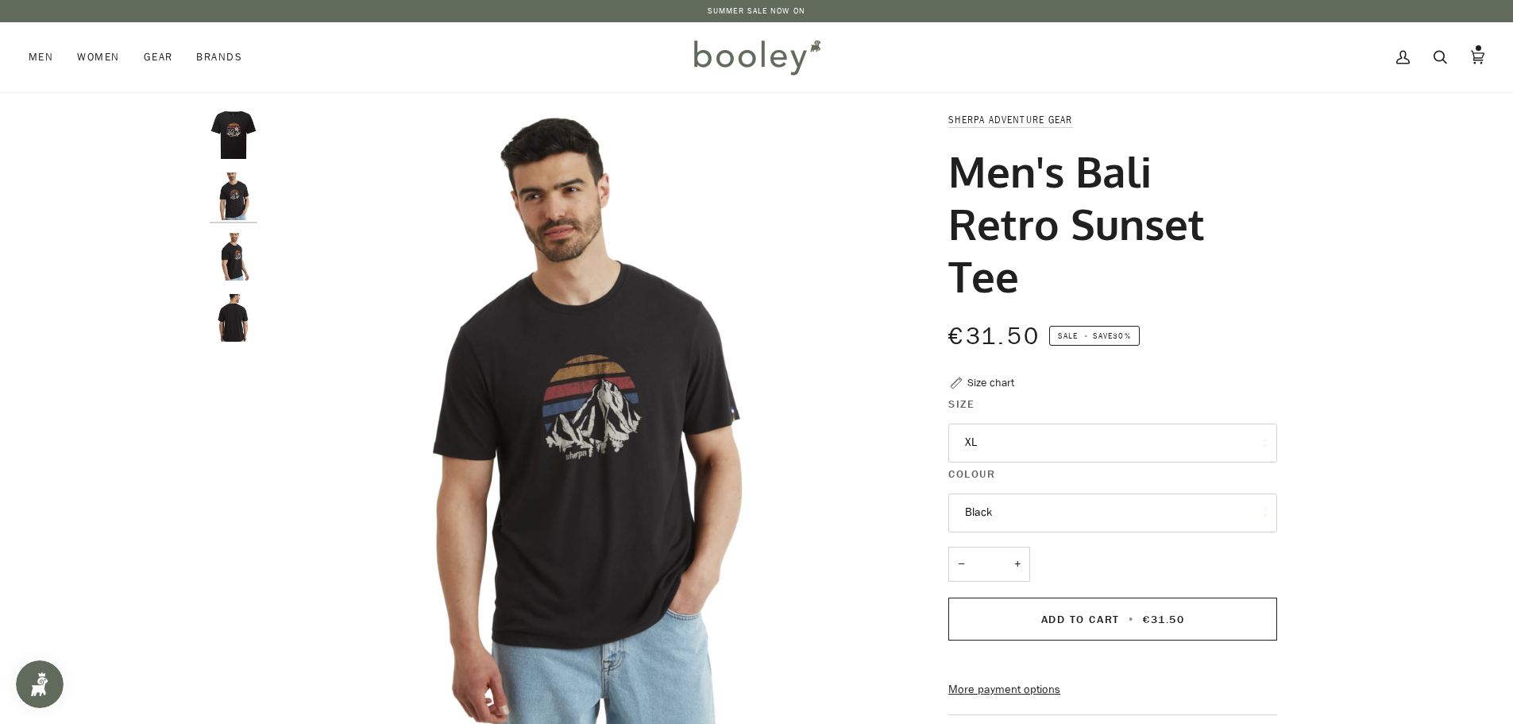
click at [234, 250] on img "Sherpa Adventure Gear Men's Bali Retro Sunset Tee Black - Booley Galway" at bounding box center [234, 257] width 48 height 48
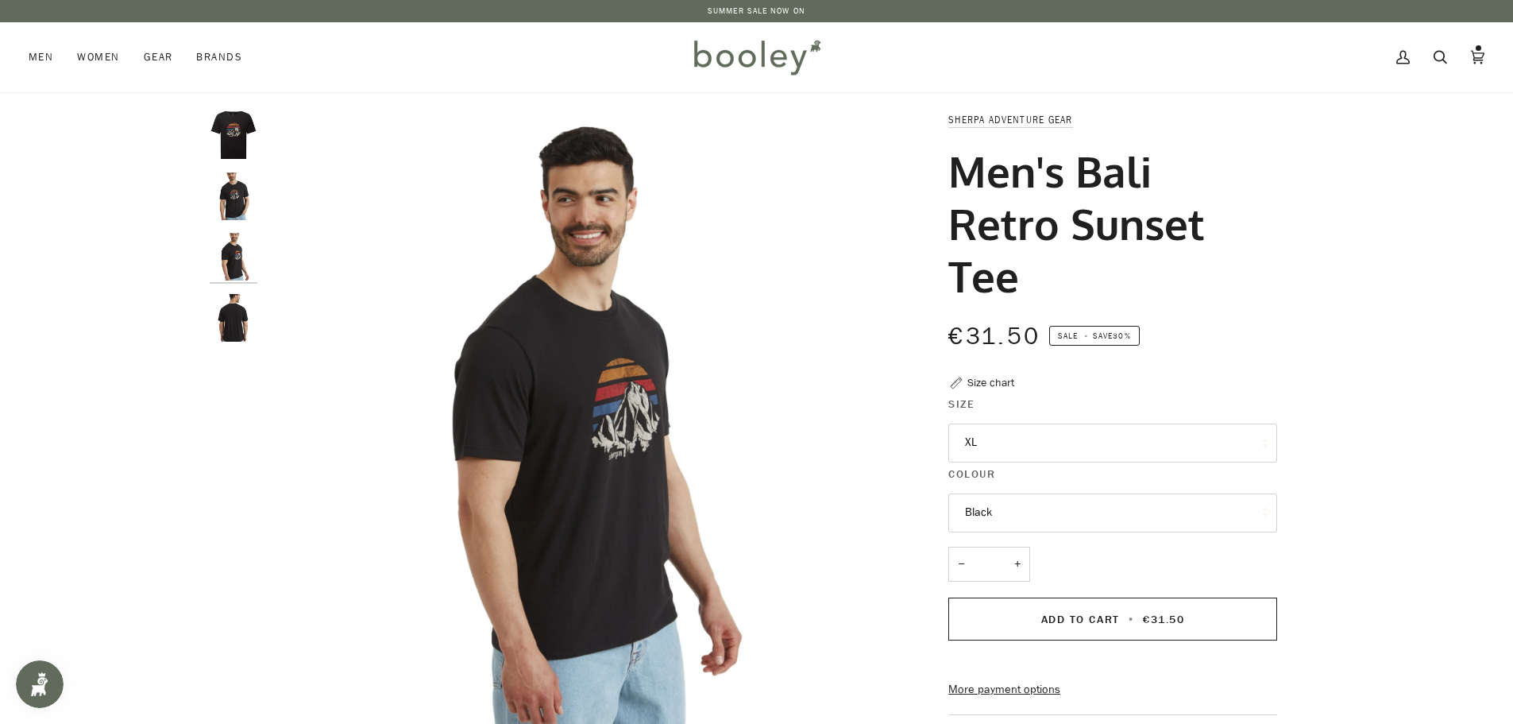
click at [234, 332] on img "Sherpa Adventure Gear Men's Bali Retro Sunset Tee Black - Booley Galway" at bounding box center [234, 318] width 48 height 48
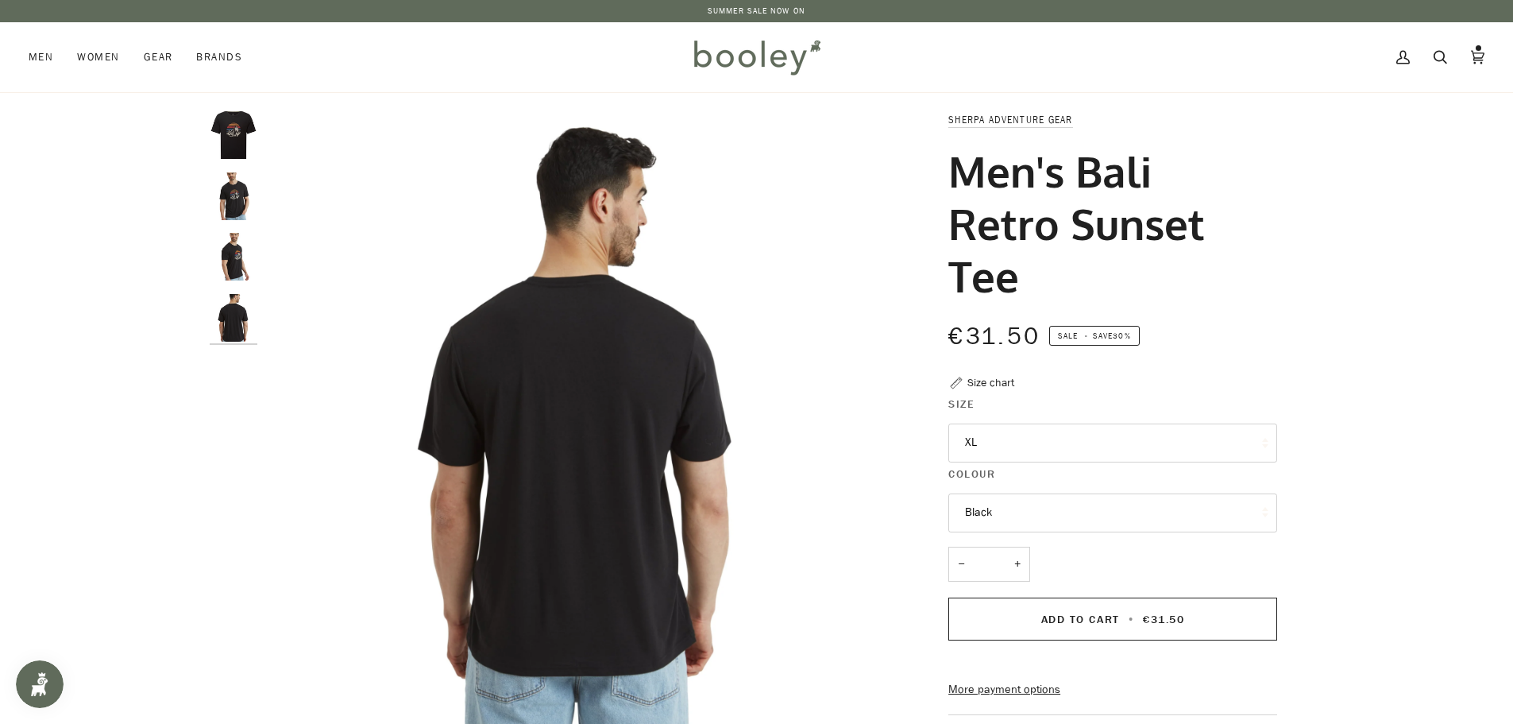
click at [1020, 440] on button "XL" at bounding box center [1112, 442] width 329 height 39
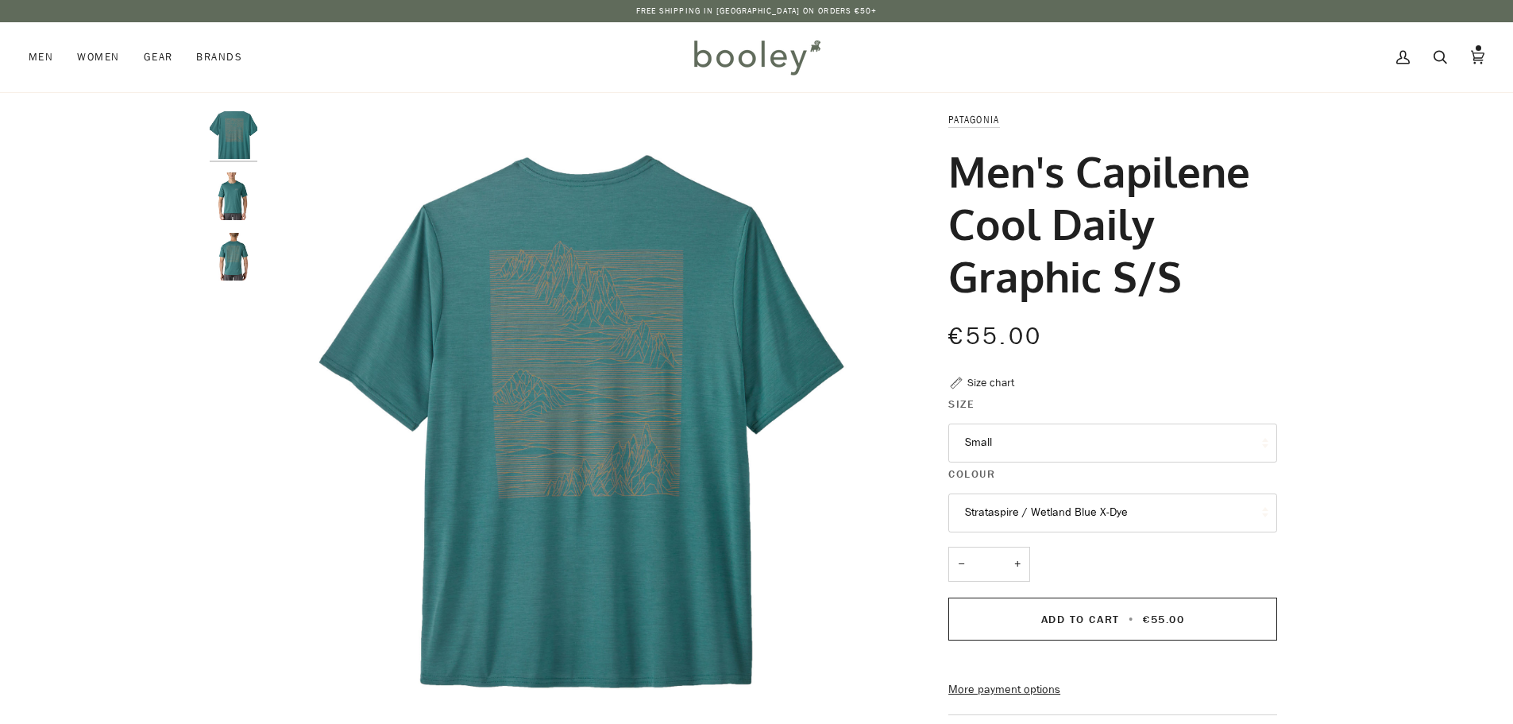
click at [231, 207] on img "Patagonia Men's Capilene Cool Daily Graphic S/S Strataspire / Wetland Blue X-Dy…" at bounding box center [234, 196] width 48 height 48
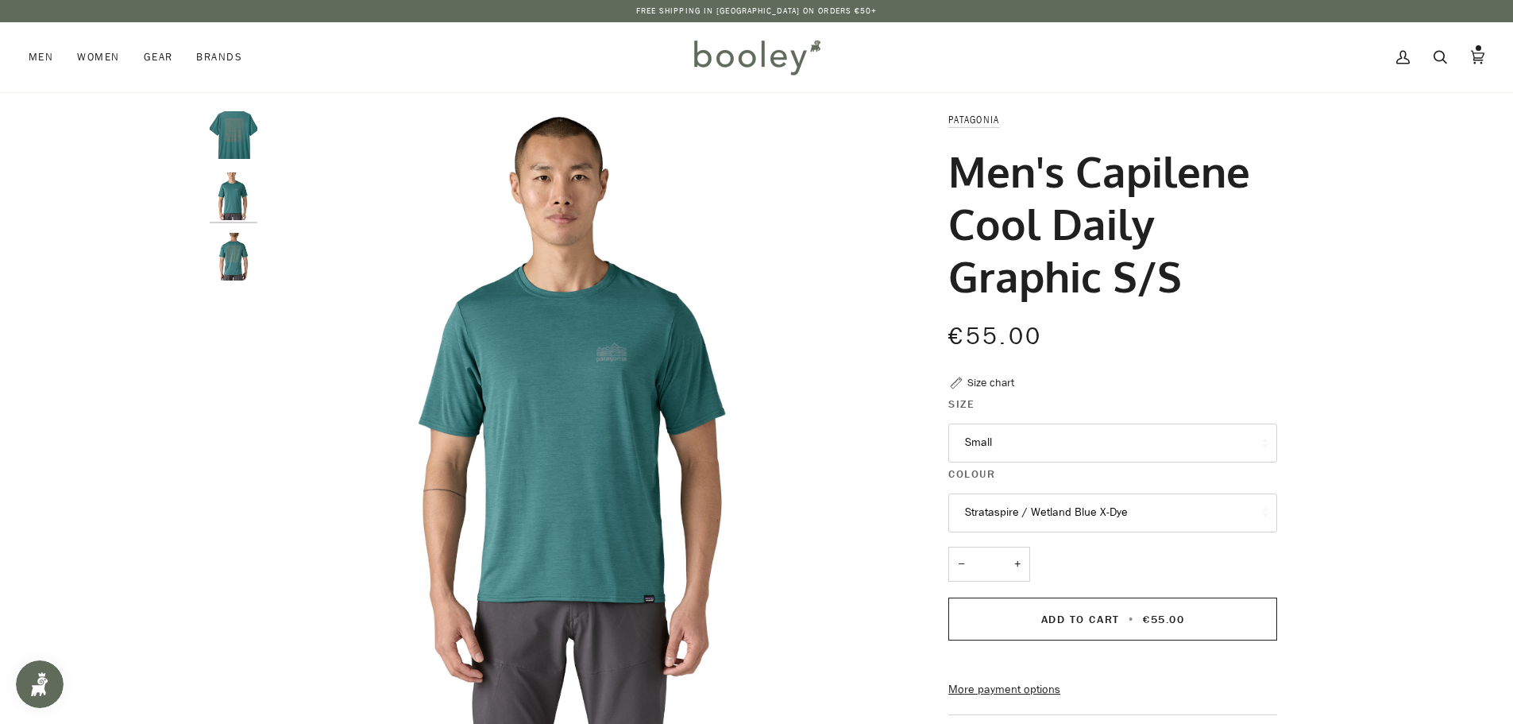
click at [1130, 512] on button "Strataspire / Wetland Blue X-Dye" at bounding box center [1112, 512] width 329 height 39
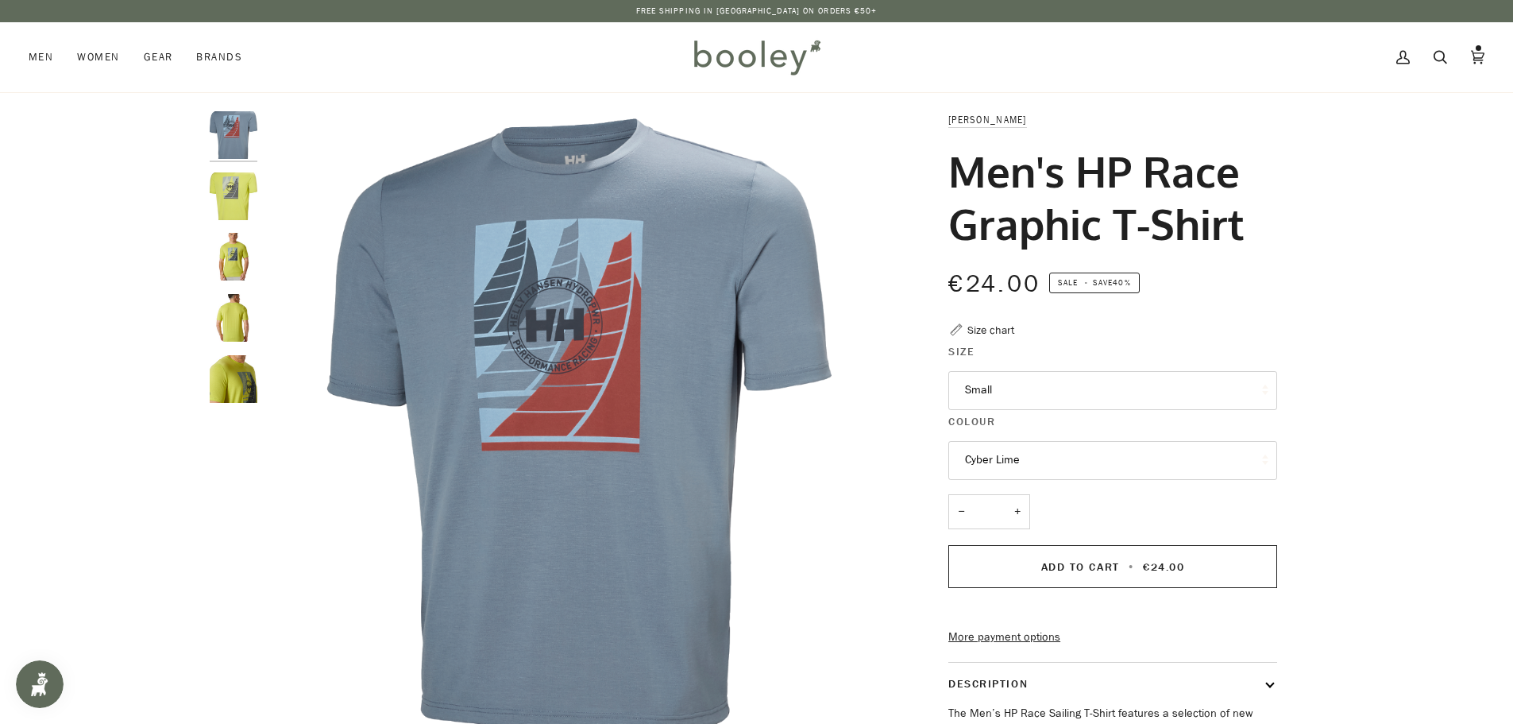
click at [227, 201] on img "Helly Hansen Men's HP Race Graphic T-Shirt Cyber Lime - Booley Galway" at bounding box center [234, 196] width 48 height 48
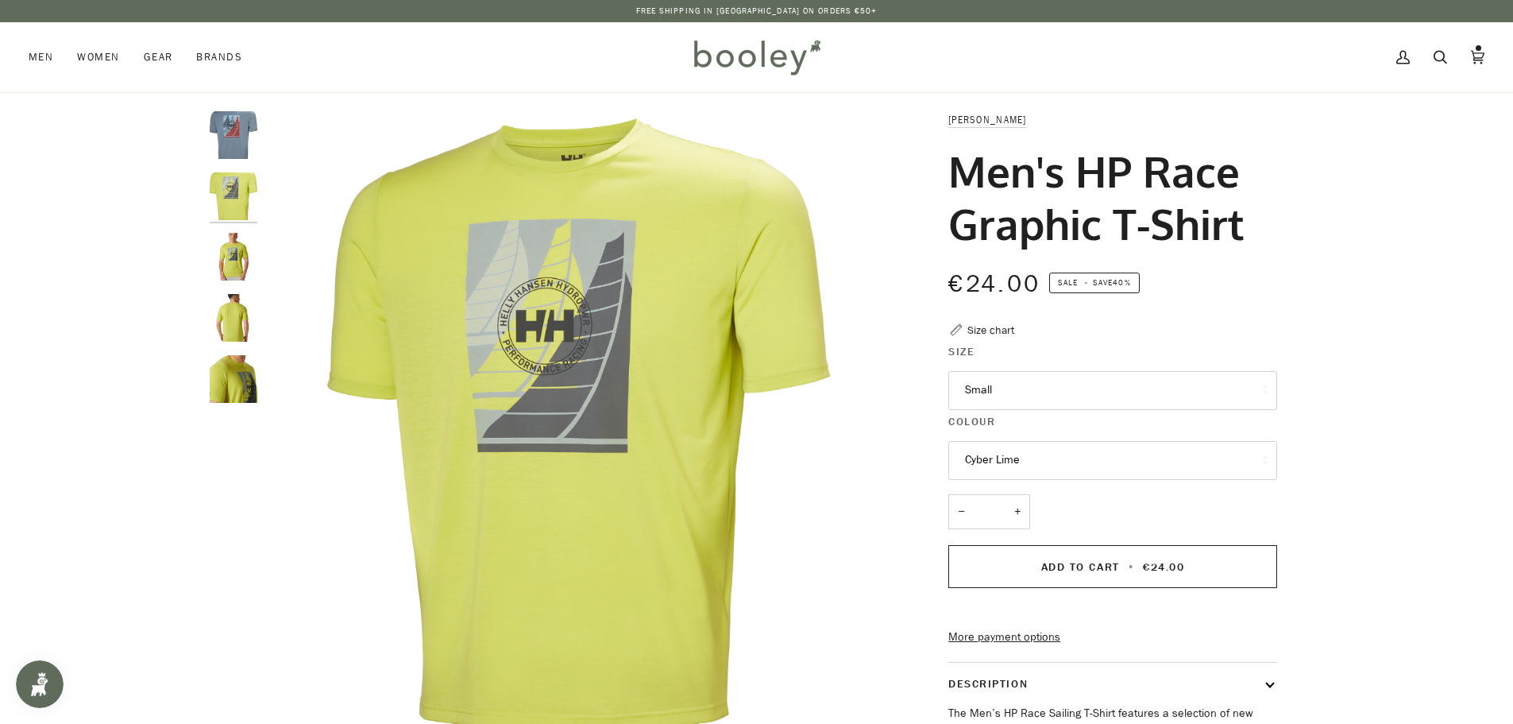
click at [1038, 394] on button "Small" at bounding box center [1112, 390] width 329 height 39
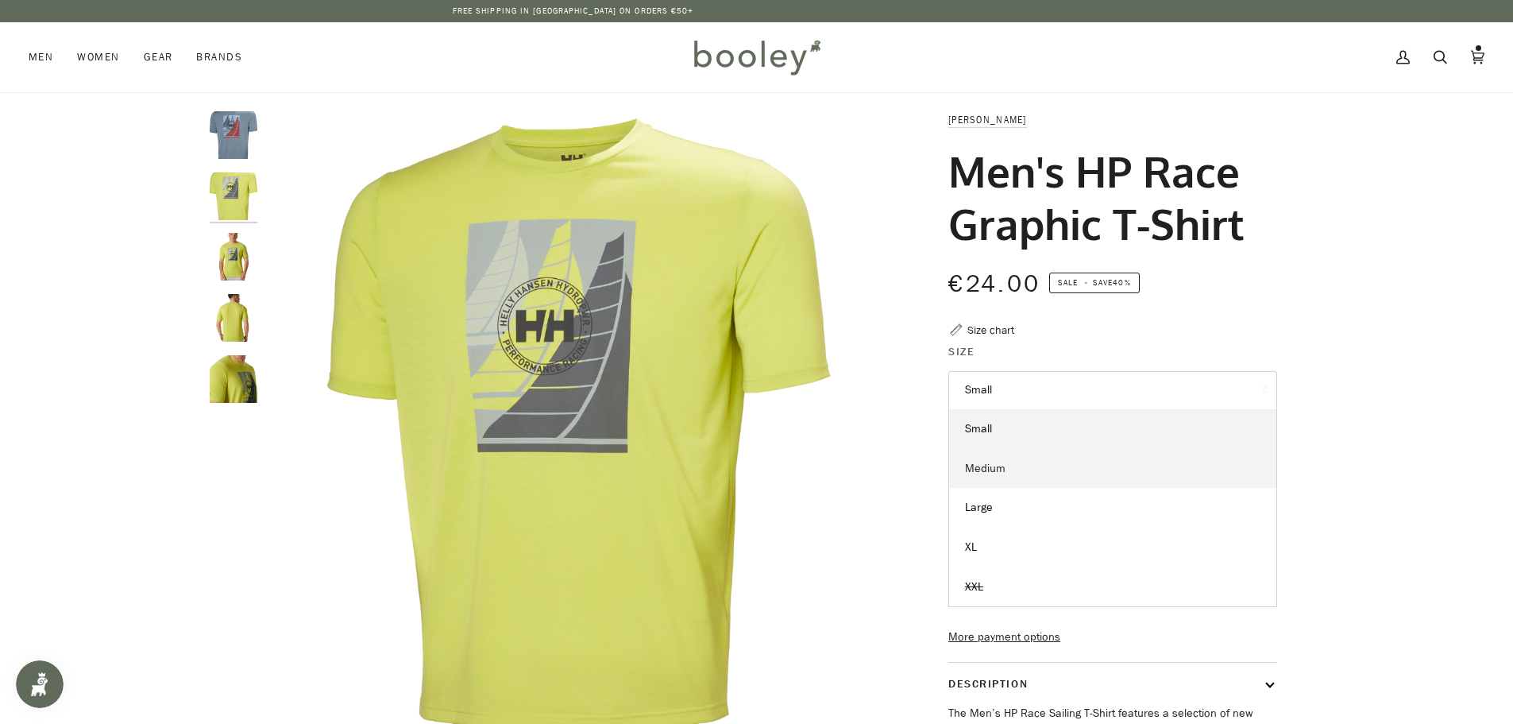
click at [1007, 475] on link "Medium" at bounding box center [1112, 469] width 327 height 40
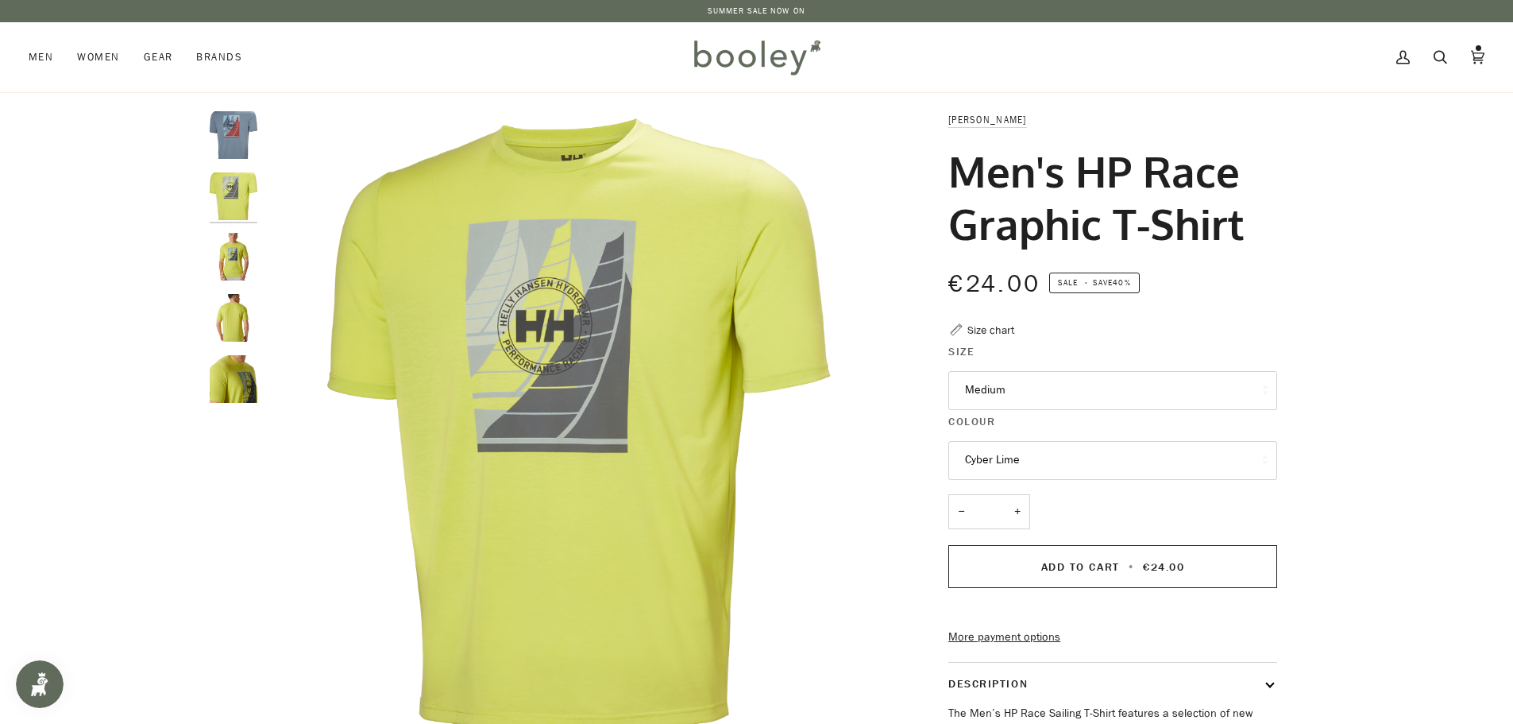
click at [1087, 451] on button "Cyber Lime" at bounding box center [1112, 460] width 329 height 39
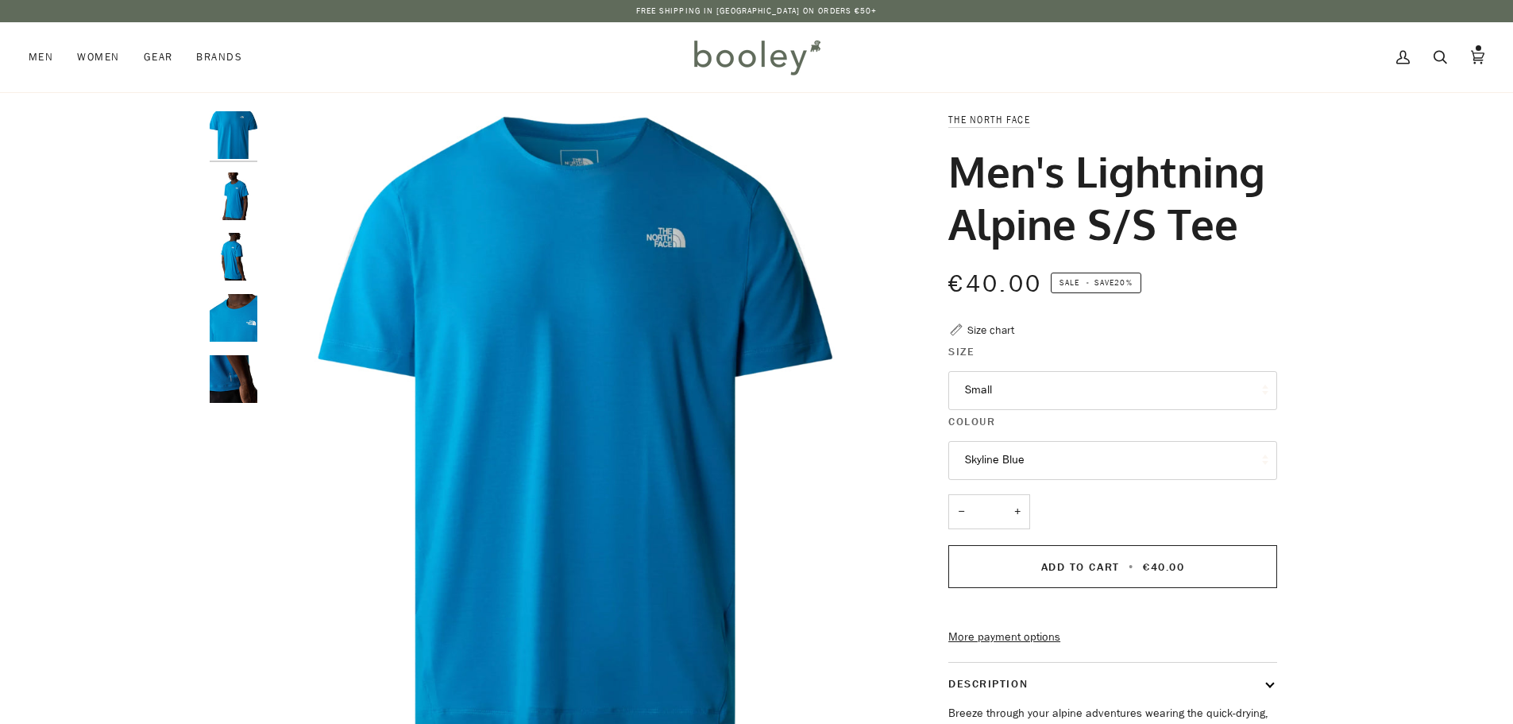
click at [1055, 410] on button "Small" at bounding box center [1112, 390] width 329 height 39
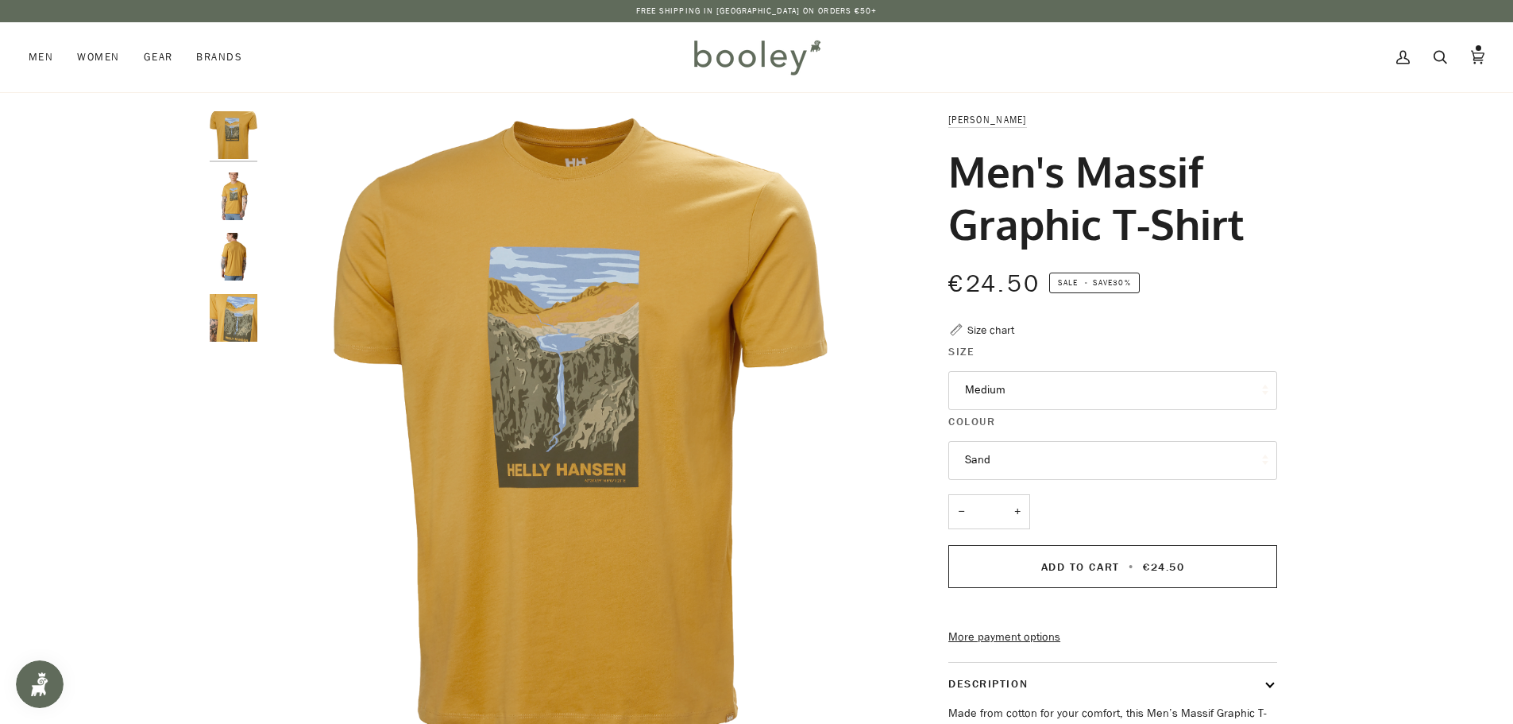
click at [1066, 450] on button "Sand" at bounding box center [1112, 460] width 329 height 39
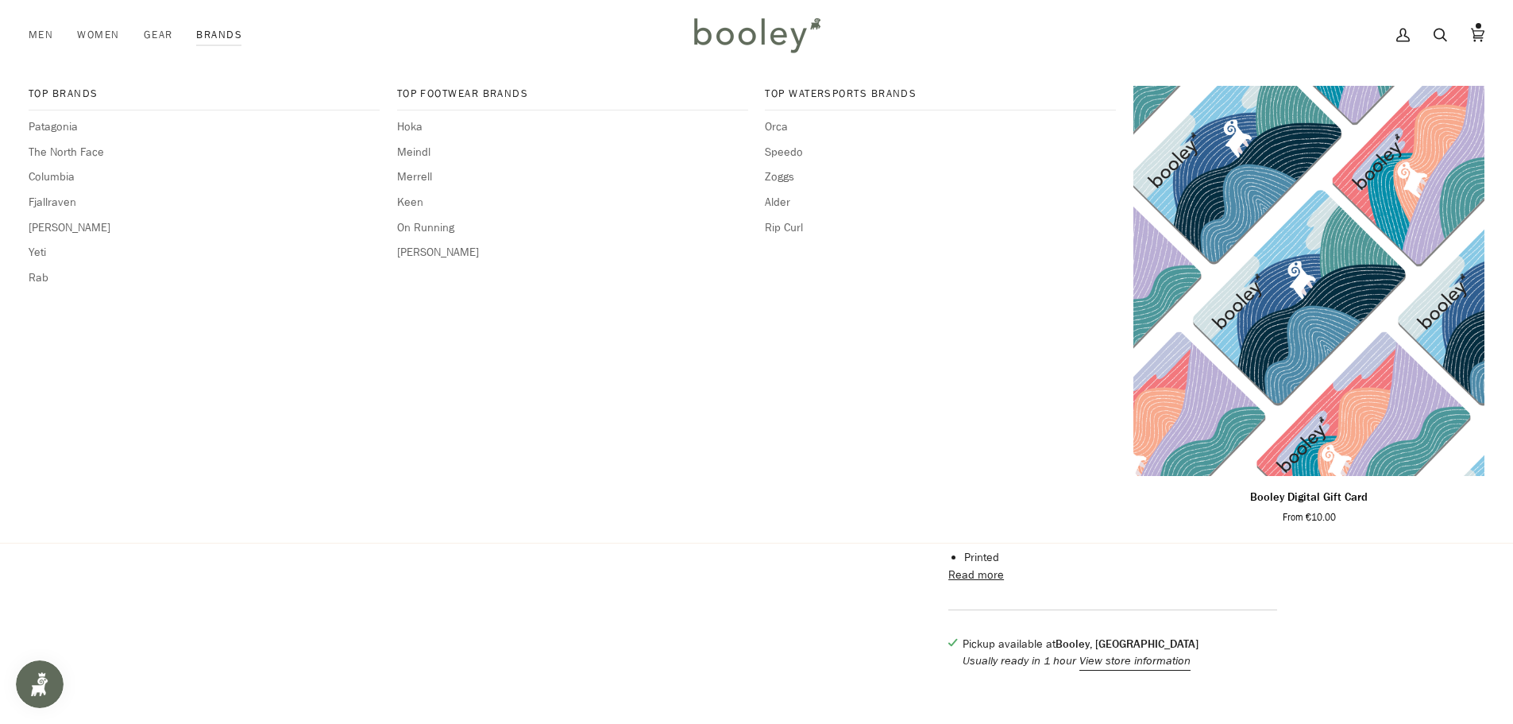
scroll to position [318, 0]
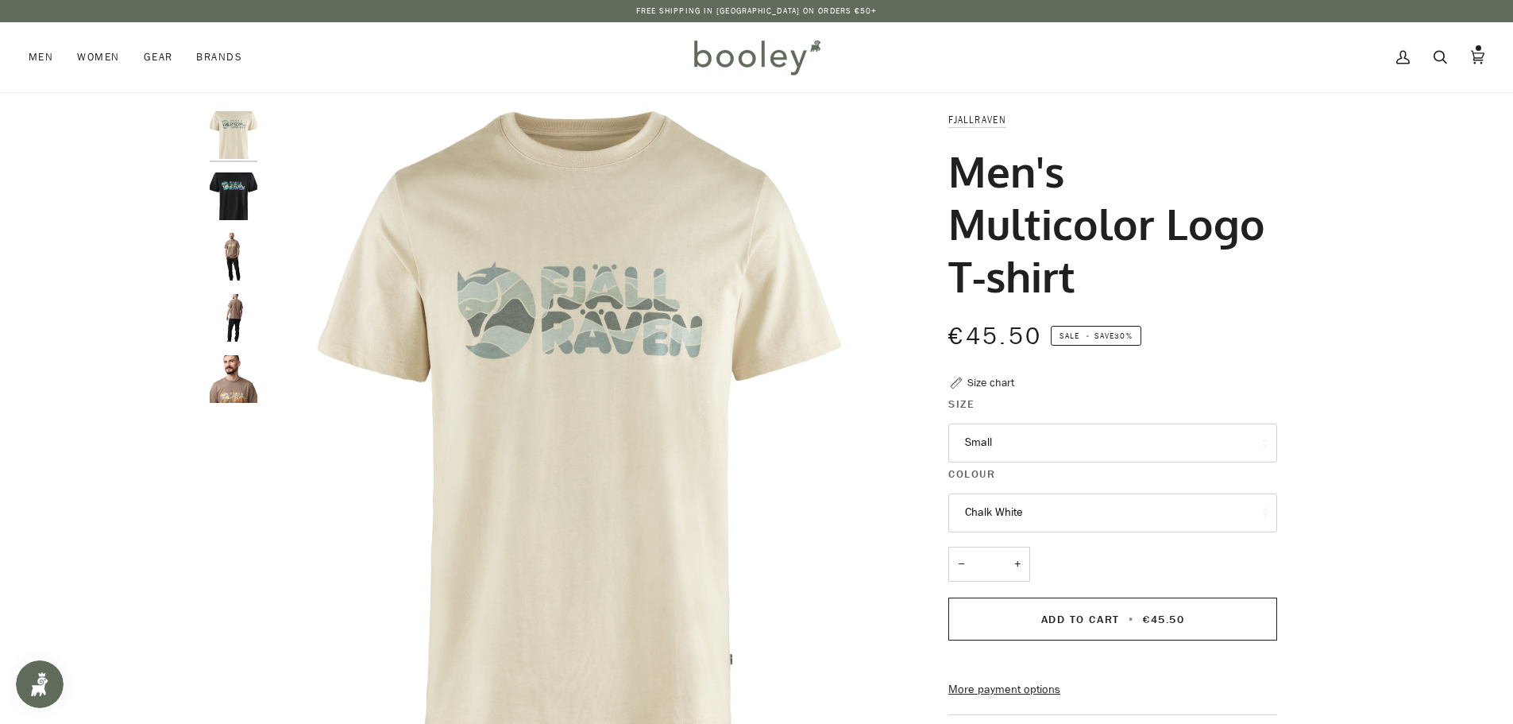
click at [1080, 511] on button "Chalk White" at bounding box center [1112, 512] width 329 height 39
click at [1035, 430] on button "Small" at bounding box center [1112, 442] width 329 height 39
click at [898, 476] on div "Fjallraven Men's Multicolor Logo T-shirt €45.50 Sale • Save 30% Size chart Size…" at bounding box center [1099, 569] width 411 height 916
click at [997, 515] on button "Chalk White" at bounding box center [1112, 512] width 329 height 39
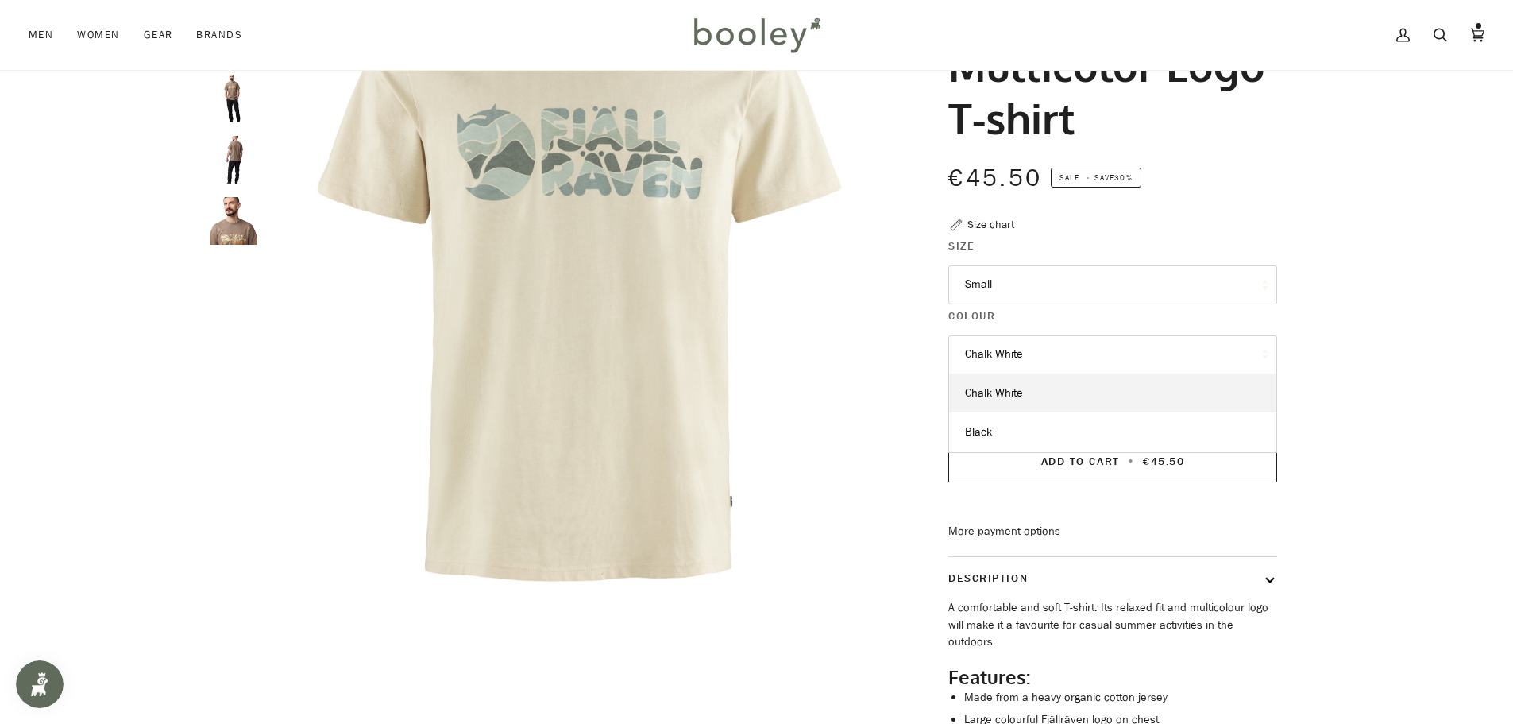
scroll to position [159, 0]
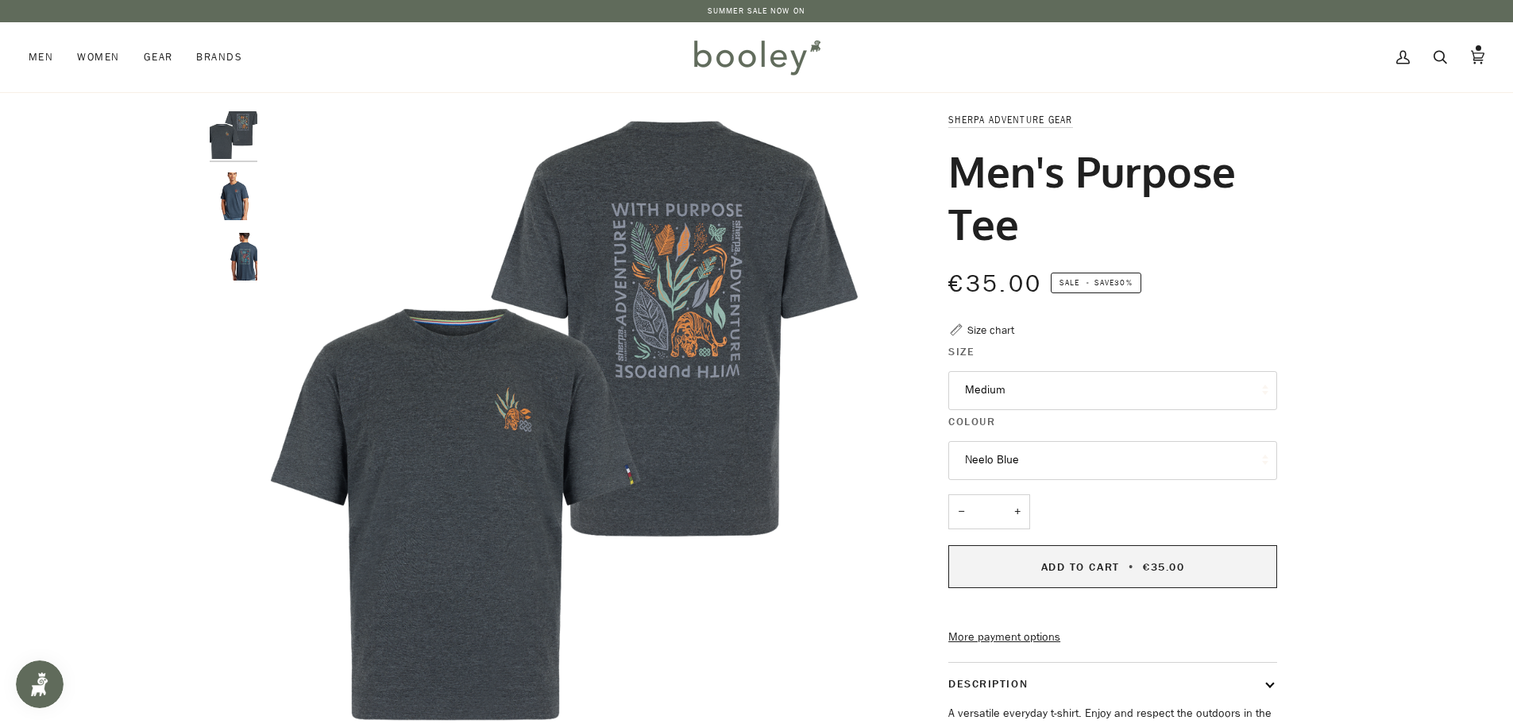
click at [1180, 577] on button "Add to Cart • €35.00" at bounding box center [1112, 566] width 329 height 43
click at [226, 193] on img "Sherpa Adventure Gear Men's Purpose Tee Neelo Blue- Booley Galway" at bounding box center [234, 196] width 48 height 48
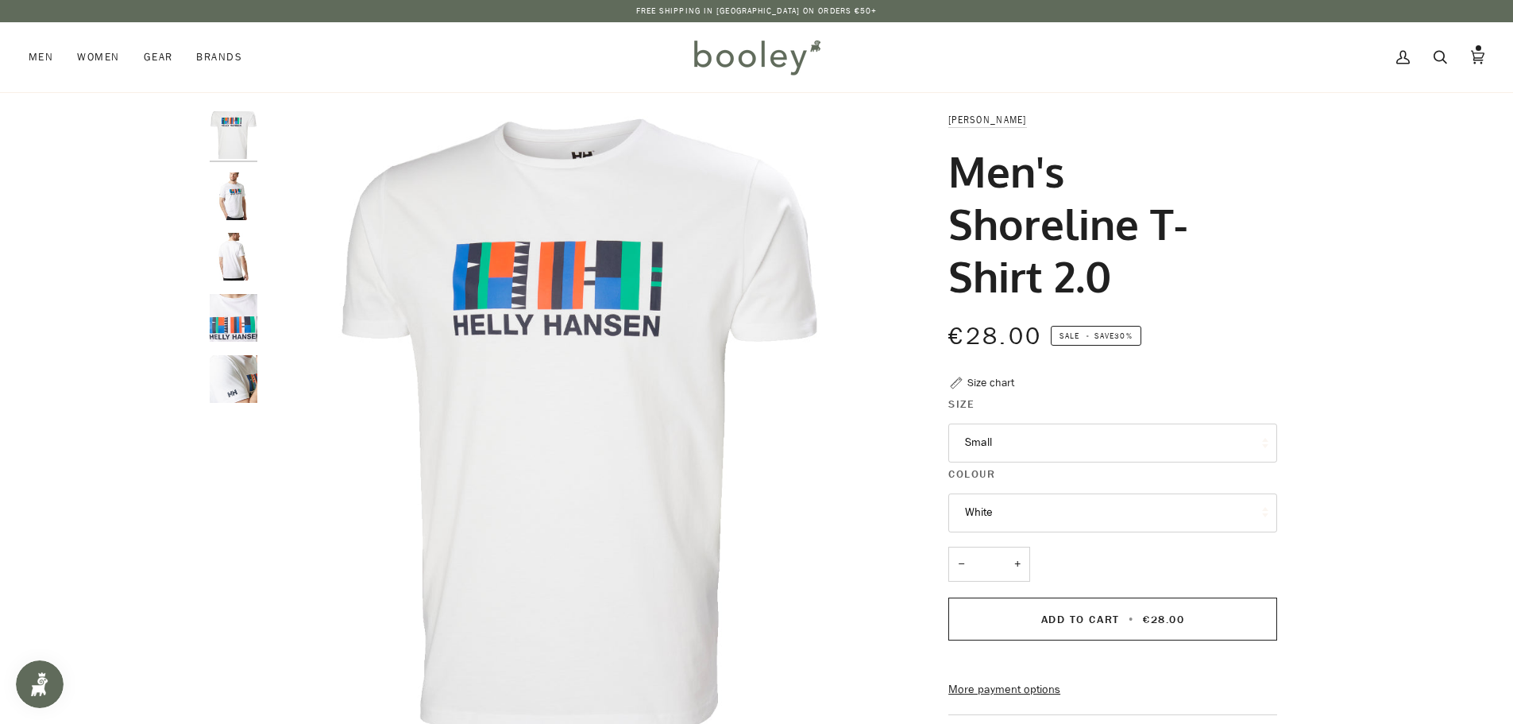
click at [1010, 437] on button "Small" at bounding box center [1112, 442] width 329 height 39
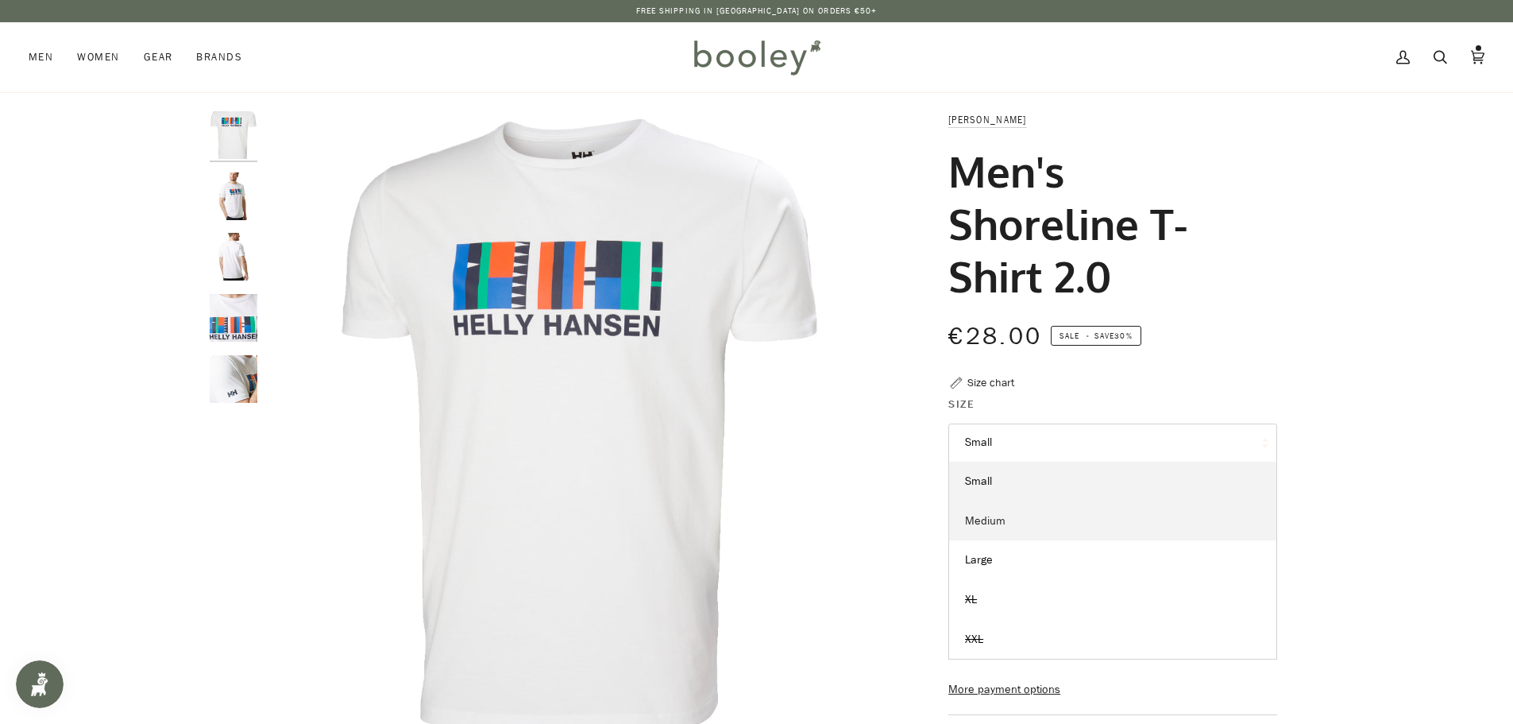
click at [994, 527] on span "Medium" at bounding box center [985, 520] width 41 height 15
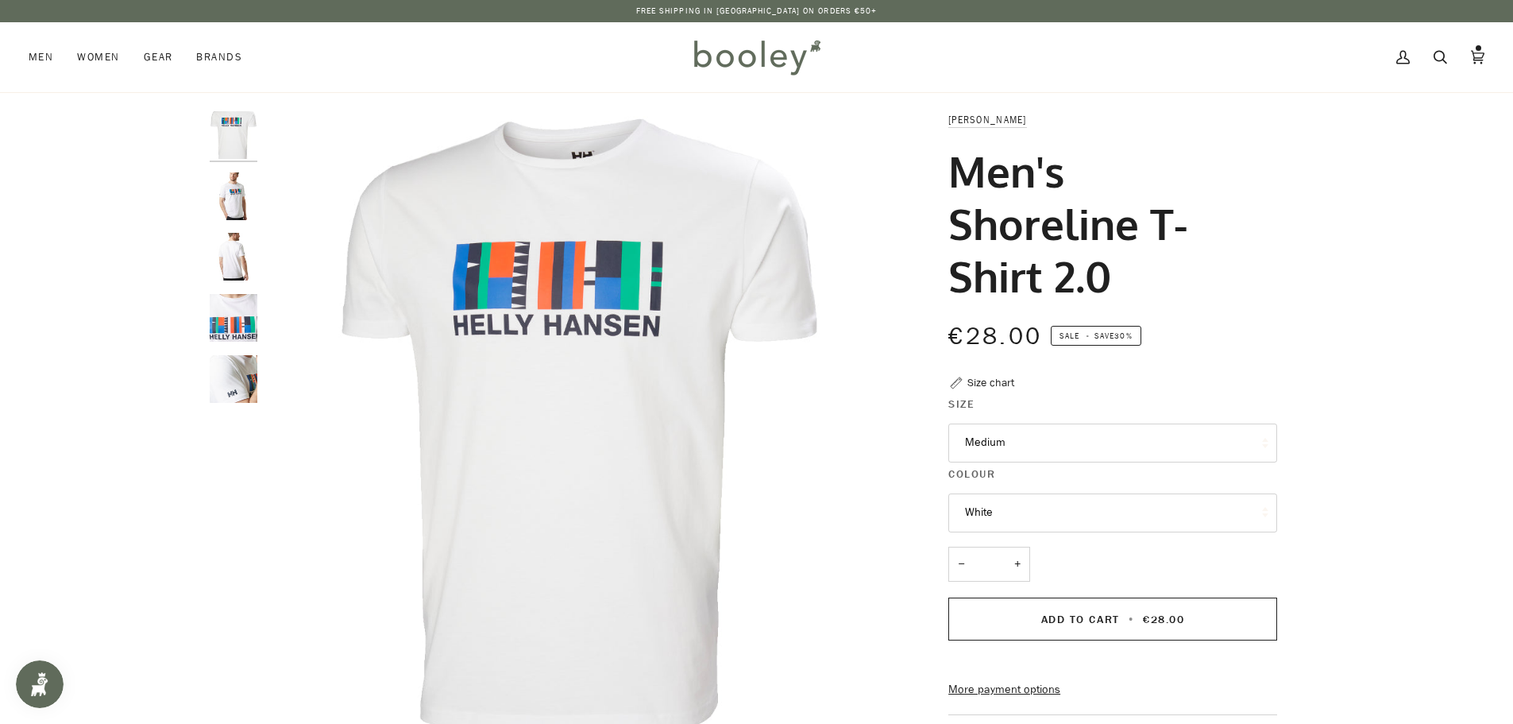
click at [1061, 507] on button "White" at bounding box center [1112, 512] width 329 height 39
click at [229, 268] on img "Helly Hansen Men's Shoreline T-Shirt 2.0 White - Booley Galway" at bounding box center [234, 257] width 48 height 48
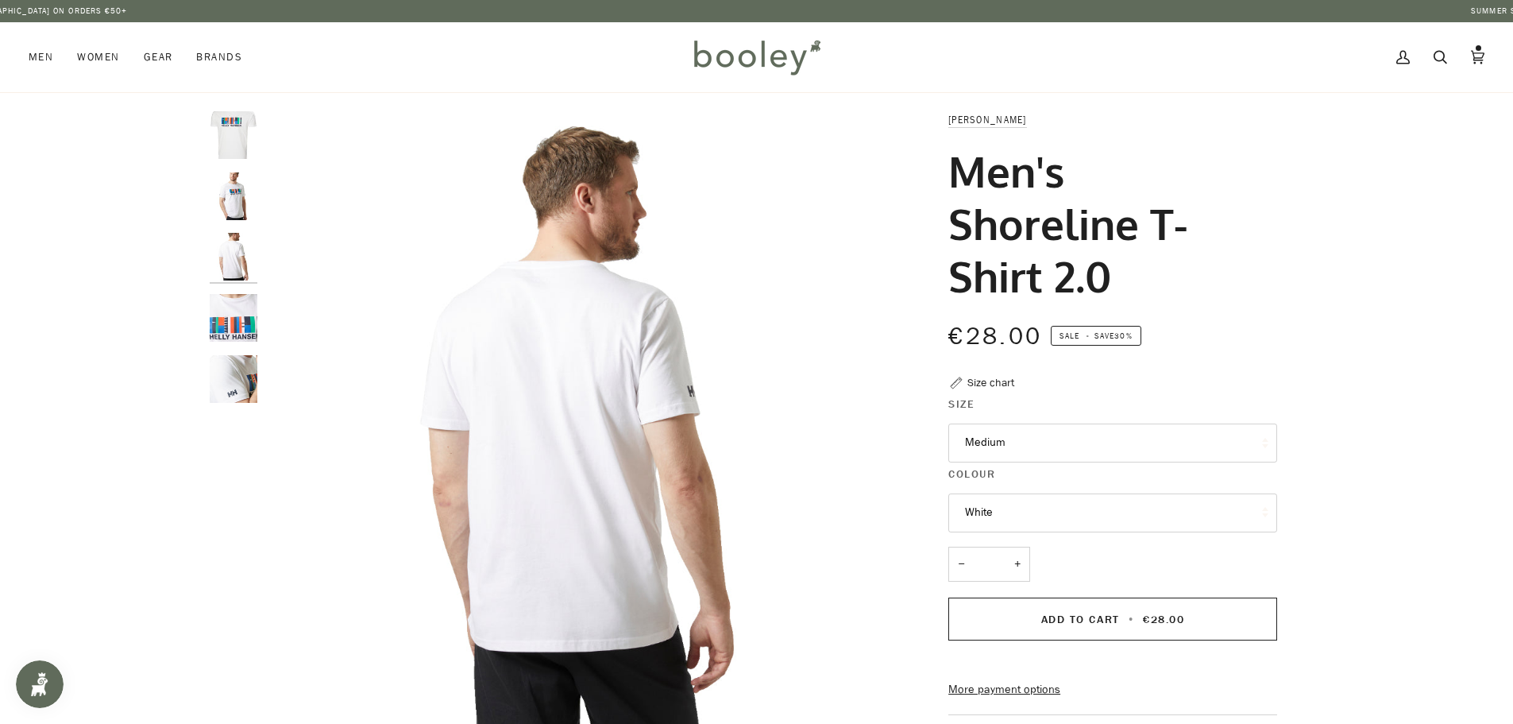
click at [228, 376] on img "Helly Hansen Men's Shoreline T-Shirt 2.0 White - Booley Galway" at bounding box center [234, 379] width 48 height 48
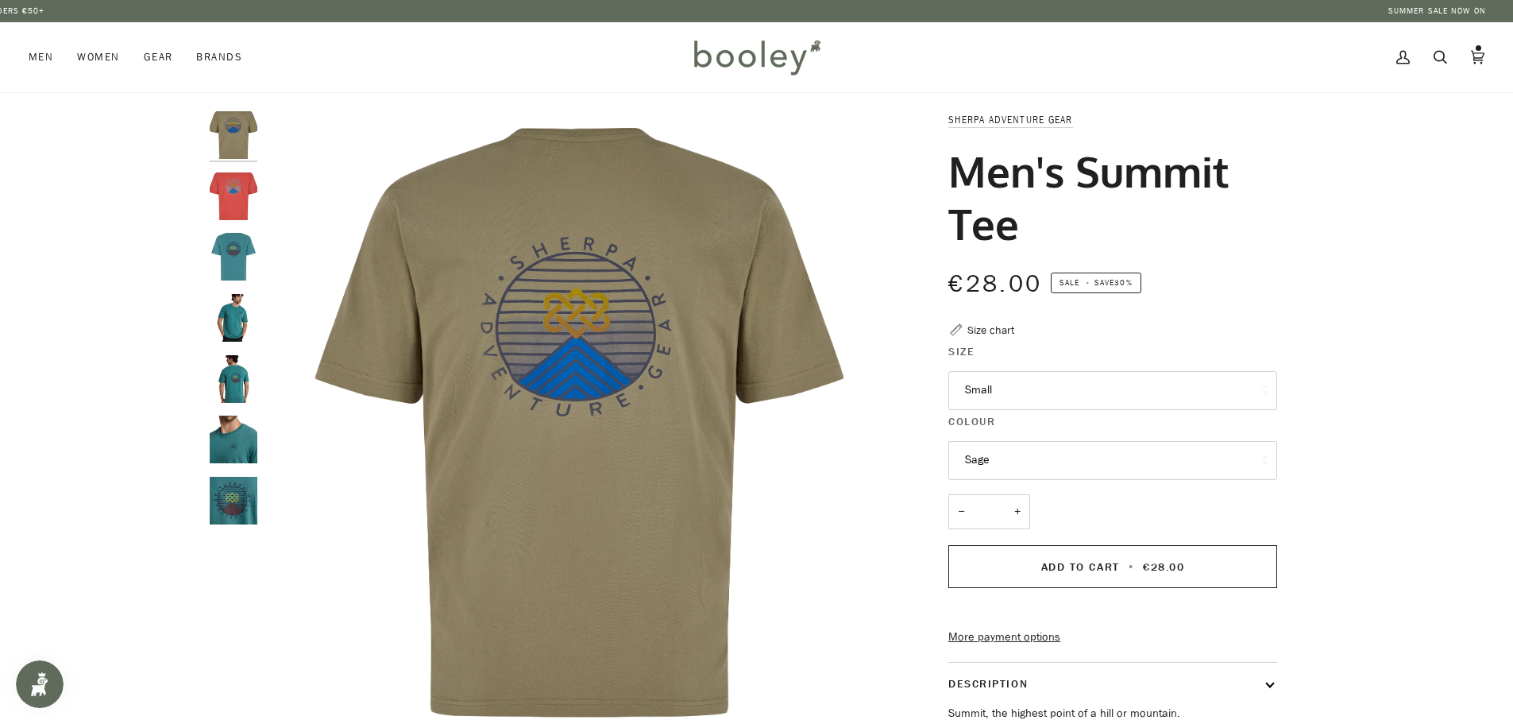
click at [233, 265] on img "Sherpa Adventure Gear Men's Summit Tee Hydra - Booley Galway" at bounding box center [234, 257] width 48 height 48
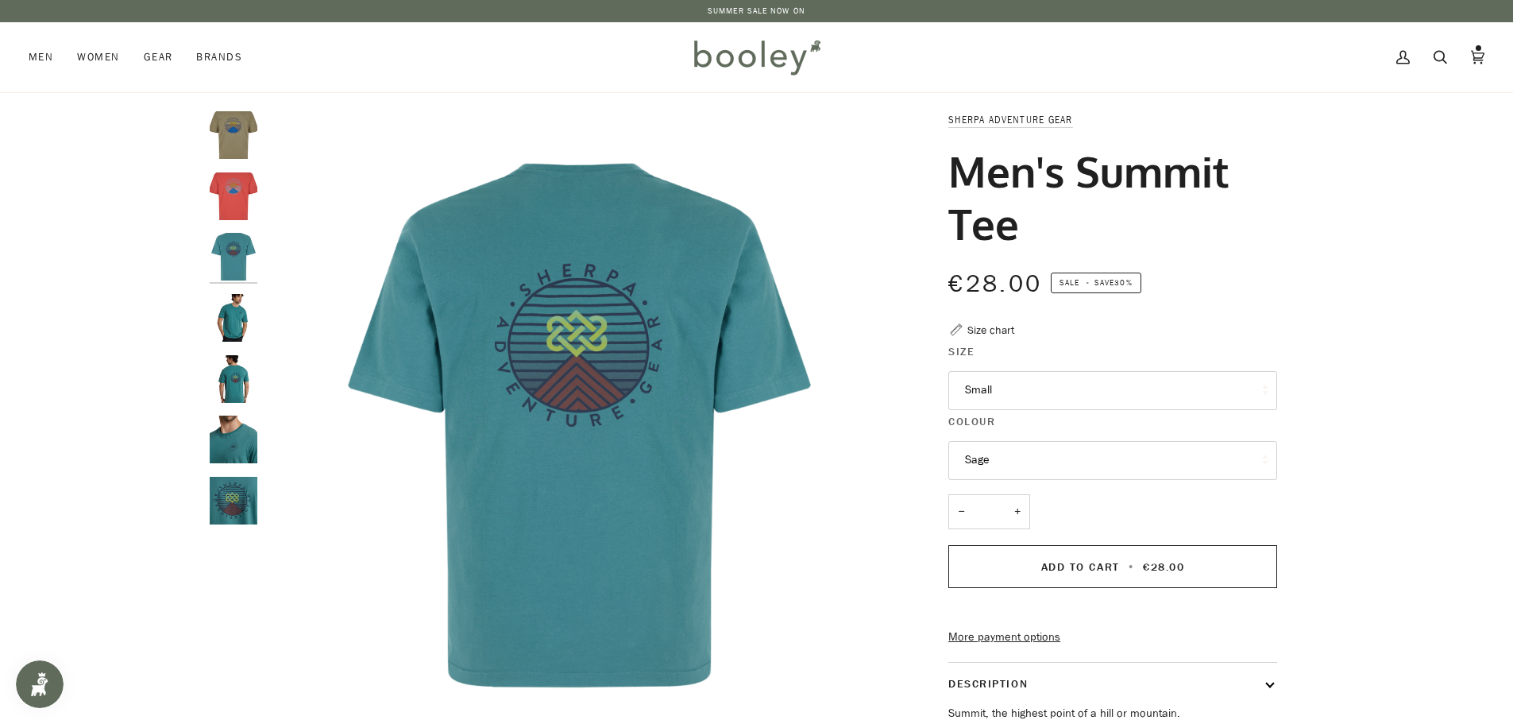
click at [230, 122] on img "Sherpa Adventure Gear Men's Summit Tee Sage - Booley Galway" at bounding box center [234, 135] width 48 height 48
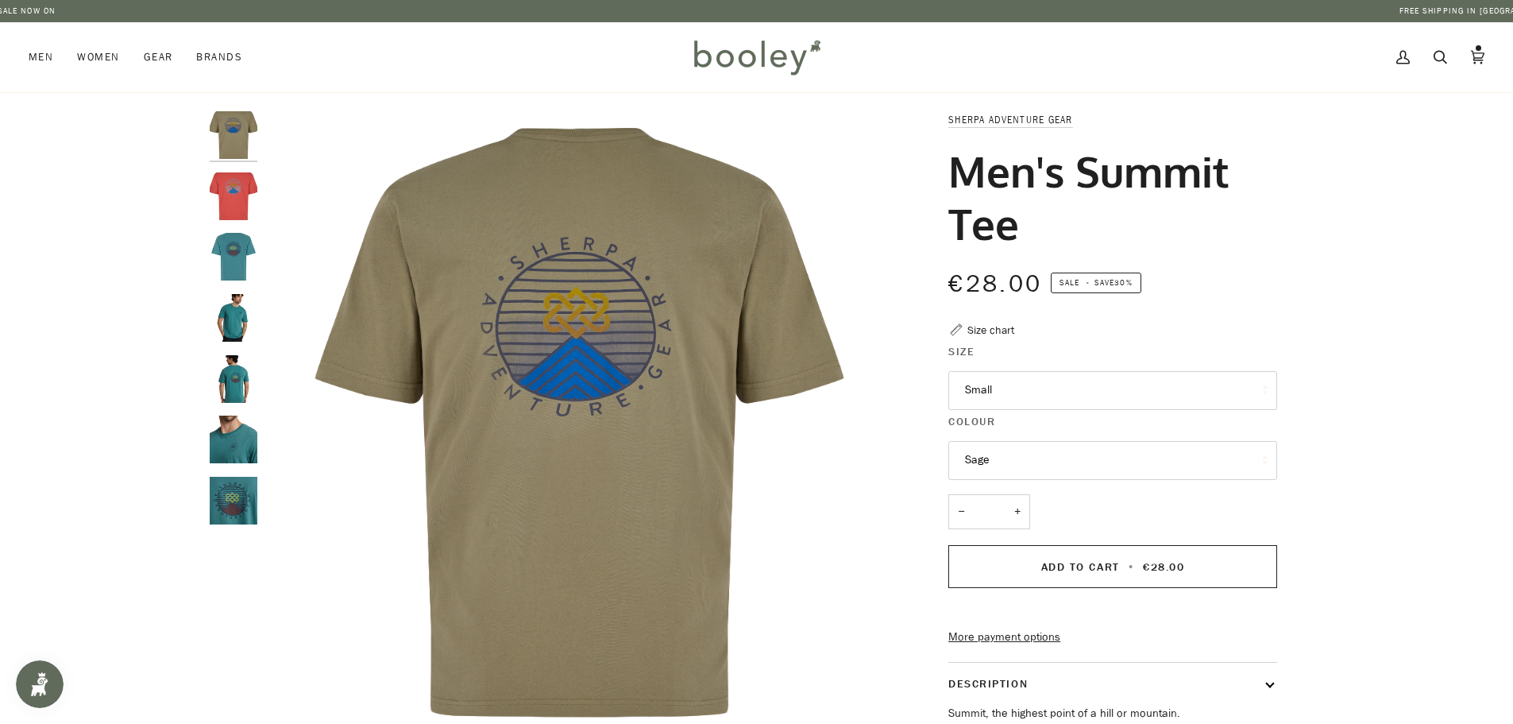
click at [1094, 396] on button "Small" at bounding box center [1112, 390] width 329 height 39
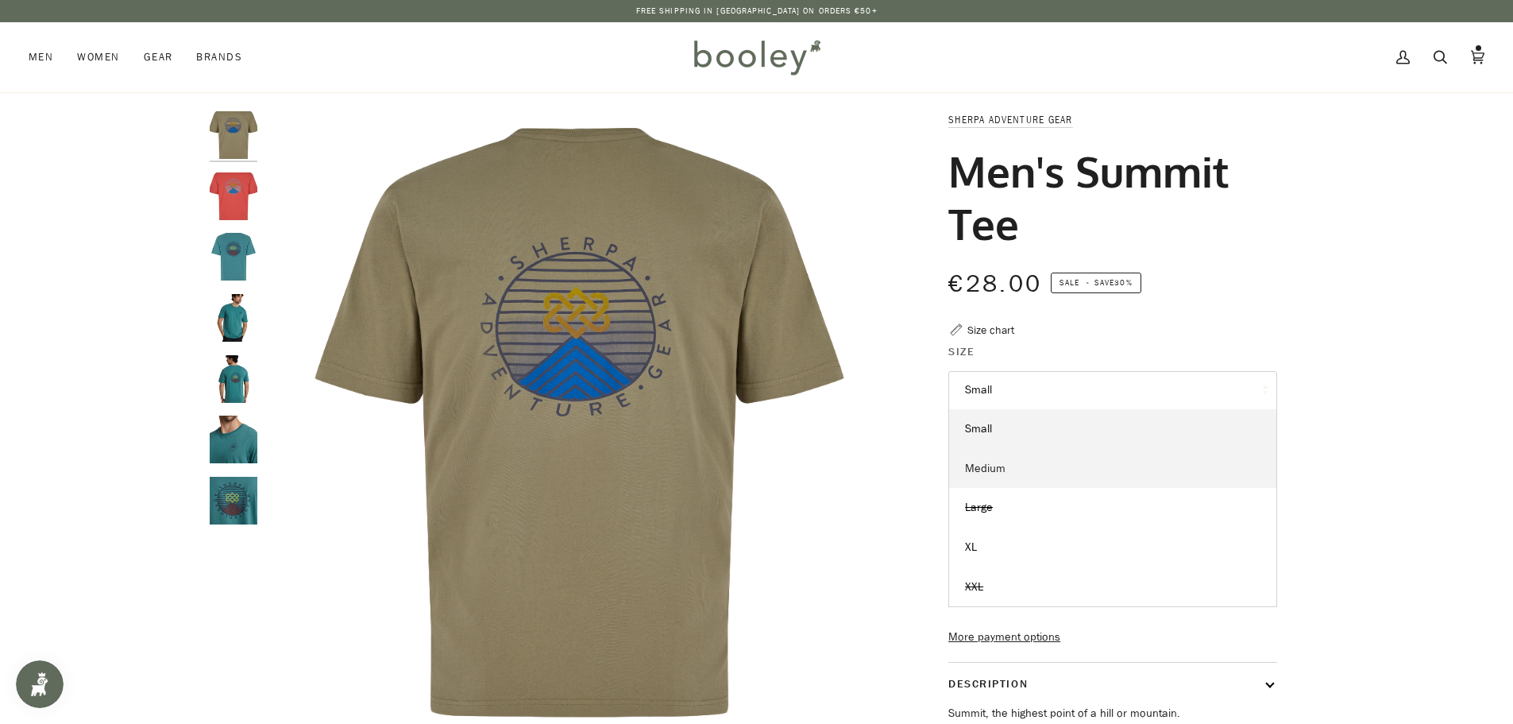
click at [1027, 463] on link "Medium" at bounding box center [1112, 469] width 327 height 40
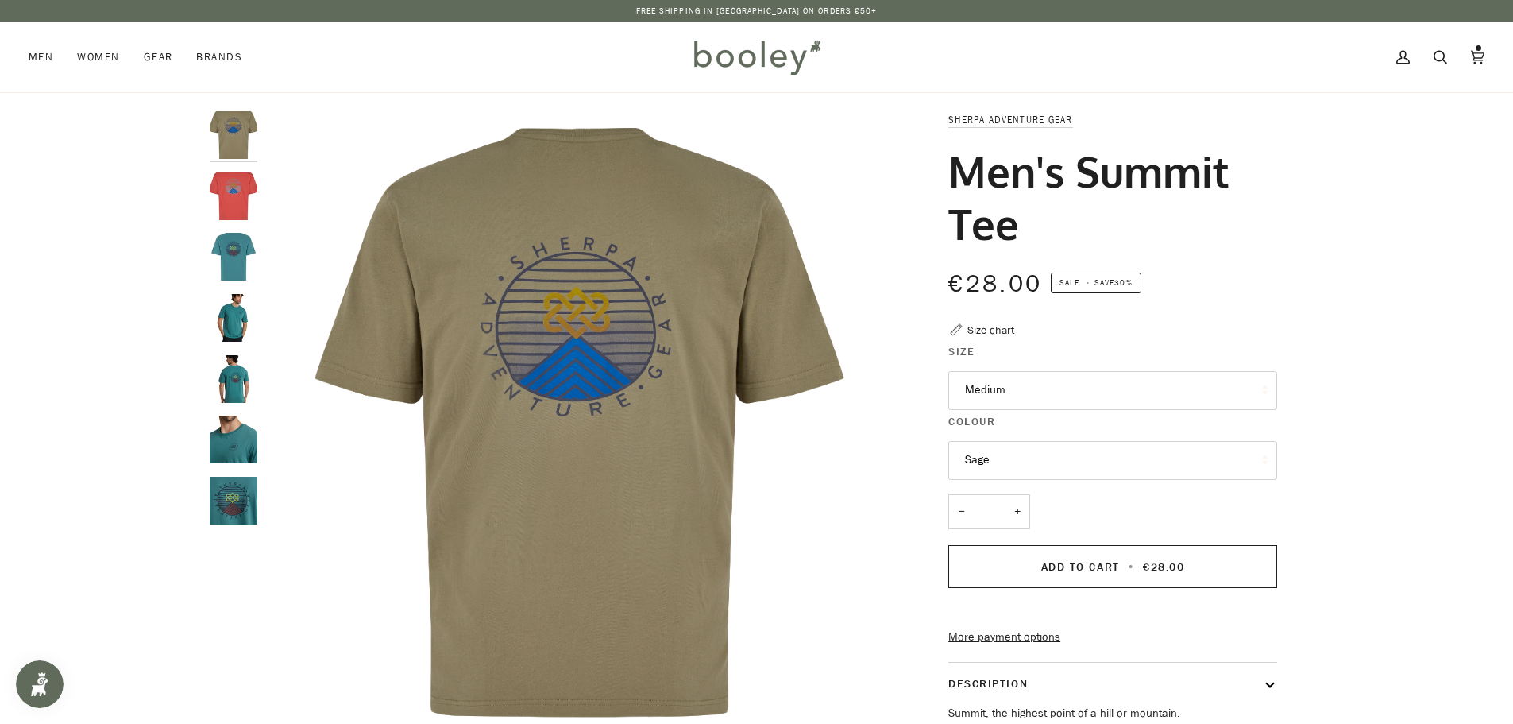
click at [1083, 465] on button "Sage" at bounding box center [1112, 460] width 329 height 39
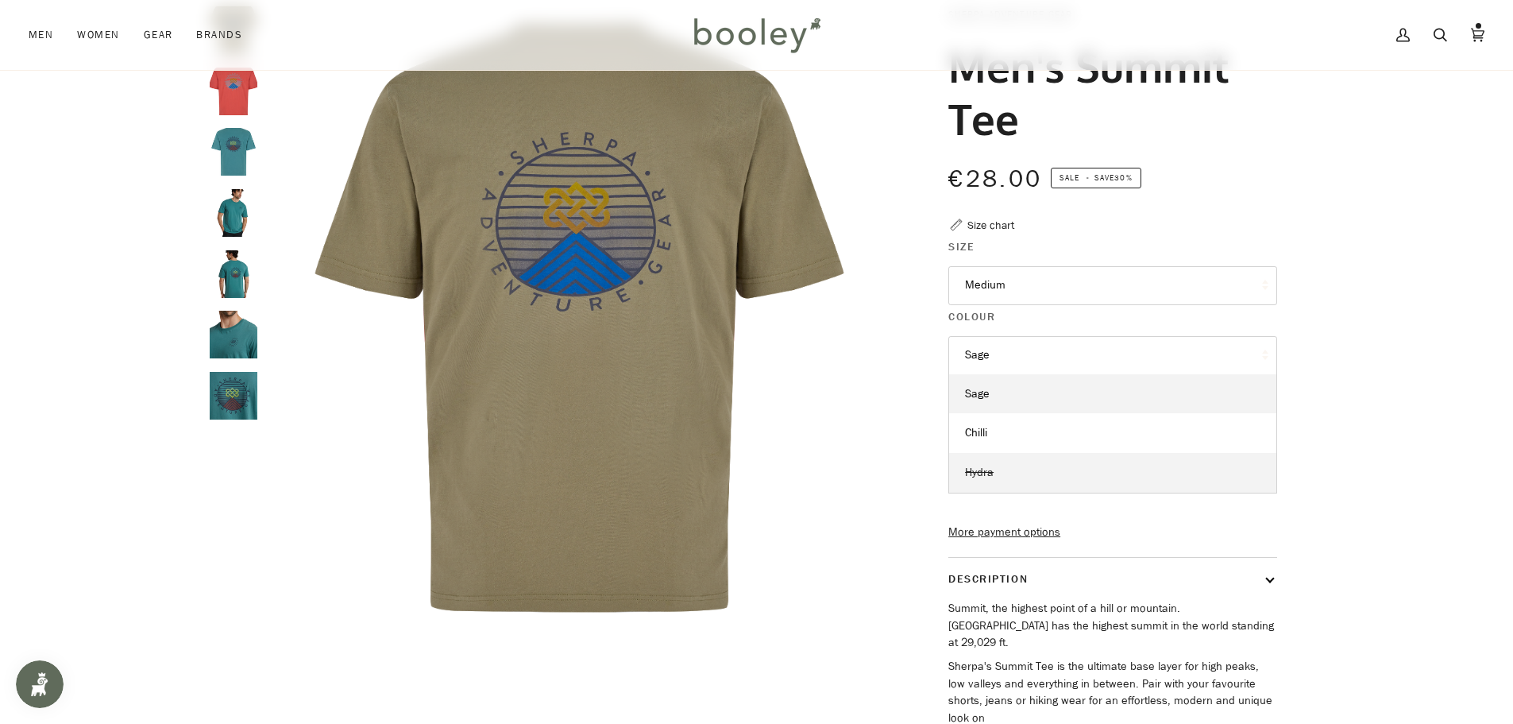
scroll to position [238, 0]
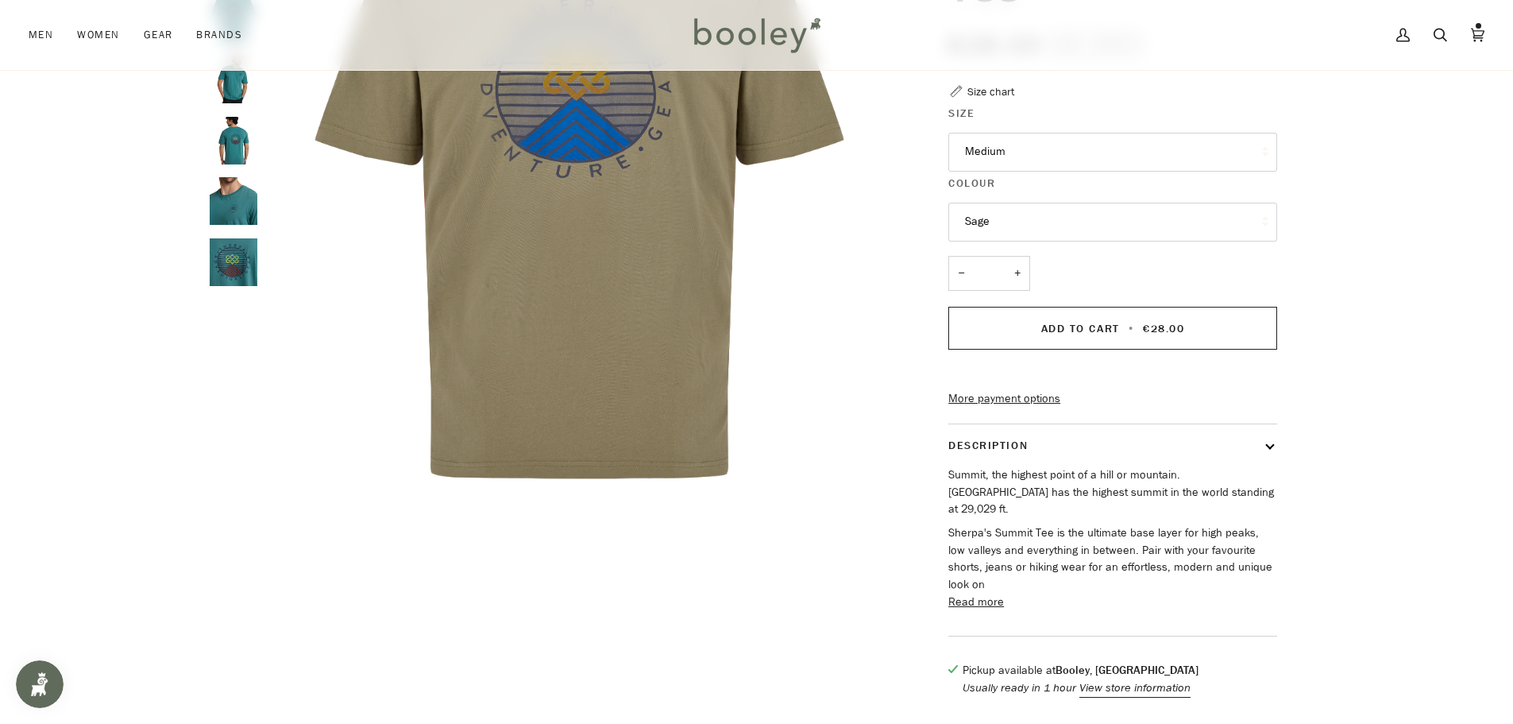
click at [973, 593] on button "Read more" at bounding box center [976, 601] width 56 height 17
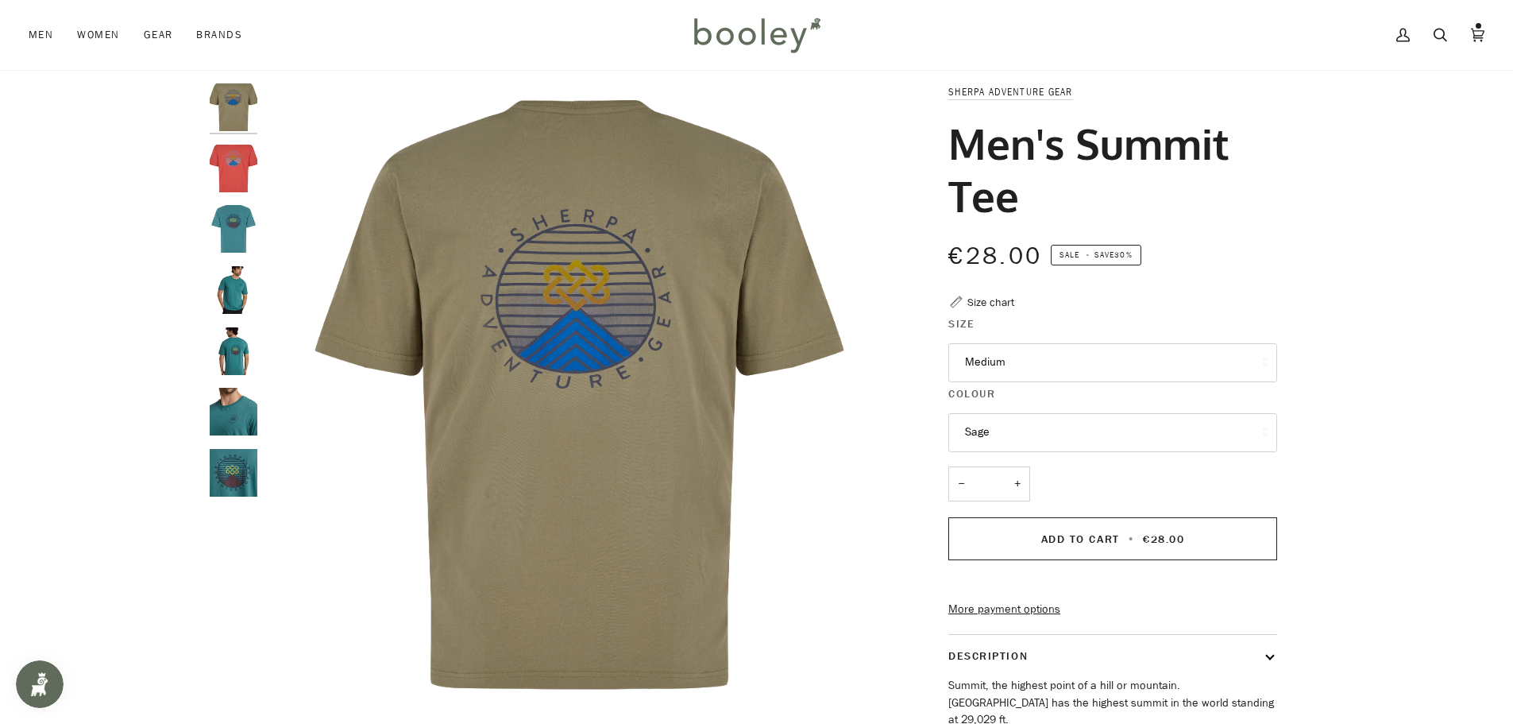
scroll to position [0, 0]
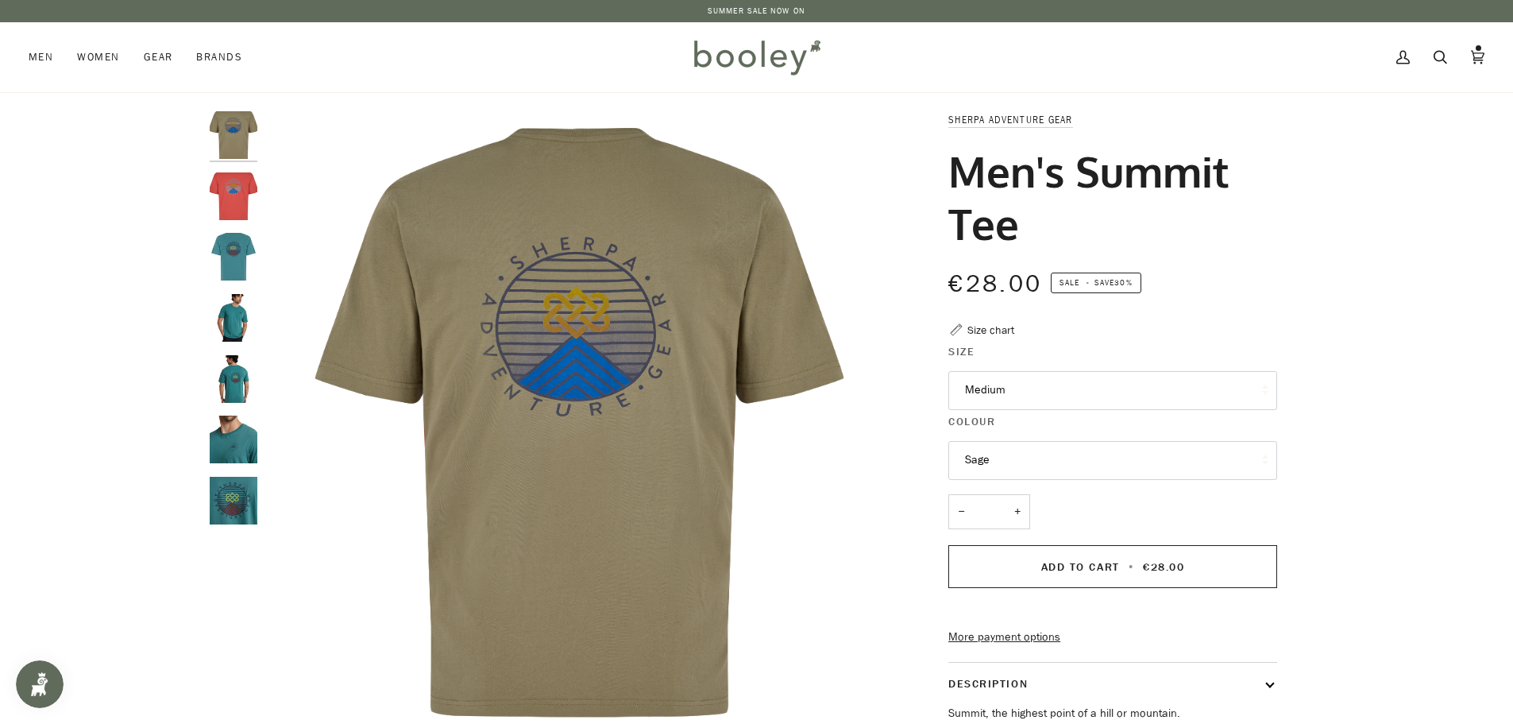
click at [1006, 455] on button "Sage" at bounding box center [1112, 460] width 329 height 39
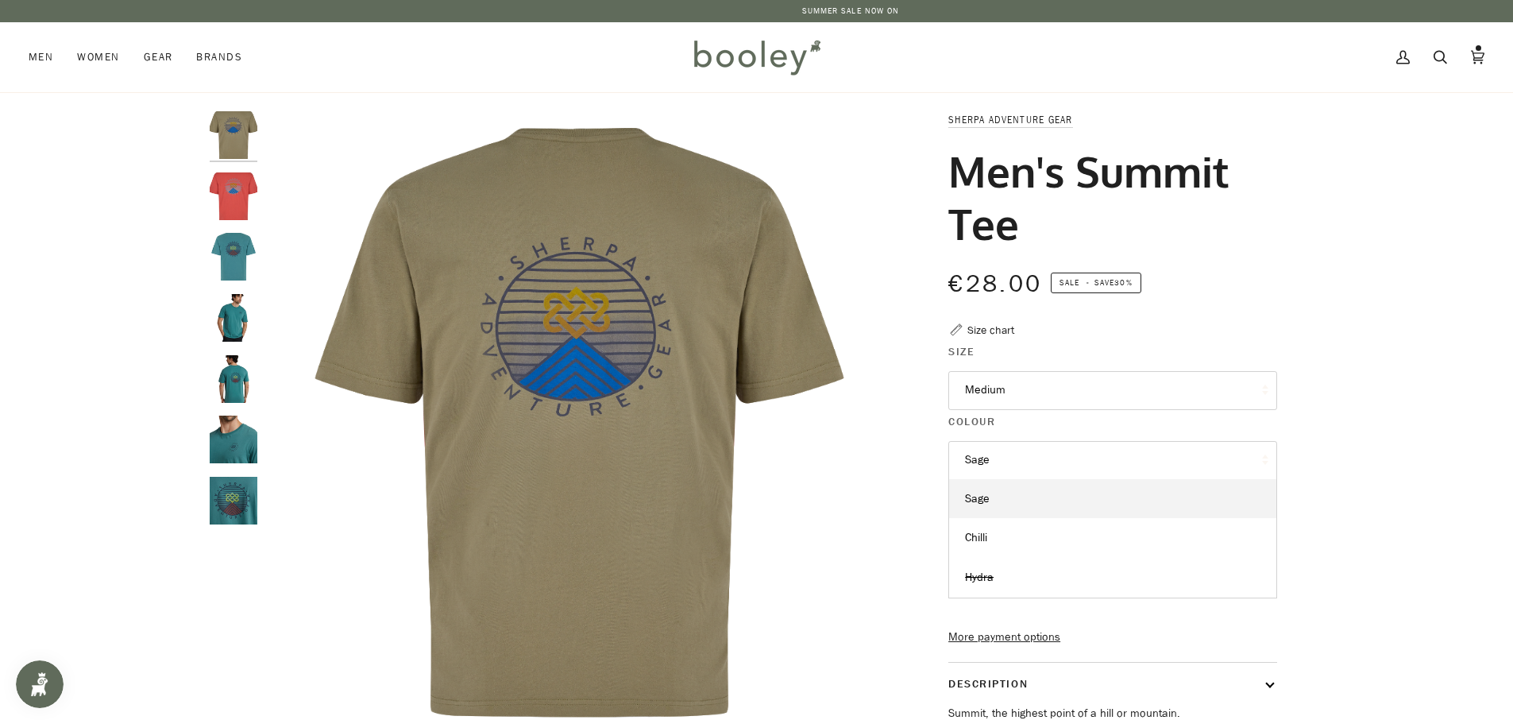
click at [222, 442] on img "Sherpa Adventure Gear Men's Summit Tee Hydra - Booley Galway" at bounding box center [234, 439] width 48 height 48
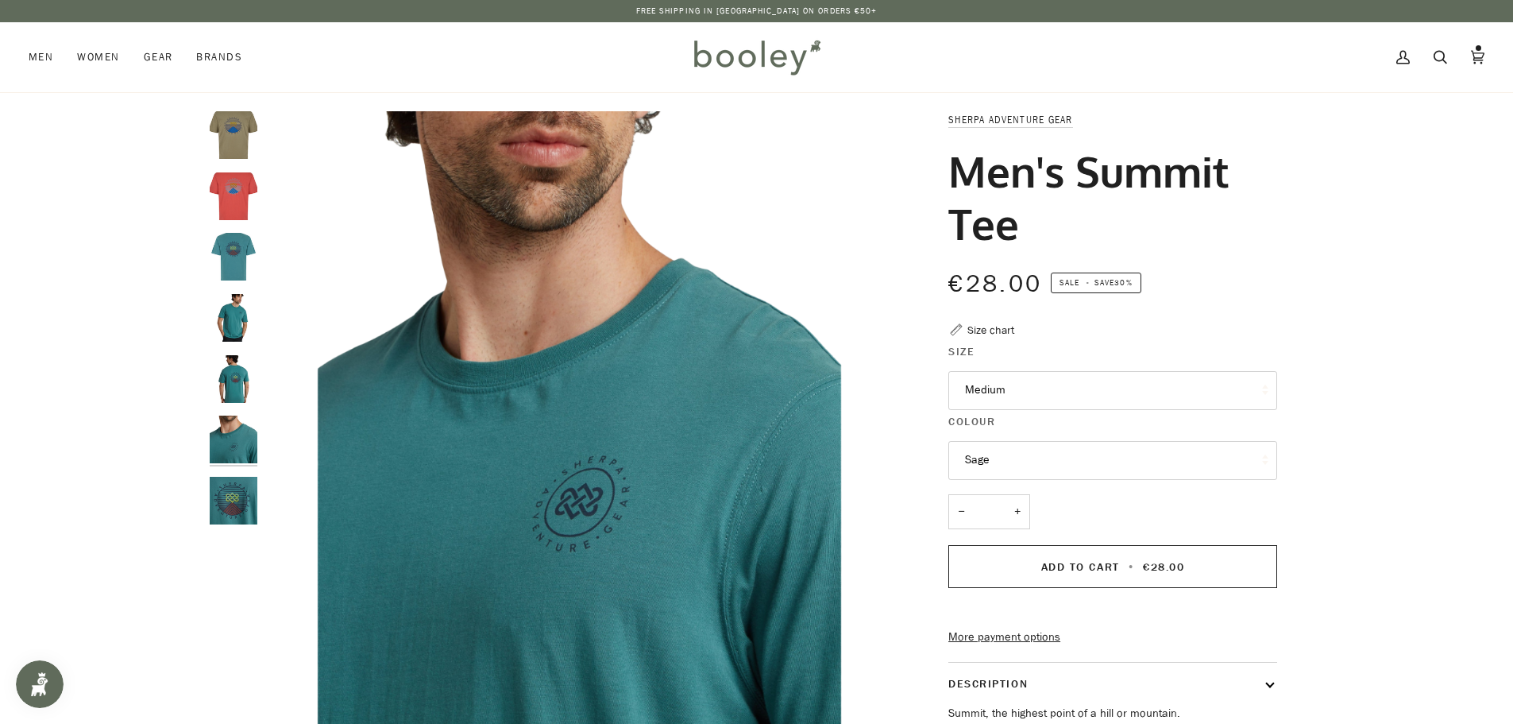
click at [230, 143] on img "Sherpa Adventure Gear Men's Summit Tee Sage - Booley Galway" at bounding box center [234, 135] width 48 height 48
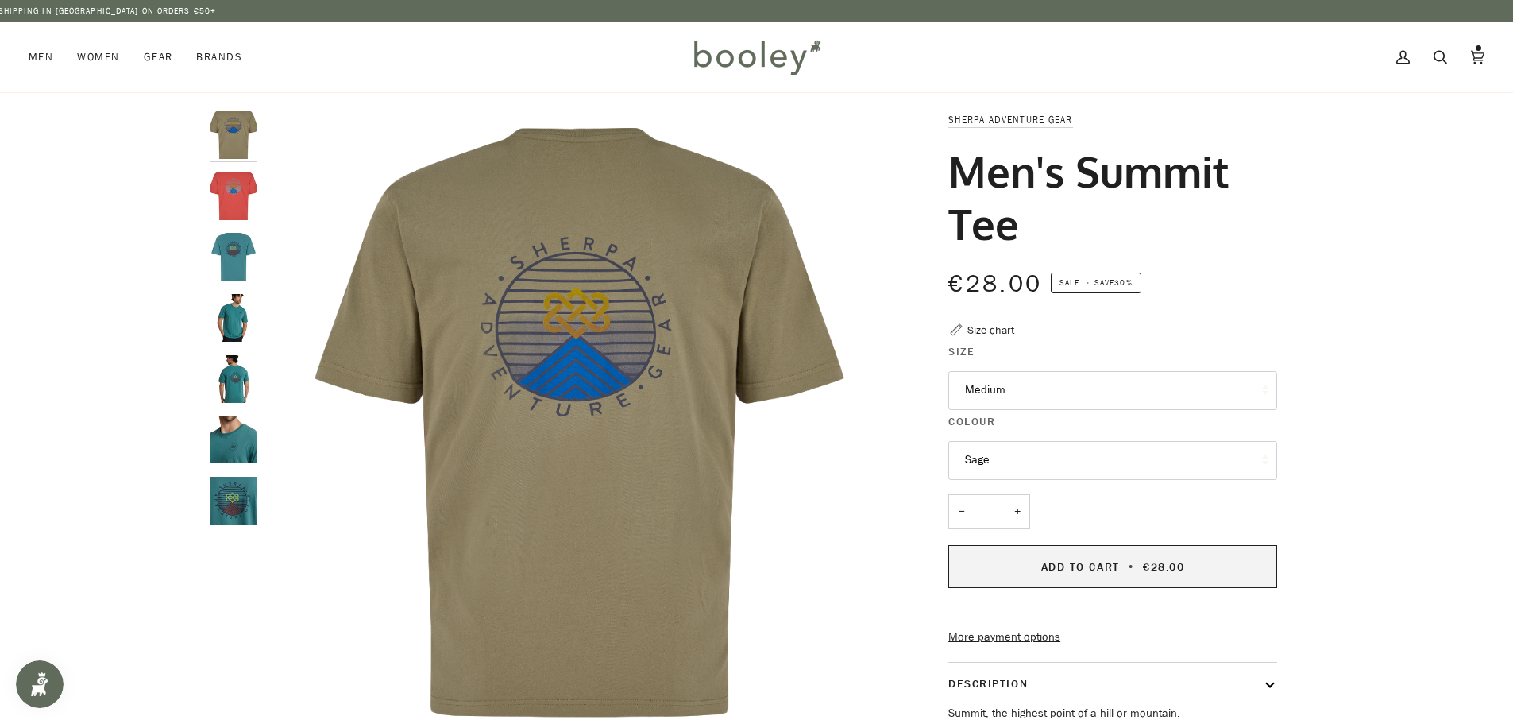
click at [1073, 565] on span "Add to Cart" at bounding box center [1080, 566] width 79 height 15
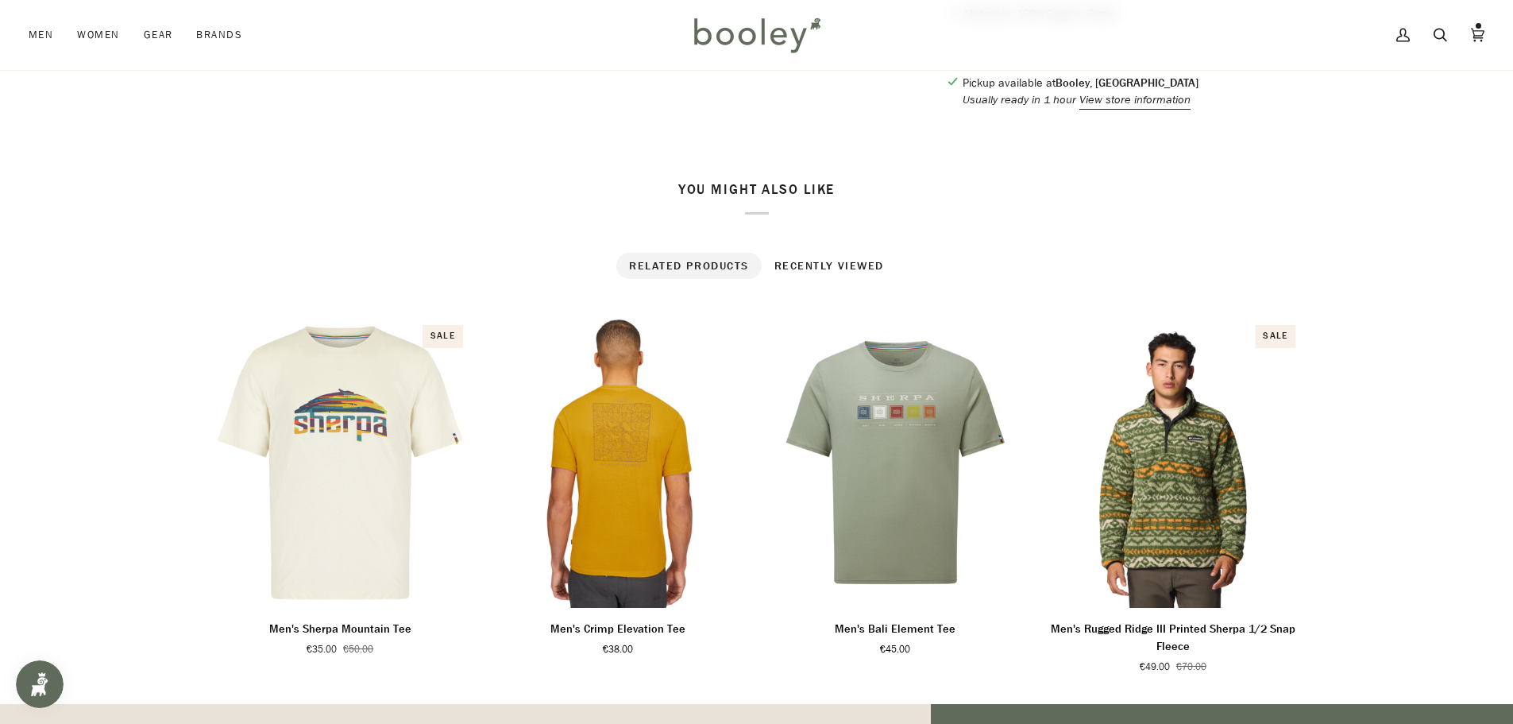
scroll to position [1112, 0]
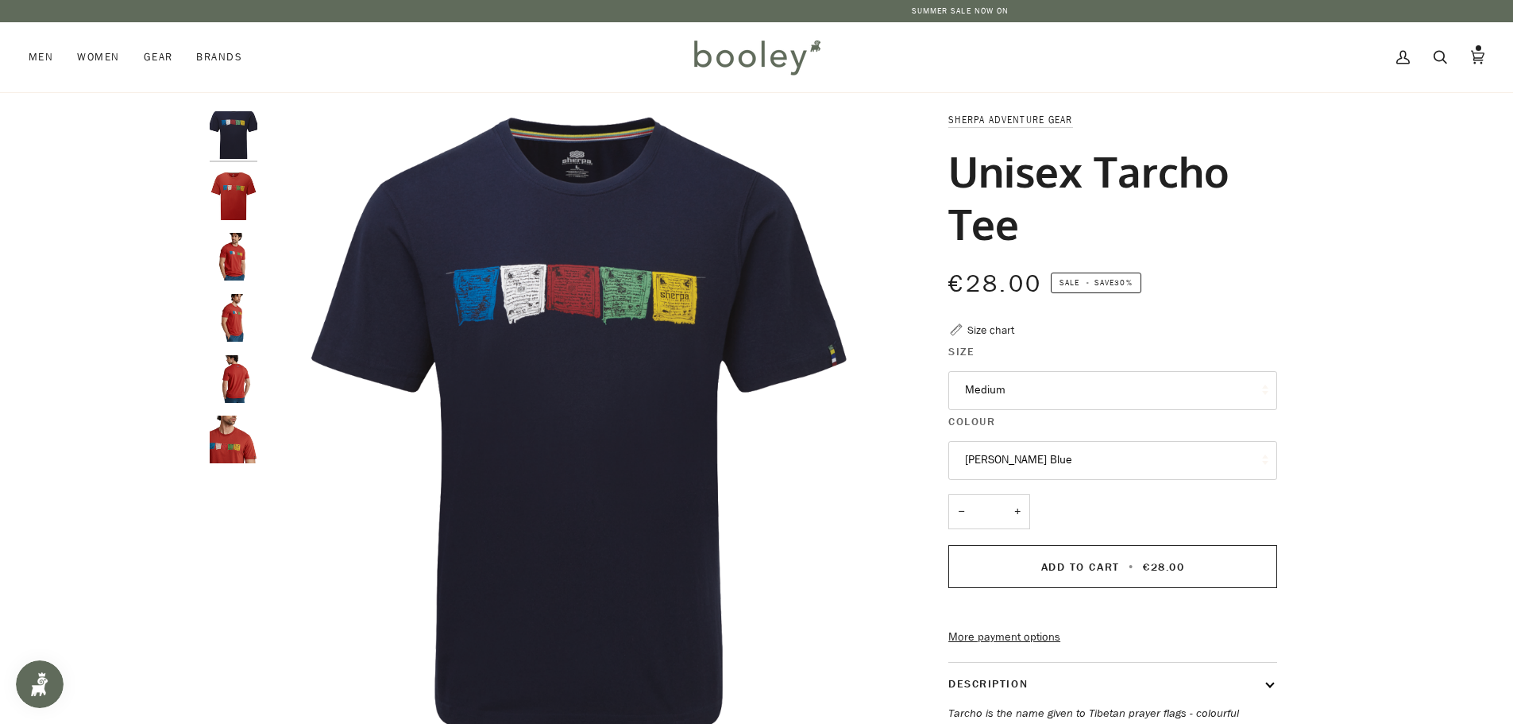
click at [1051, 462] on button "Rathee Blue" at bounding box center [1112, 460] width 329 height 39
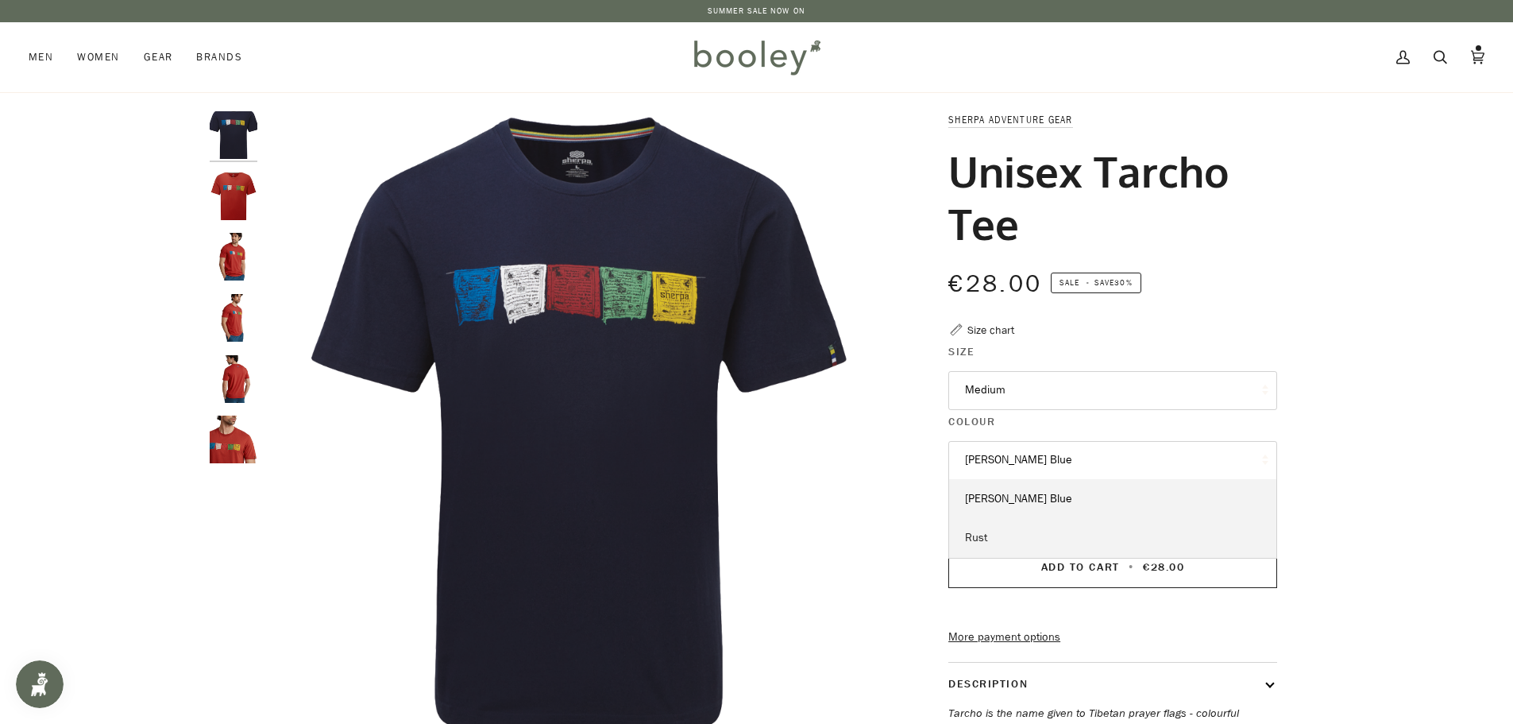
click at [999, 546] on link "Rust" at bounding box center [1112, 538] width 327 height 40
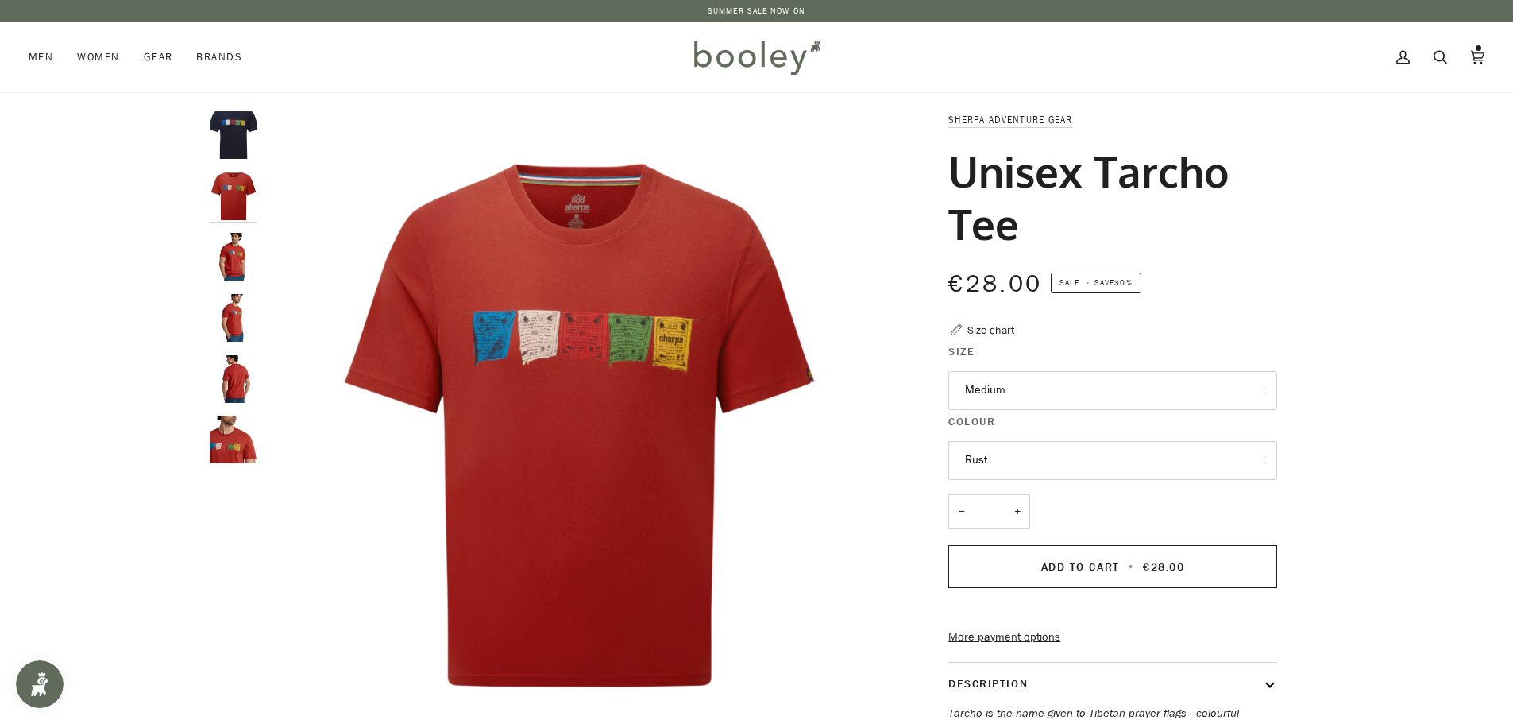
click at [238, 144] on img "Sherpa Adventure Gear Men's Tarcho Tee Rathee Blue - Booley Galway" at bounding box center [234, 135] width 48 height 48
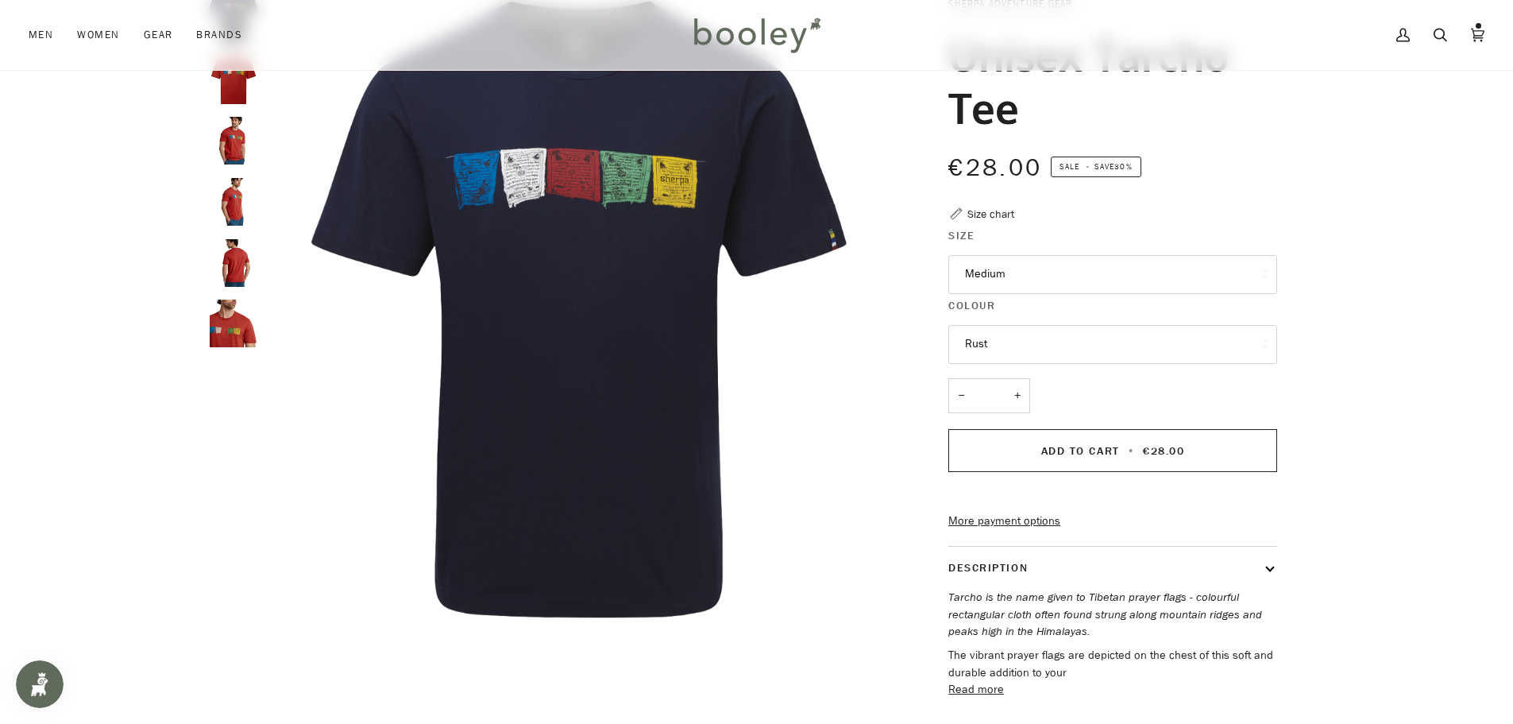
scroll to position [238, 0]
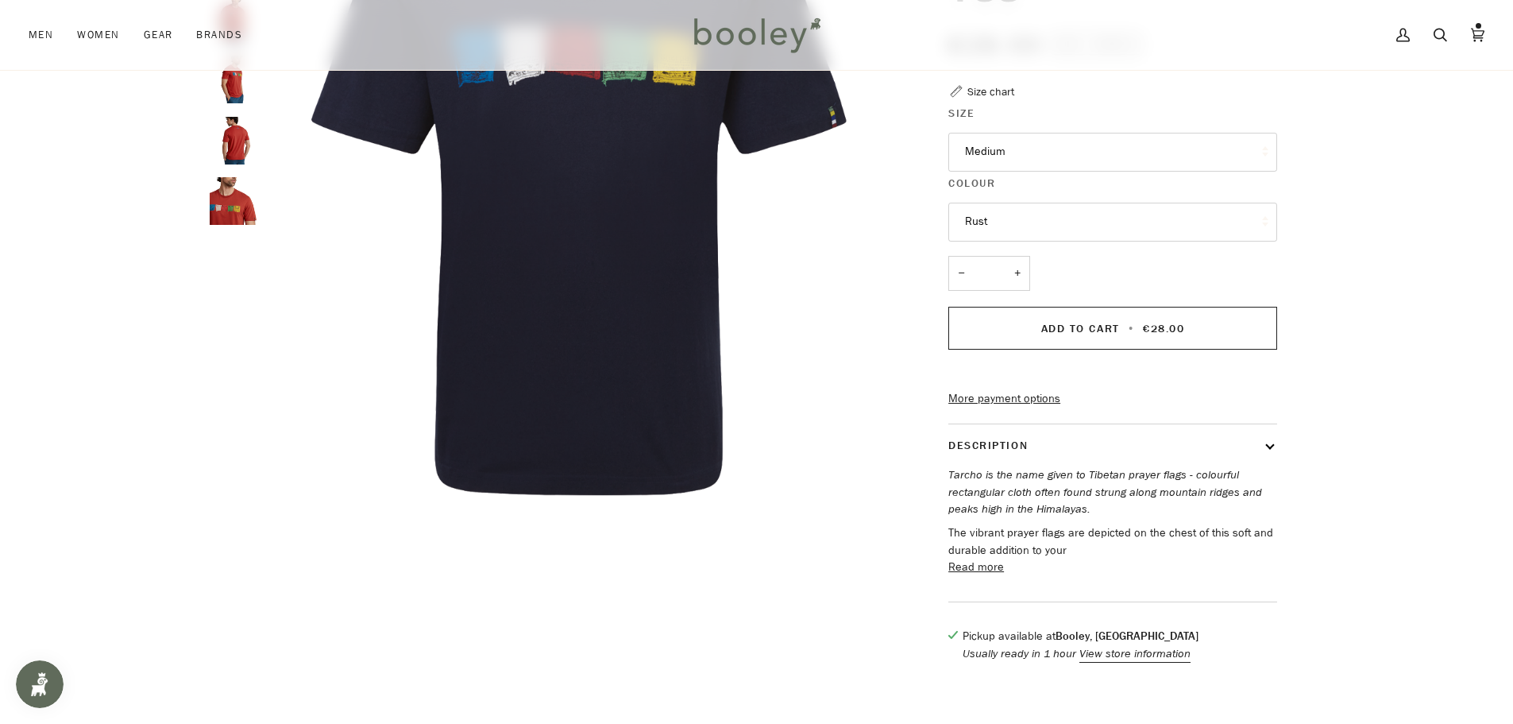
click at [986, 576] on button "Read more" at bounding box center [976, 566] width 56 height 17
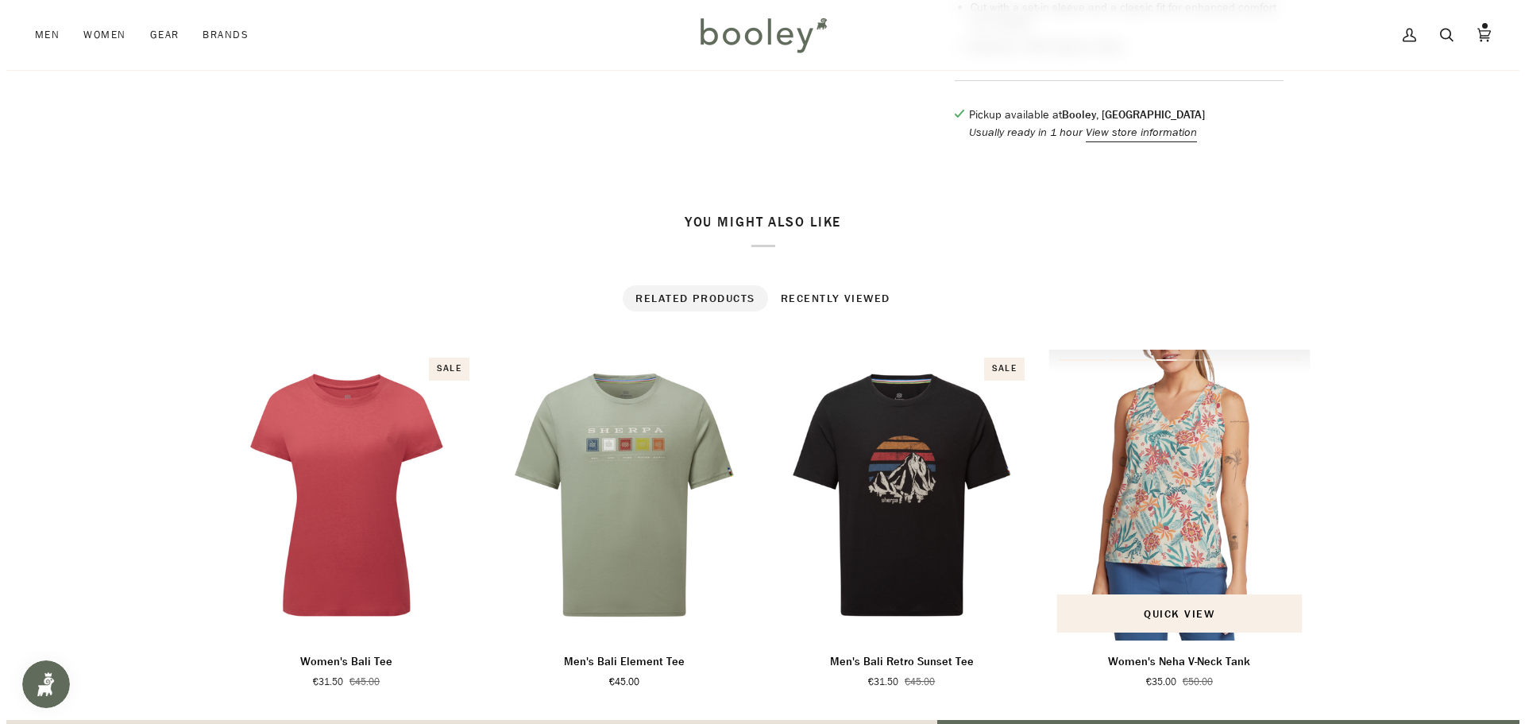
scroll to position [1033, 0]
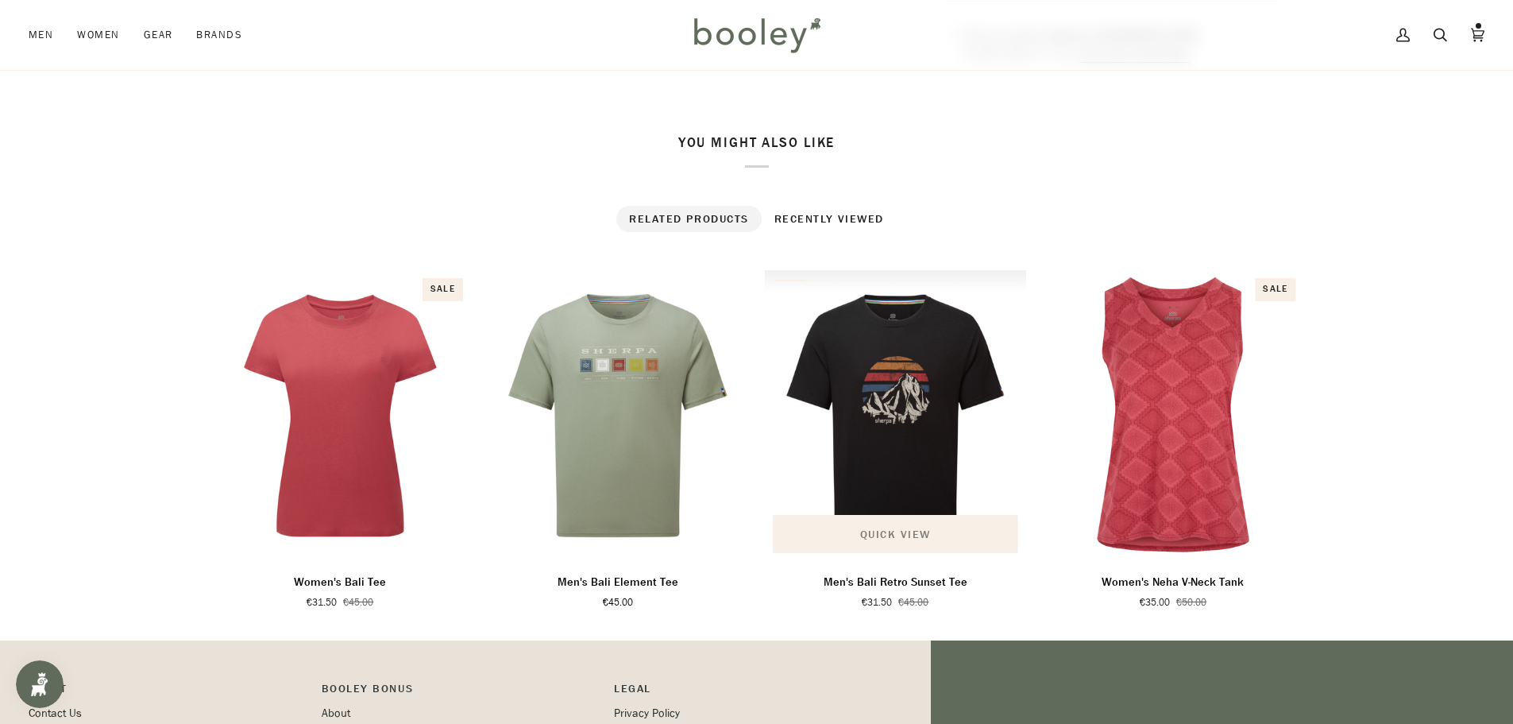
click at [898, 543] on span "Quick view" at bounding box center [895, 534] width 71 height 17
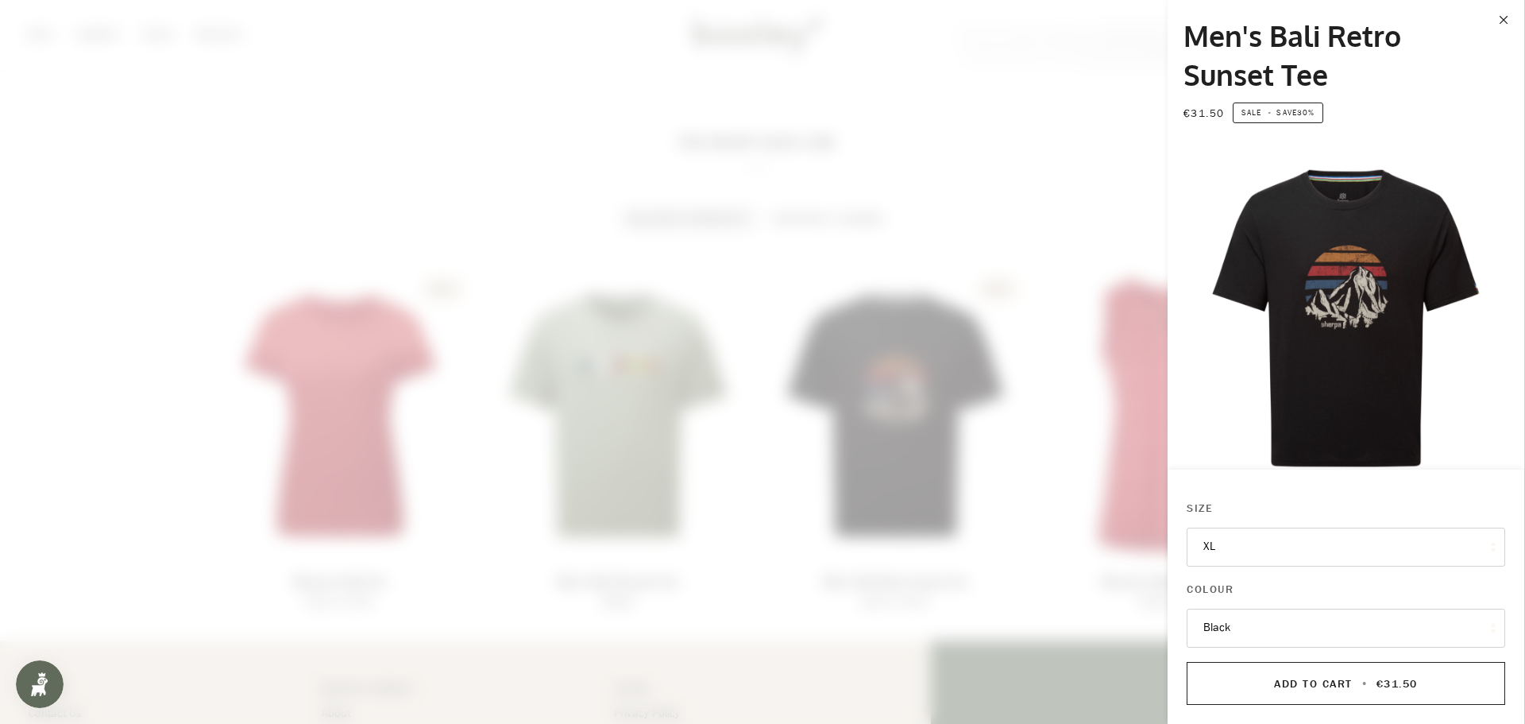
click at [1238, 551] on button "XL" at bounding box center [1346, 546] width 319 height 39
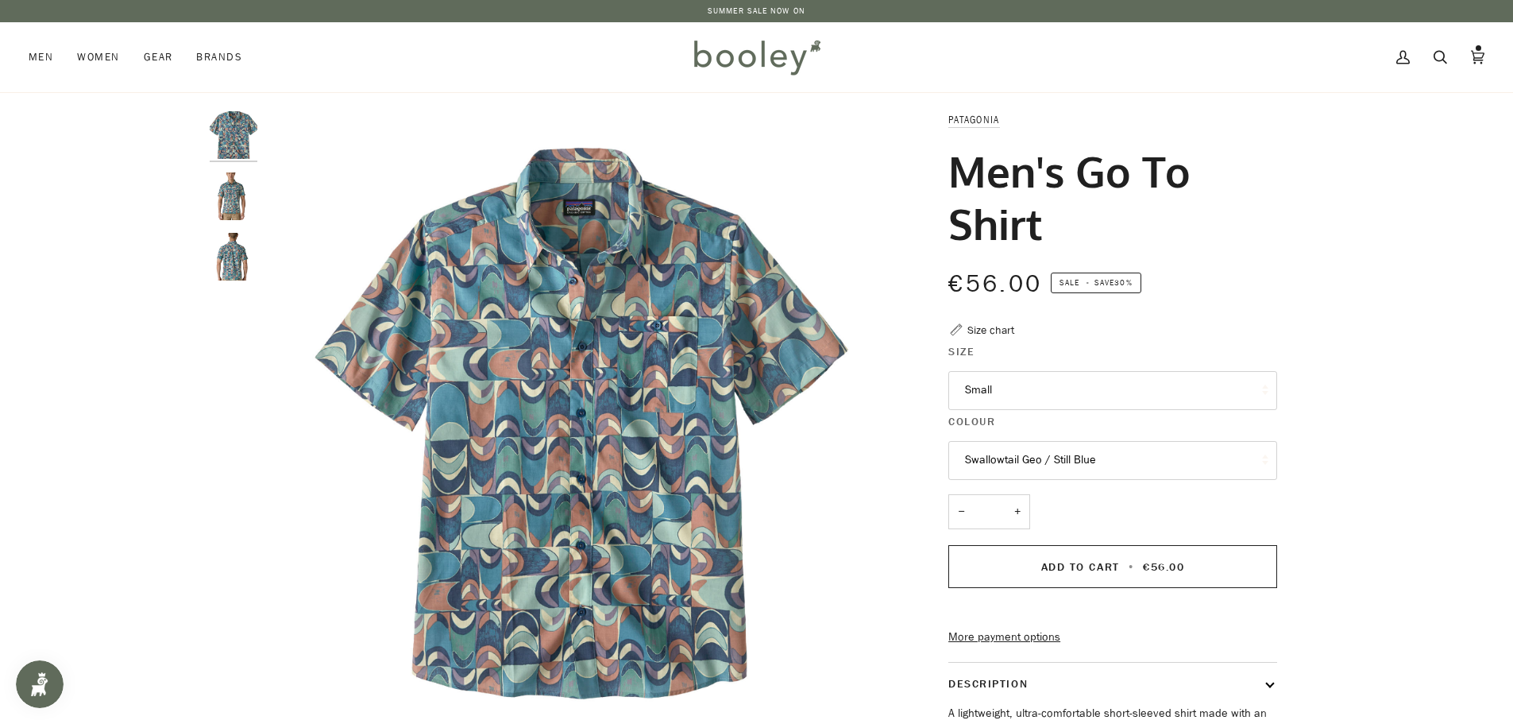
click at [226, 206] on img "Patagonia Men's Go To Shirt Swallowtail Geo / Still Blue - Booley Galway" at bounding box center [234, 196] width 48 height 48
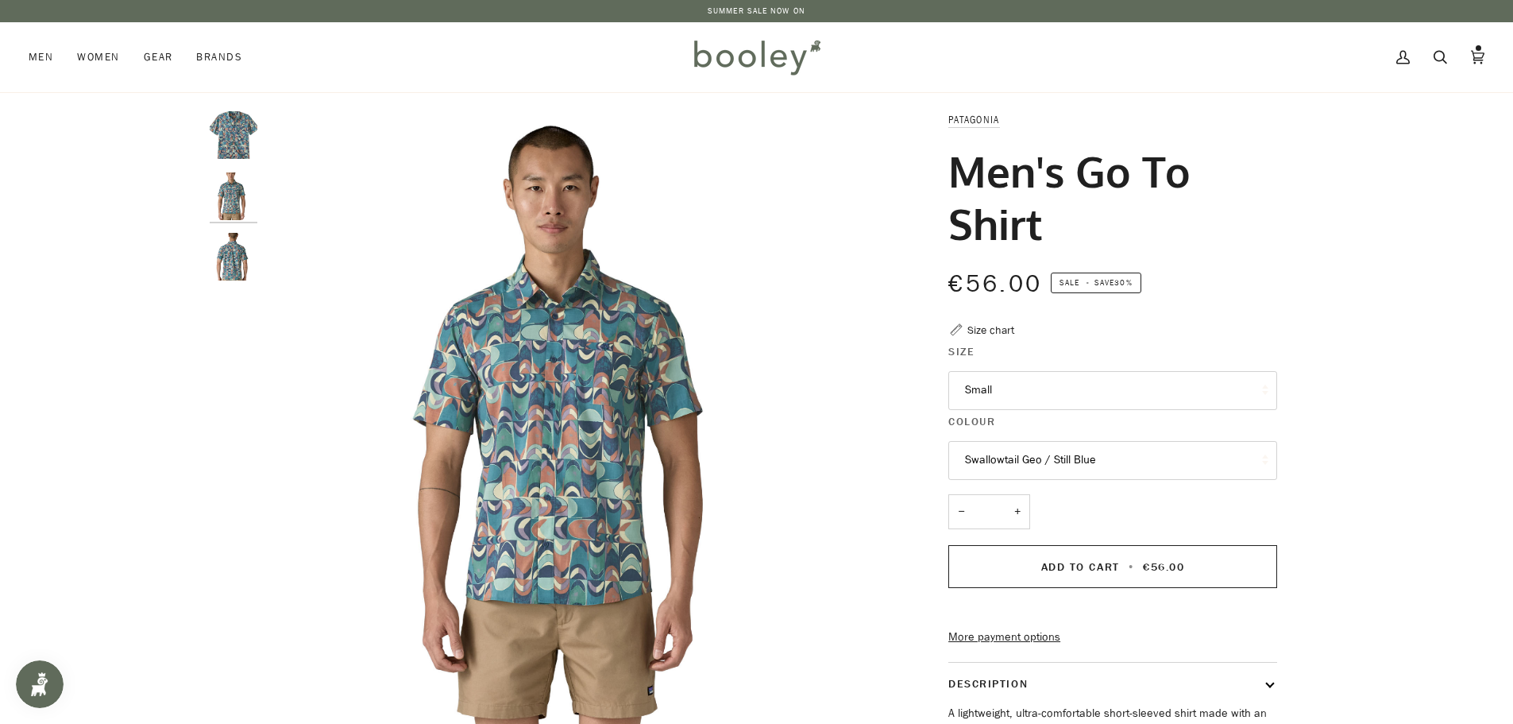
click at [236, 257] on img "Patagonia Men's Go To Shirt Swallowtail Geo / Still Blue - Booley Galway" at bounding box center [234, 257] width 48 height 48
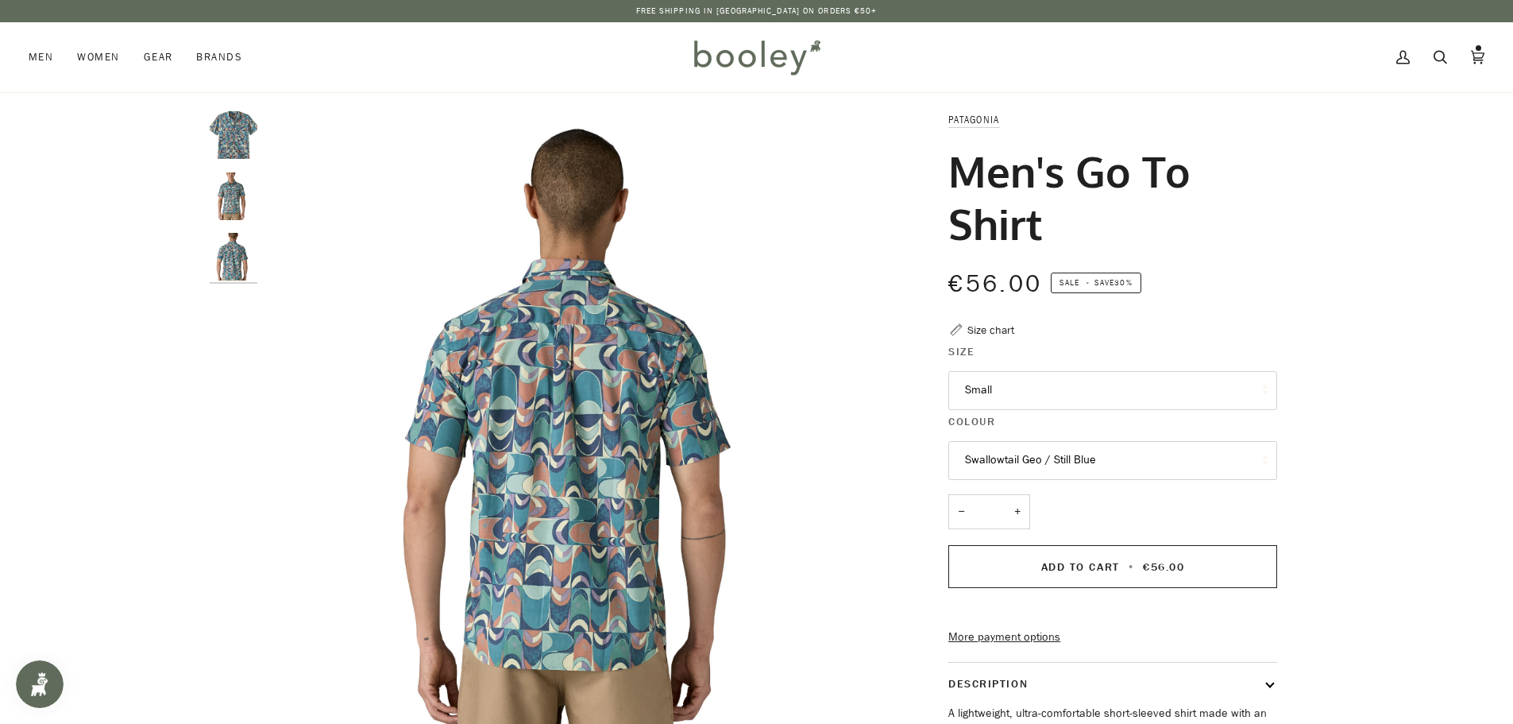
click at [239, 205] on img "Patagonia Men's Go To Shirt Swallowtail Geo / Still Blue - Booley Galway" at bounding box center [234, 196] width 48 height 48
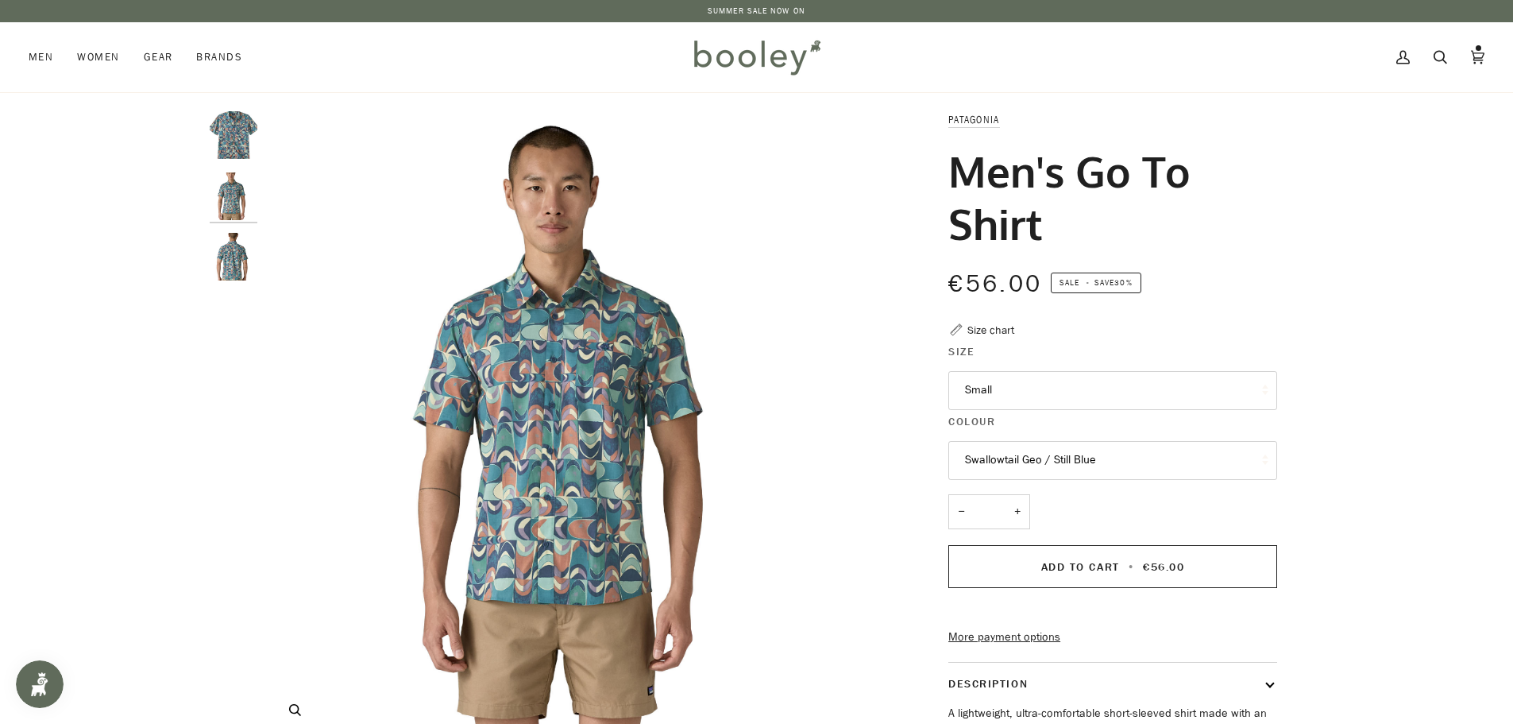
click at [592, 378] on img "Patagonia Men's Go To Shirt Swallowtail Geo / Still Blue - Booley Galway" at bounding box center [579, 425] width 628 height 628
click at [1474, 51] on icon at bounding box center [1478, 57] width 14 height 24
